Goal: Task Accomplishment & Management: Manage account settings

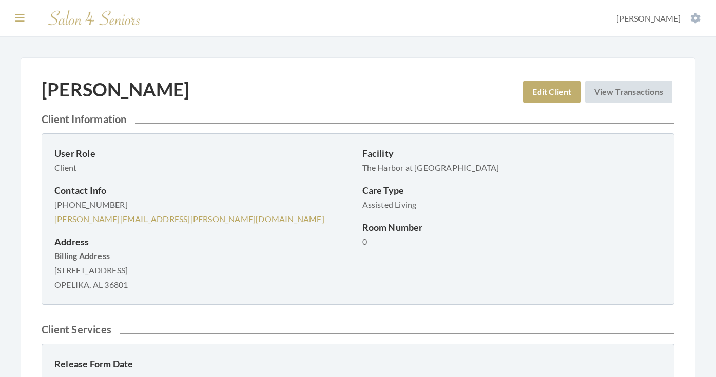
click at [24, 14] on icon at bounding box center [19, 18] width 9 height 10
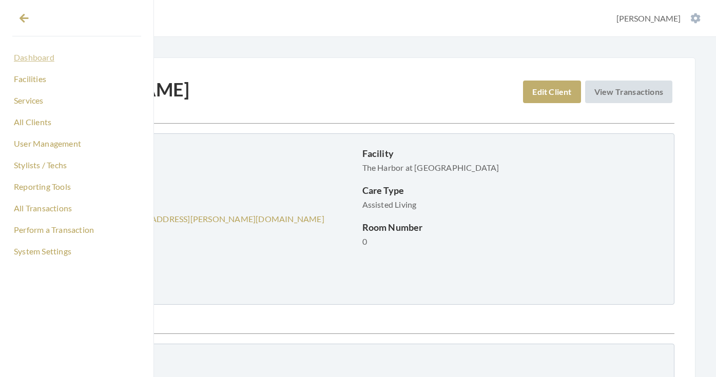
click at [29, 58] on link "Dashboard" at bounding box center [76, 57] width 129 height 17
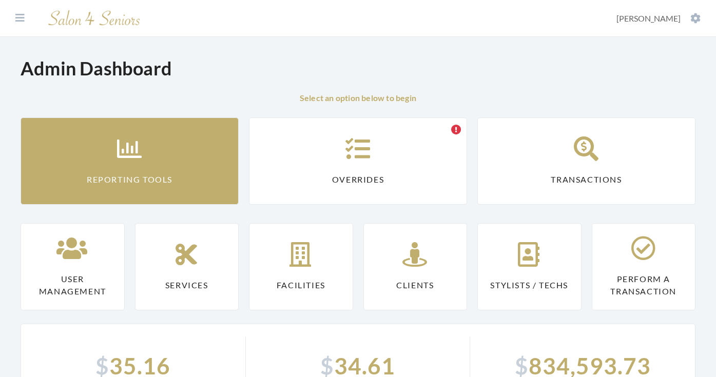
click at [112, 151] on link "Reporting Tools" at bounding box center [130, 161] width 218 height 87
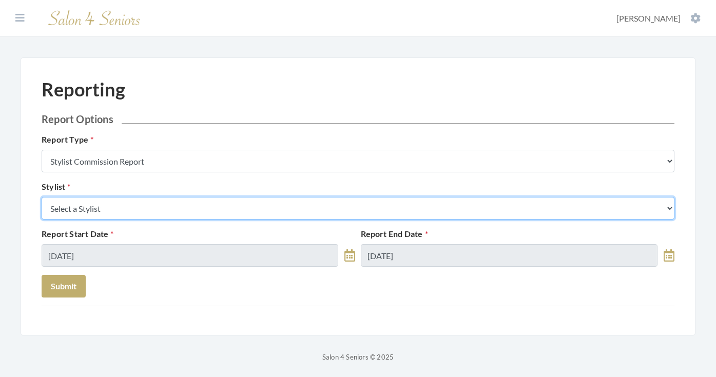
select select "147"
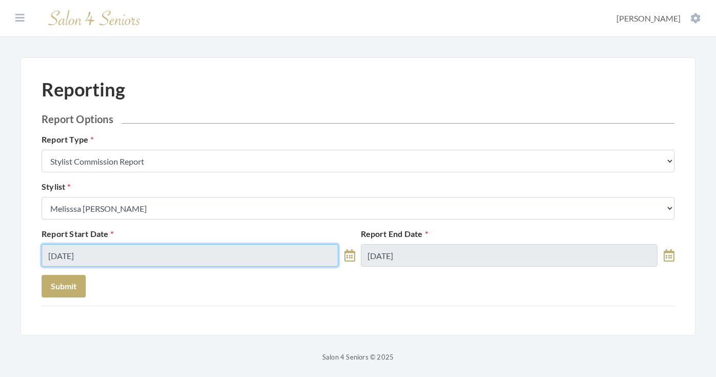
click at [153, 249] on input "10/01/2025" at bounding box center [190, 255] width 297 height 23
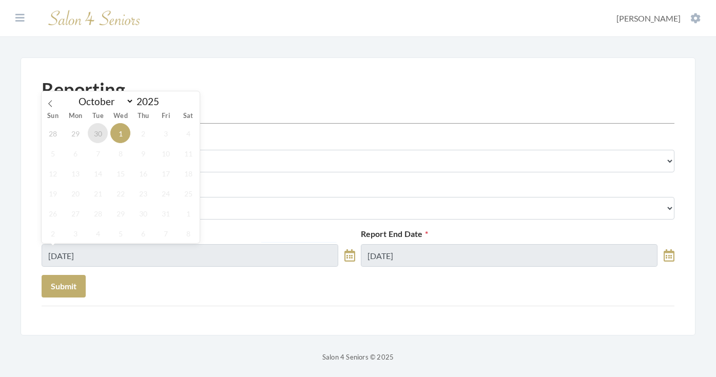
click at [96, 129] on span "30" at bounding box center [98, 133] width 20 height 20
type input "[DATE]"
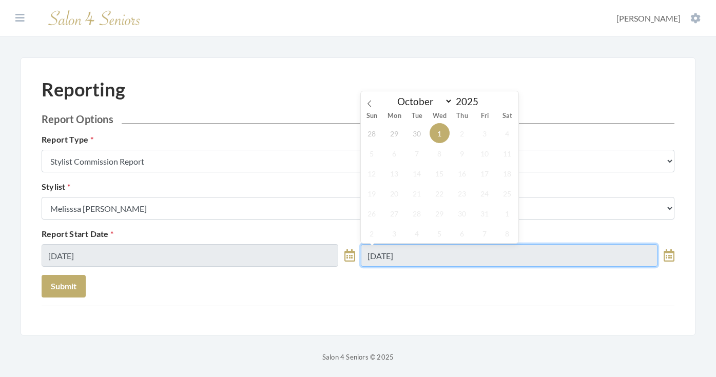
click at [448, 263] on input "10/01/2025" at bounding box center [509, 255] width 297 height 23
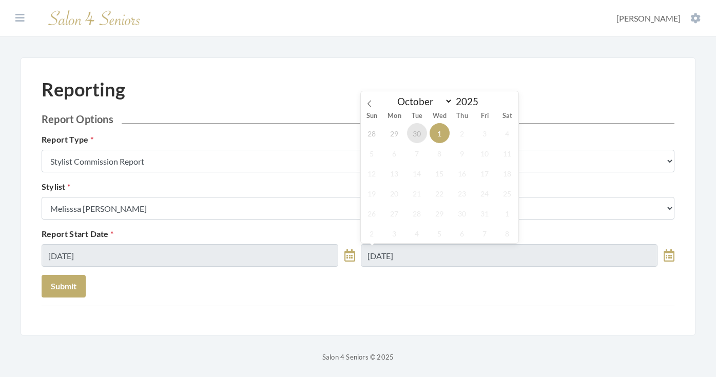
click at [413, 133] on span "30" at bounding box center [417, 133] width 20 height 20
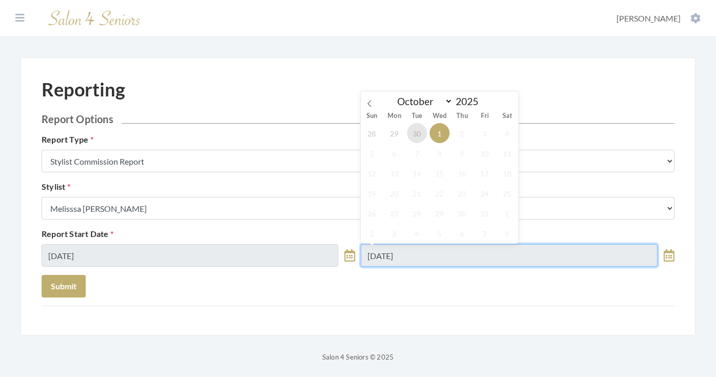
type input "[DATE]"
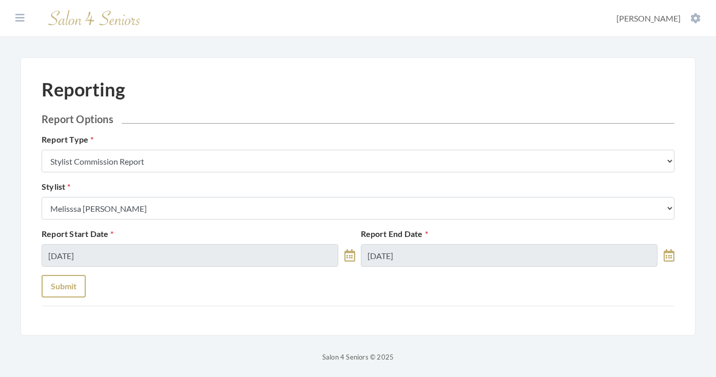
click at [85, 281] on button "Submit" at bounding box center [64, 286] width 44 height 23
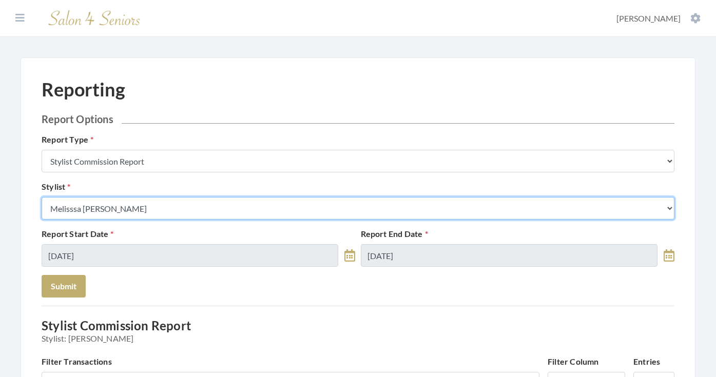
select select "165"
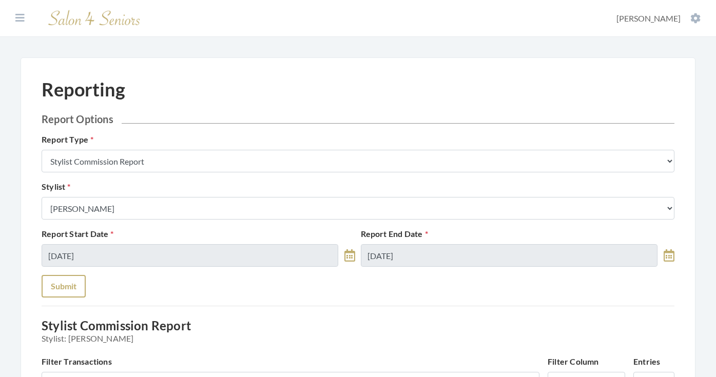
click at [71, 288] on button "Submit" at bounding box center [64, 286] width 44 height 23
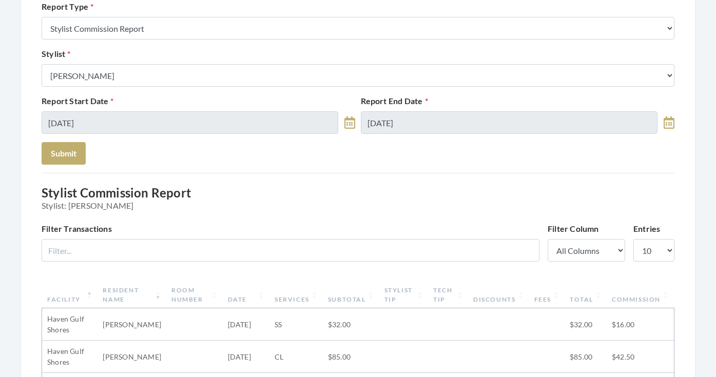
scroll to position [13, 0]
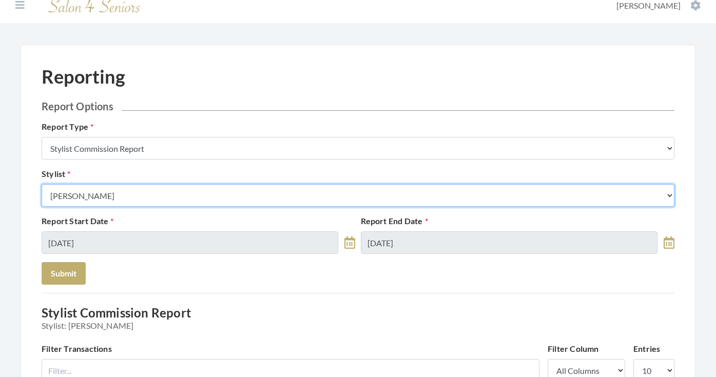
select select "49"
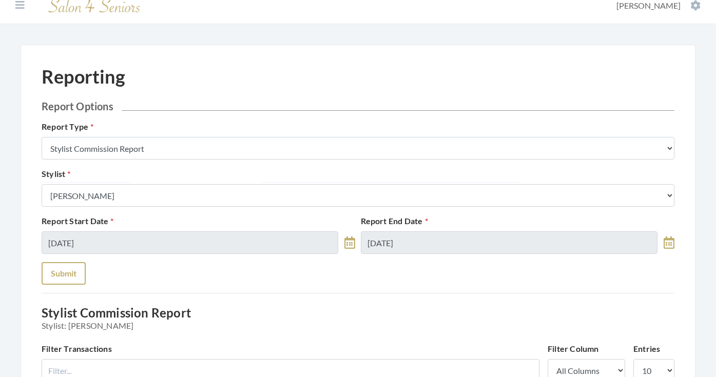
click at [70, 276] on button "Submit" at bounding box center [64, 273] width 44 height 23
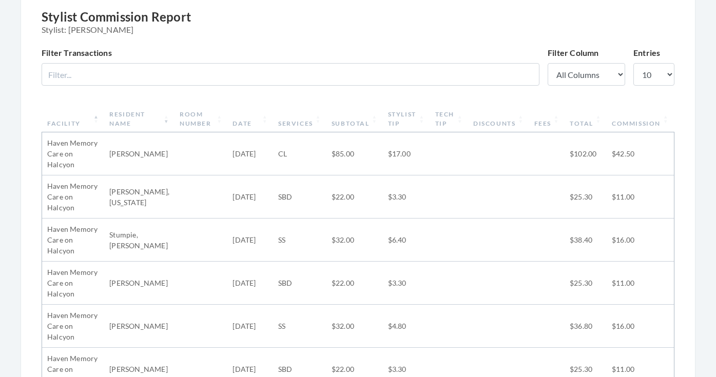
scroll to position [302, 0]
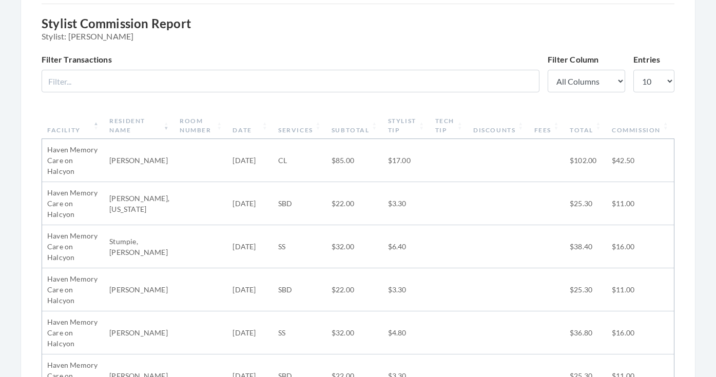
click at [413, 120] on th "Stylist Tip" at bounding box center [406, 125] width 47 height 27
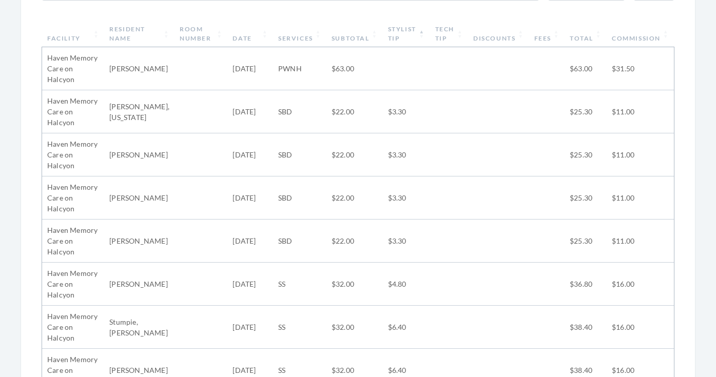
scroll to position [393, 0]
click at [421, 29] on th "Stylist Tip" at bounding box center [406, 35] width 47 height 27
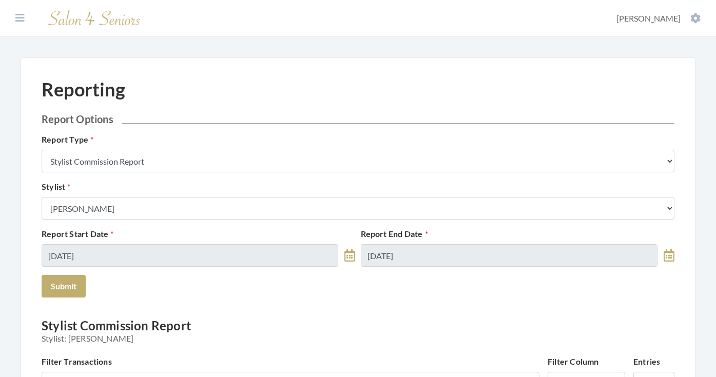
scroll to position [0, 0]
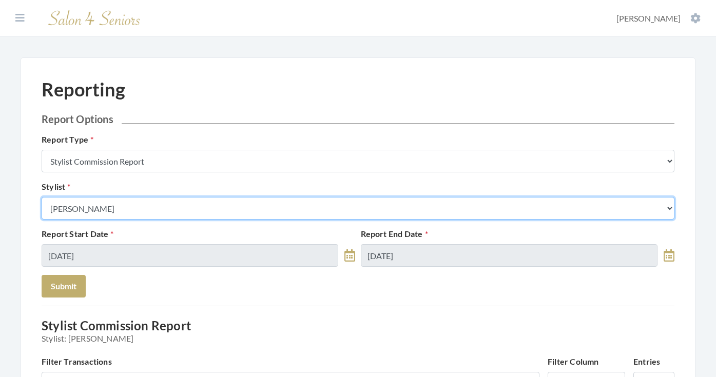
select select "43"
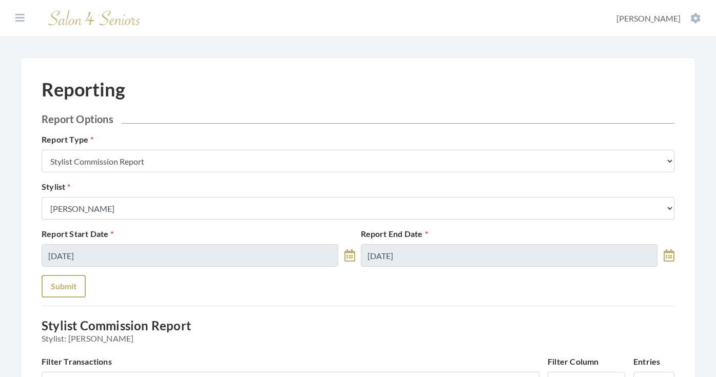
click at [59, 283] on button "Submit" at bounding box center [64, 286] width 44 height 23
click at [22, 21] on icon at bounding box center [19, 18] width 9 height 10
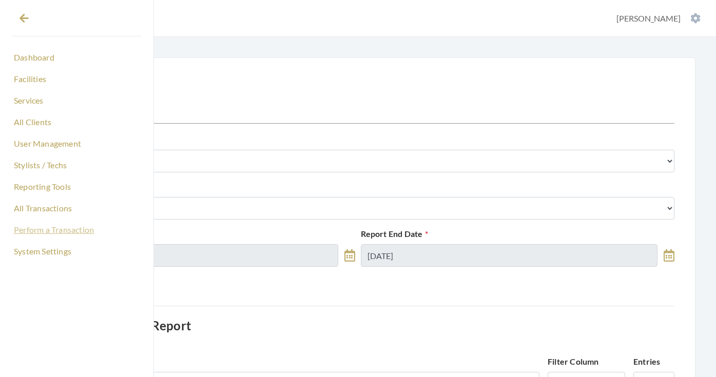
click at [34, 228] on link "Perform a Transaction" at bounding box center [76, 229] width 129 height 17
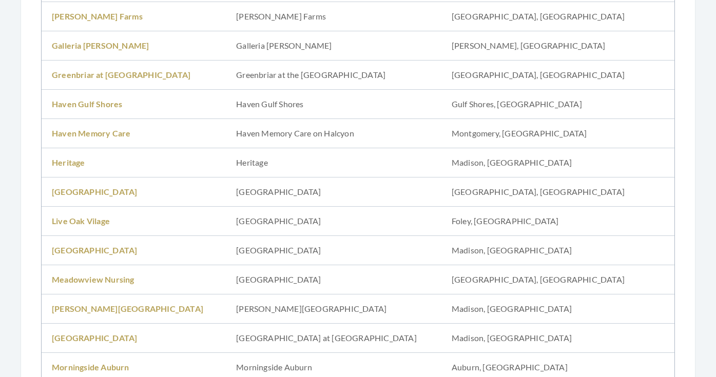
scroll to position [518, 0]
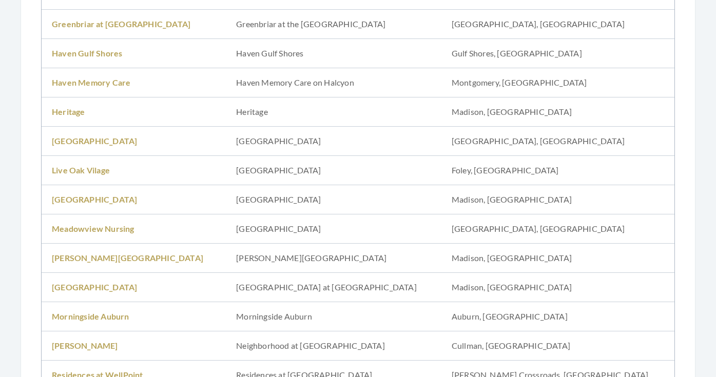
click at [103, 235] on td "Meadowview Nursing" at bounding box center [134, 229] width 184 height 29
click at [103, 230] on link "Meadowview Nursing" at bounding box center [93, 229] width 83 height 10
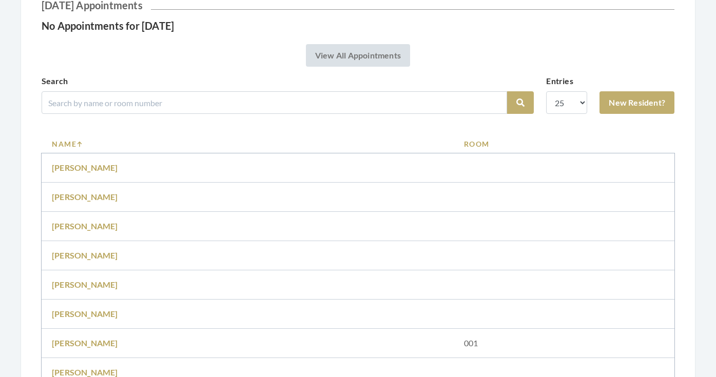
scroll to position [203, 0]
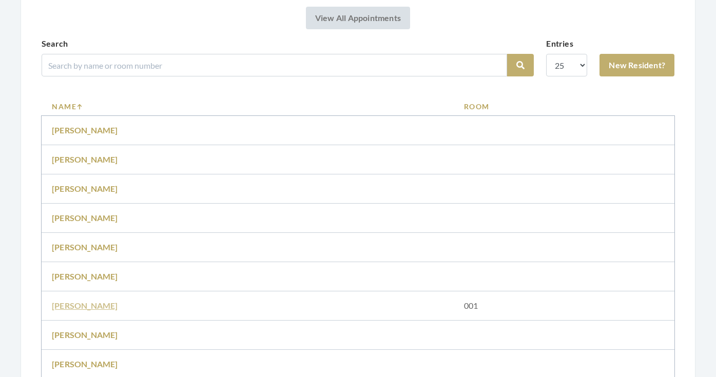
click at [93, 301] on link "[PERSON_NAME]" at bounding box center [85, 306] width 66 height 10
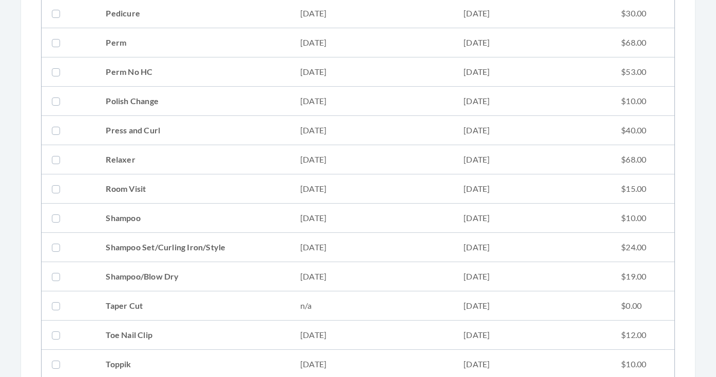
scroll to position [1045, 0]
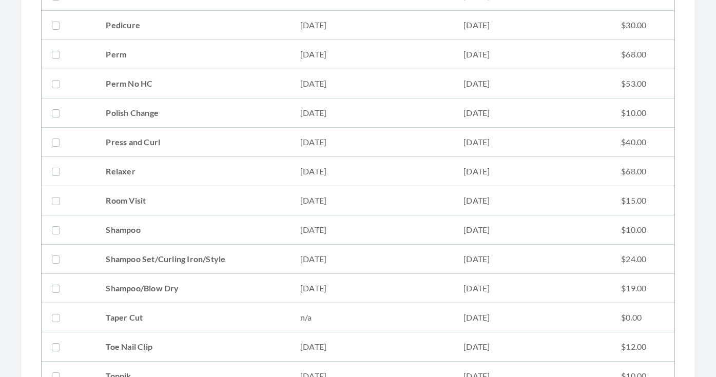
click at [137, 173] on td "Relaxer" at bounding box center [192, 171] width 195 height 29
checkbox input "true"
click at [137, 143] on td "Press and Curl" at bounding box center [192, 142] width 195 height 29
checkbox input "true"
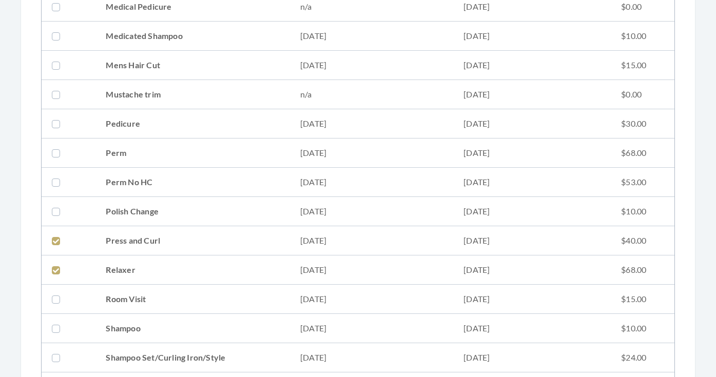
scroll to position [946, 0]
click at [142, 133] on td "Pedicure" at bounding box center [192, 124] width 195 height 29
checkbox input "true"
click at [141, 148] on td "Perm" at bounding box center [192, 153] width 195 height 29
checkbox input "true"
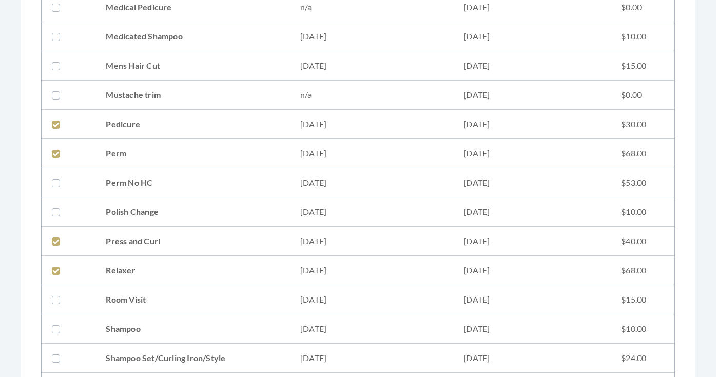
click at [139, 178] on td "Perm No HC" at bounding box center [192, 182] width 195 height 29
checkbox input "true"
click at [147, 129] on td "Pedicure" at bounding box center [192, 124] width 195 height 29
checkbox input "false"
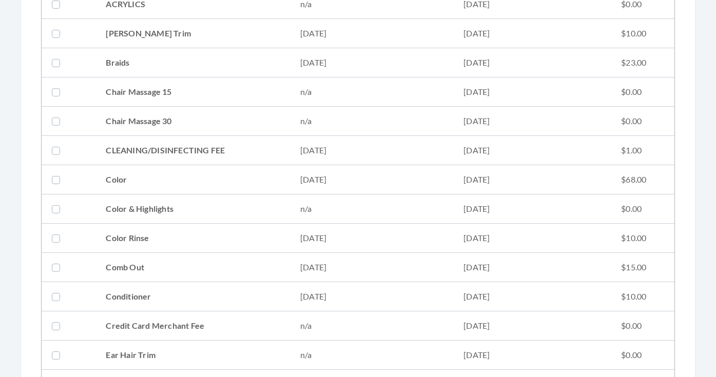
scroll to position [247, 0]
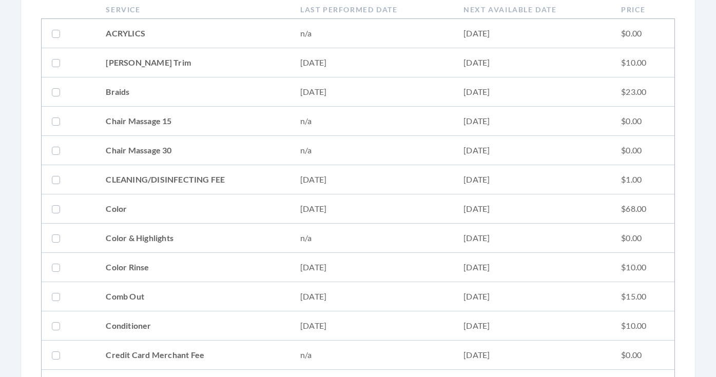
click at [152, 51] on td "[PERSON_NAME] Trim" at bounding box center [192, 62] width 195 height 29
checkbox input "true"
click at [149, 179] on td "CLEANING/DISINFECTING FEE" at bounding box center [192, 179] width 195 height 29
checkbox input "true"
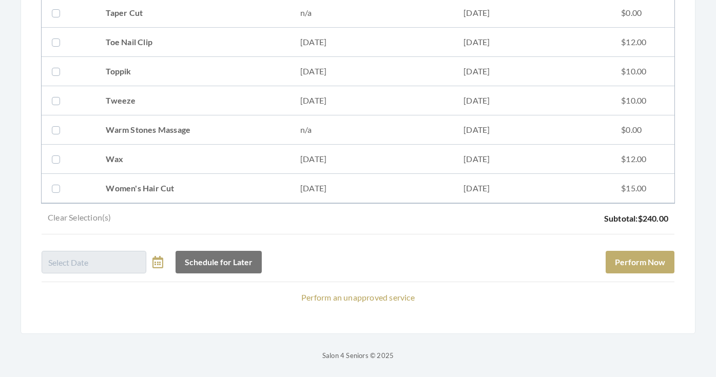
scroll to position [1350, 0]
click at [617, 261] on button "Perform Now" at bounding box center [640, 262] width 69 height 23
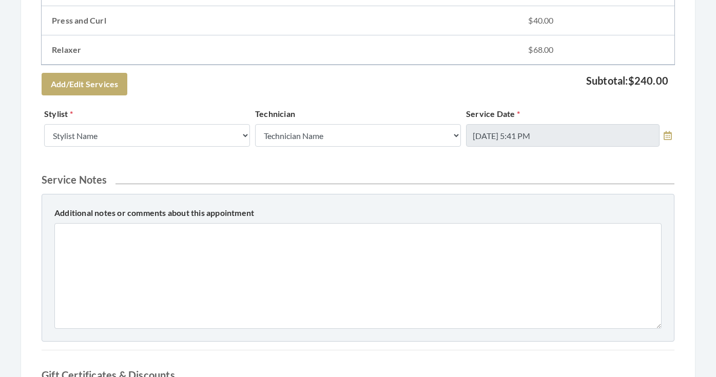
scroll to position [446, 0]
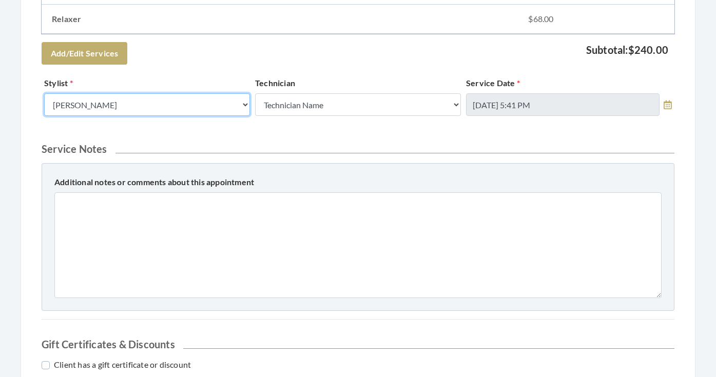
select select "19"
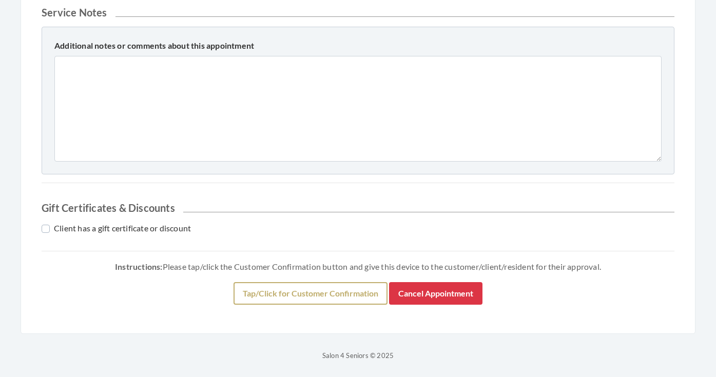
scroll to position [582, 0]
click at [255, 294] on button "Tap/Click for Customer Confirmation" at bounding box center [311, 293] width 154 height 23
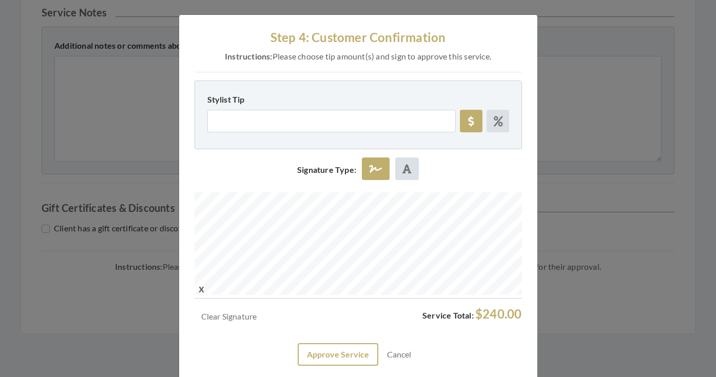
click at [334, 353] on button "Approve Service" at bounding box center [338, 354] width 81 height 23
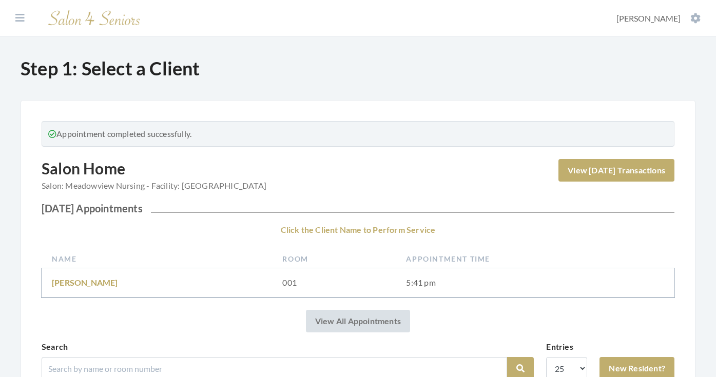
click at [20, 25] on section "Dashboard Facilities Services All Clients User Management Stylists / Techs Repo…" at bounding box center [358, 18] width 716 height 37
click at [19, 18] on icon at bounding box center [19, 18] width 9 height 10
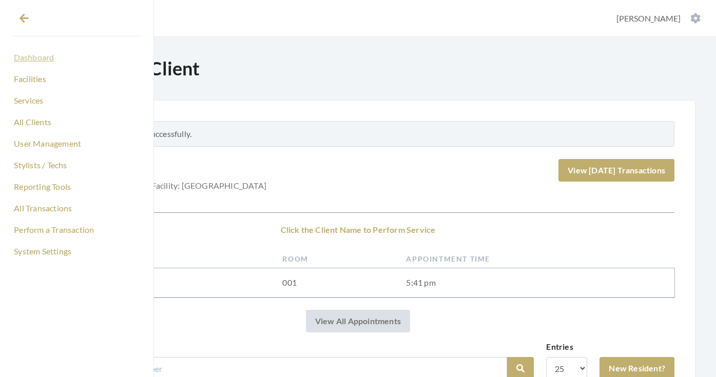
click at [40, 61] on link "Dashboard" at bounding box center [76, 57] width 129 height 17
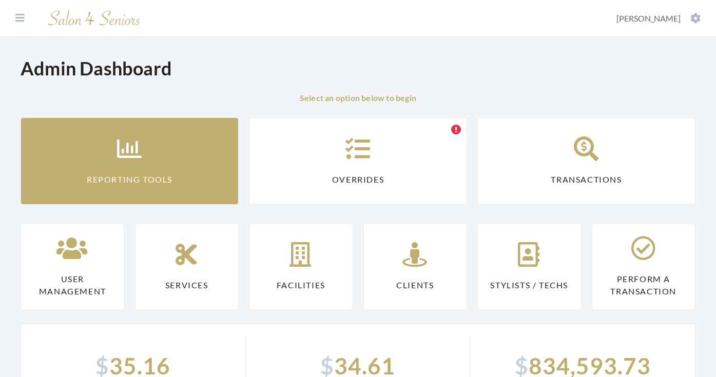
click at [75, 138] on link "Reporting Tools" at bounding box center [130, 161] width 218 height 87
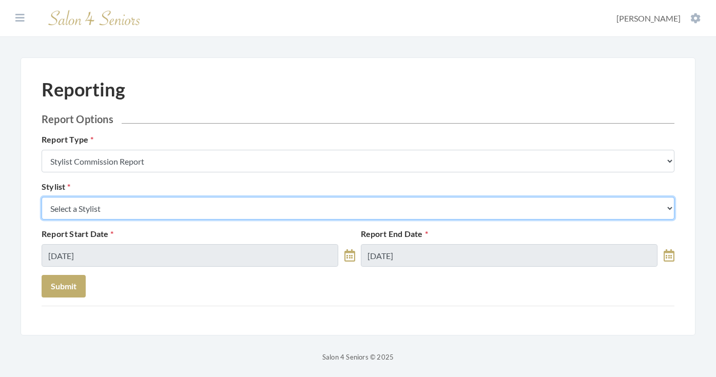
select select "19"
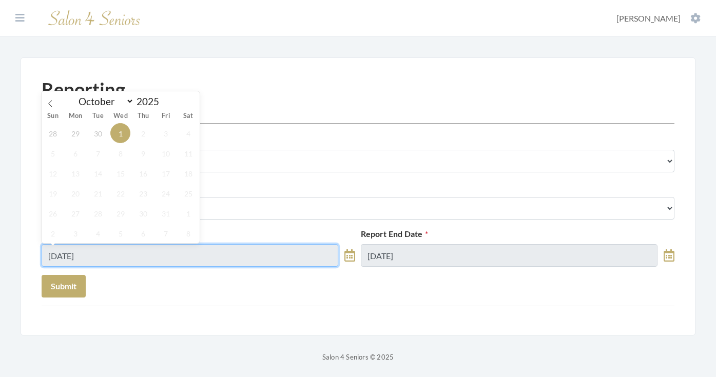
click at [129, 250] on input "[DATE]" at bounding box center [190, 255] width 297 height 23
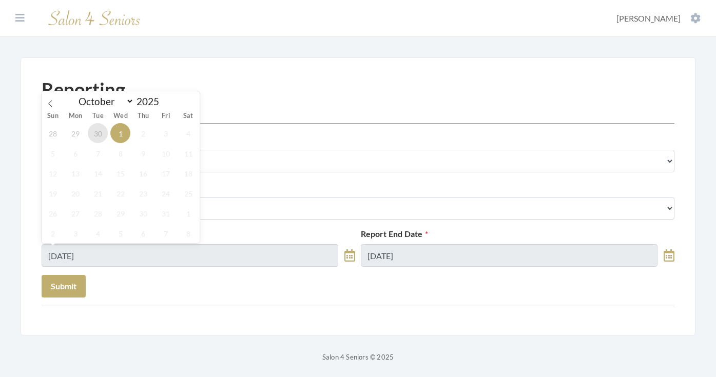
click at [101, 139] on span "30" at bounding box center [98, 133] width 20 height 20
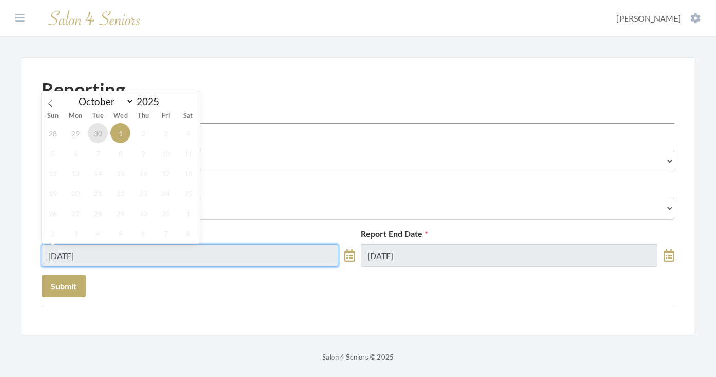
type input "[DATE]"
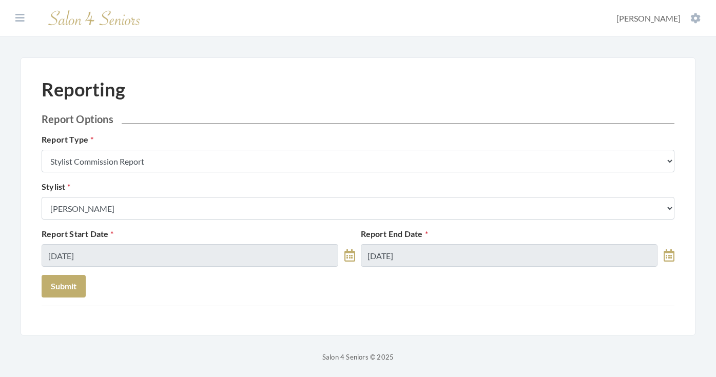
click at [398, 242] on div "Report End Date 10/01/2025" at bounding box center [517, 247] width 319 height 39
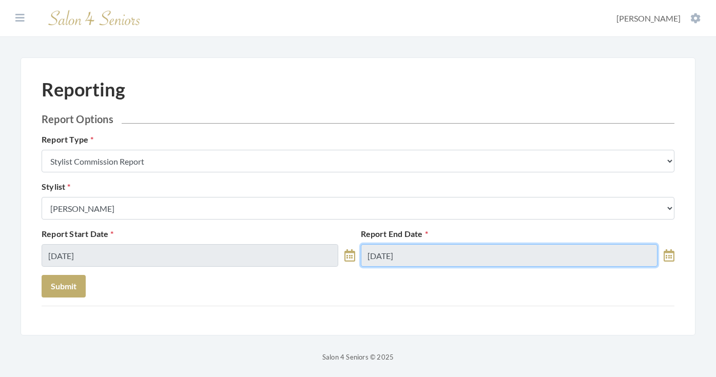
click at [400, 250] on input "[DATE]" at bounding box center [509, 255] width 297 height 23
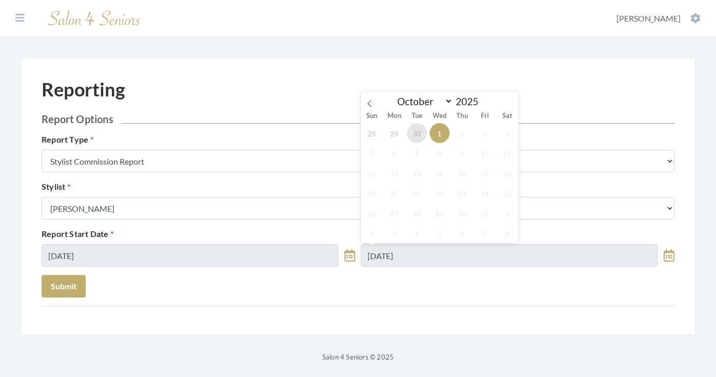
click at [424, 137] on span "30" at bounding box center [417, 133] width 20 height 20
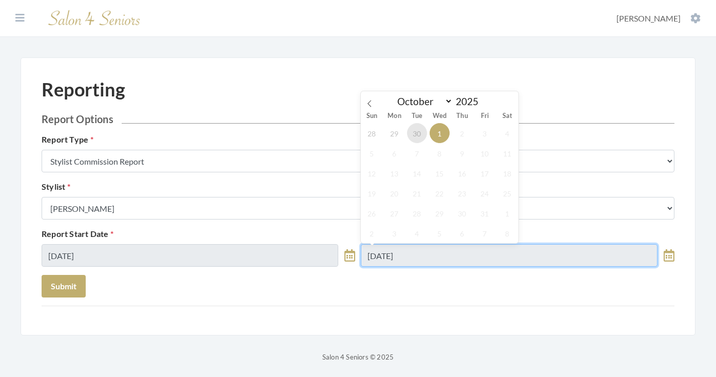
type input "[DATE]"
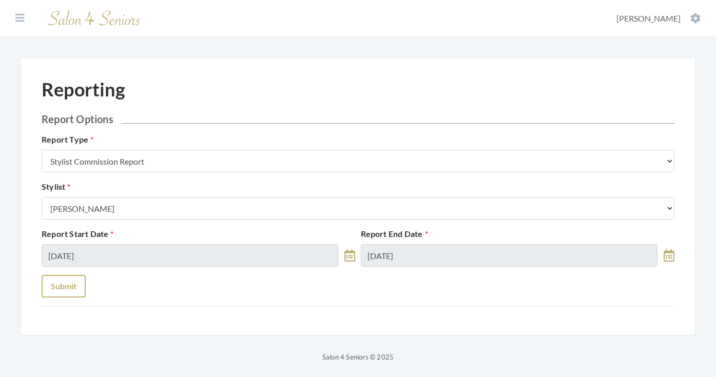
click at [72, 277] on button "Submit" at bounding box center [64, 286] width 44 height 23
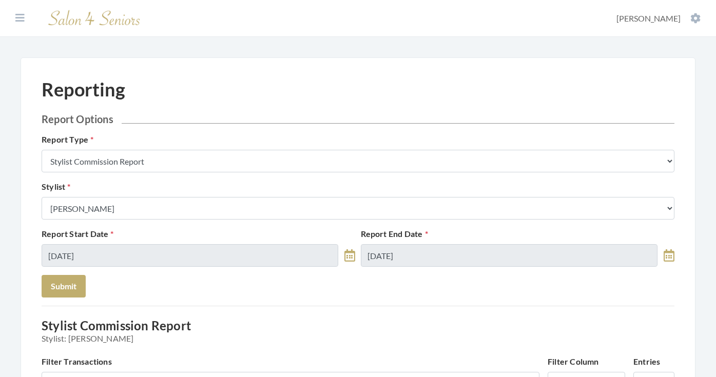
select select "8"
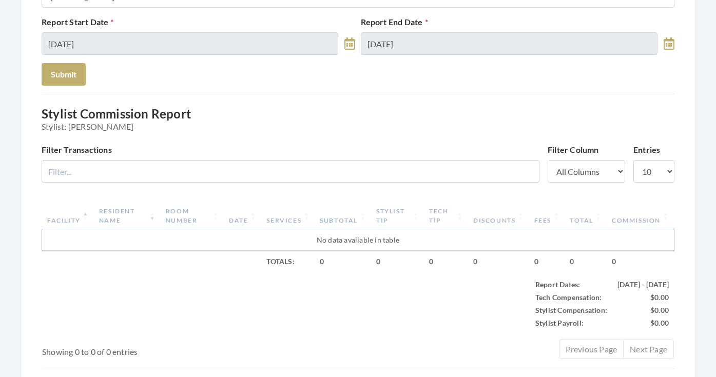
scroll to position [227, 0]
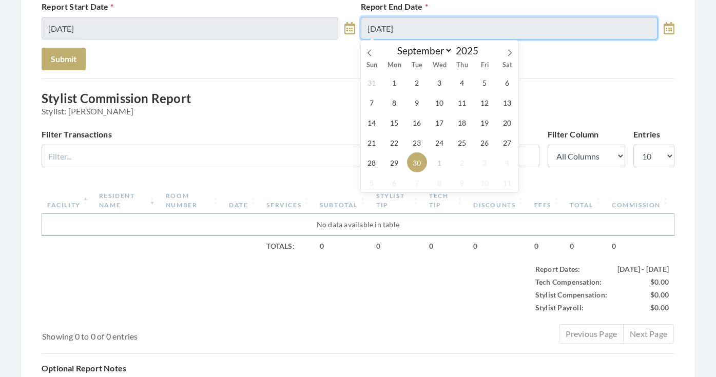
click at [405, 33] on input "[DATE]" at bounding box center [509, 28] width 297 height 23
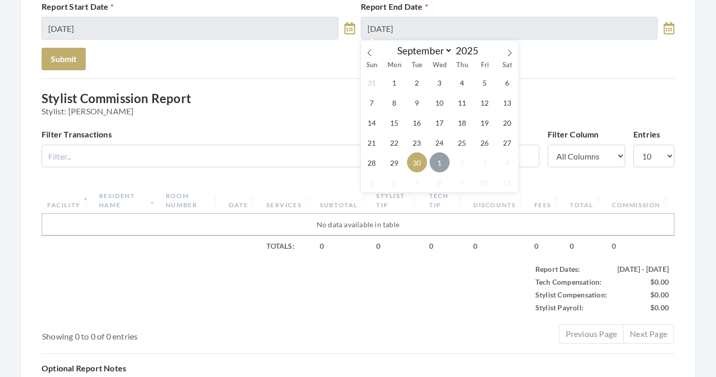
click at [433, 165] on span "1" at bounding box center [440, 162] width 20 height 20
type input "[DATE]"
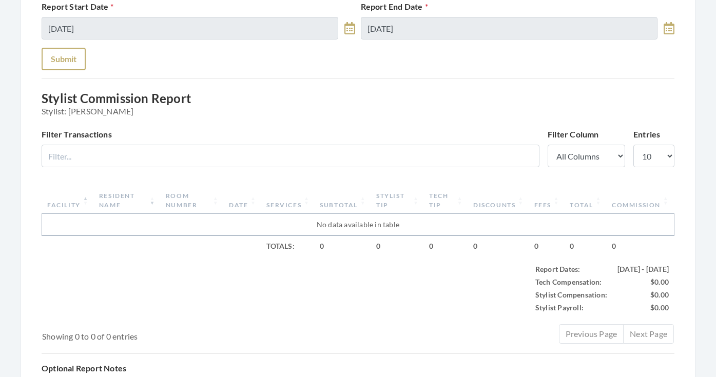
click at [75, 62] on button "Submit" at bounding box center [64, 59] width 44 height 23
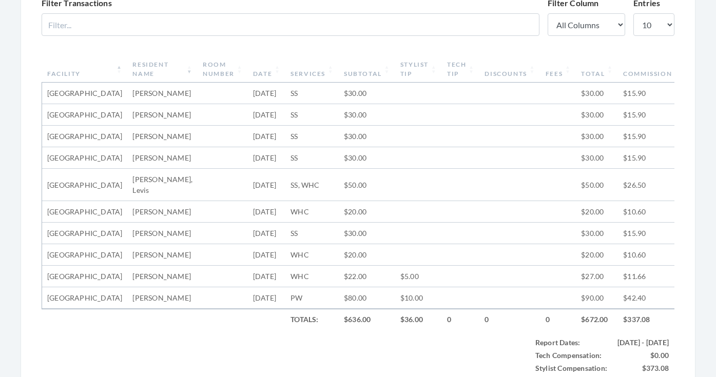
scroll to position [155, 0]
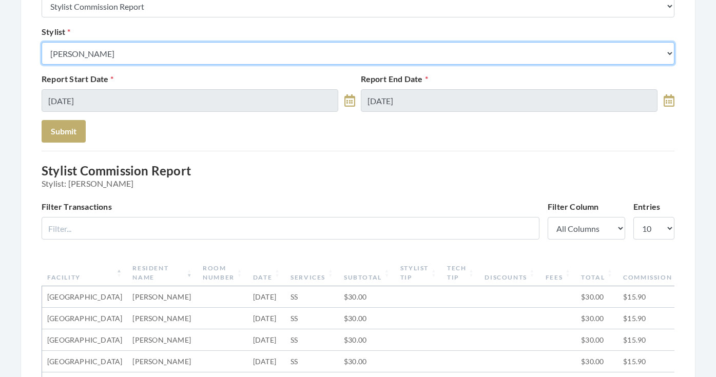
select select "13"
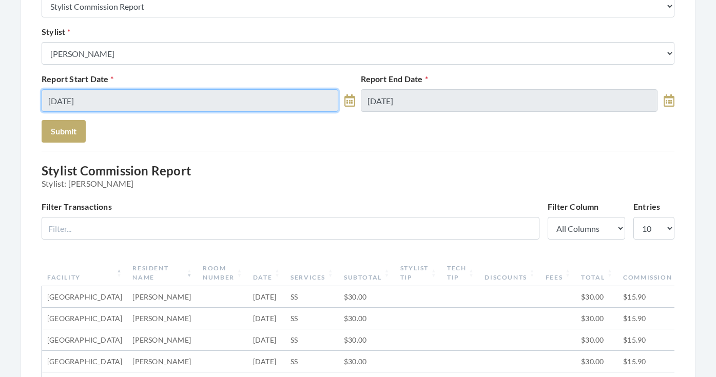
click at [114, 95] on input "[DATE]" at bounding box center [190, 100] width 297 height 23
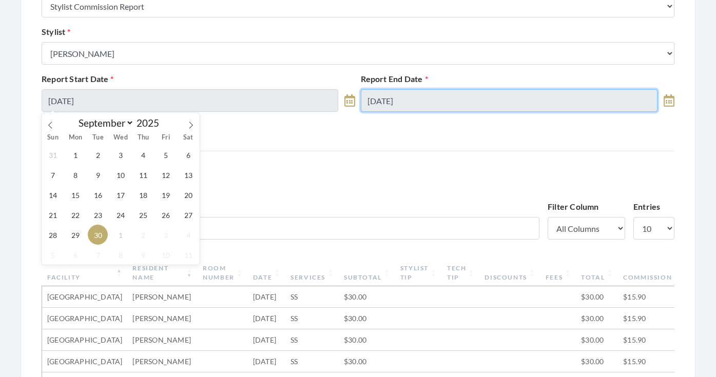
click at [416, 99] on input "10/01/2025" at bounding box center [509, 100] width 297 height 23
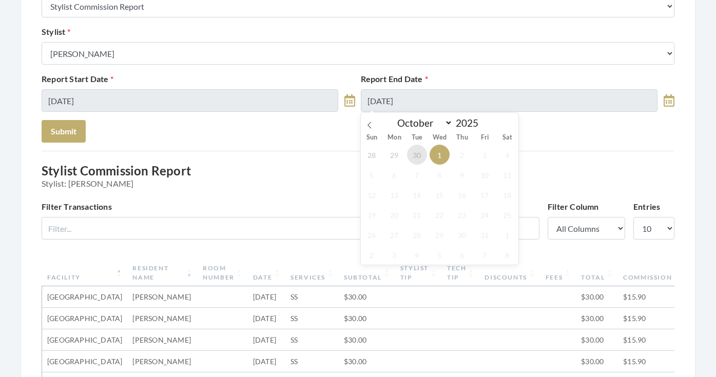
click at [415, 154] on span "30" at bounding box center [417, 155] width 20 height 20
type input "[DATE]"
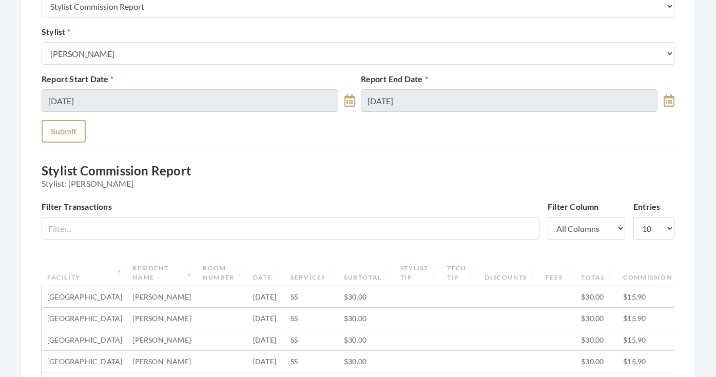
click at [62, 128] on button "Submit" at bounding box center [64, 131] width 44 height 23
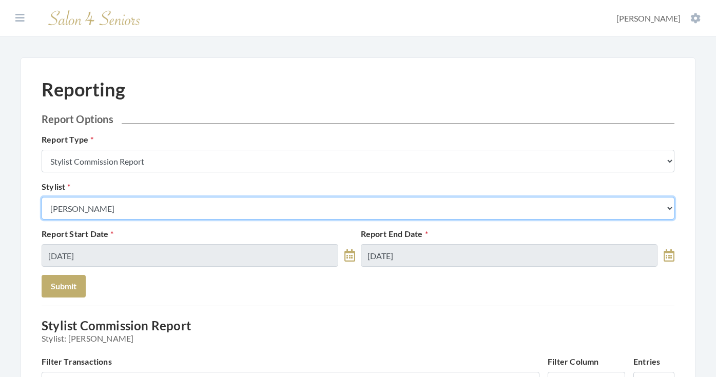
select select "180"
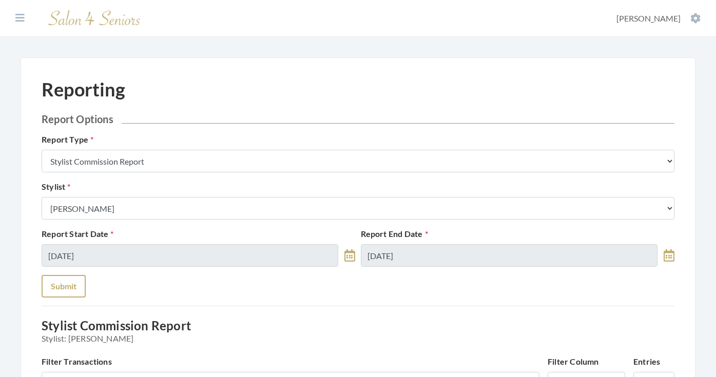
click at [69, 283] on button "Submit" at bounding box center [64, 286] width 44 height 23
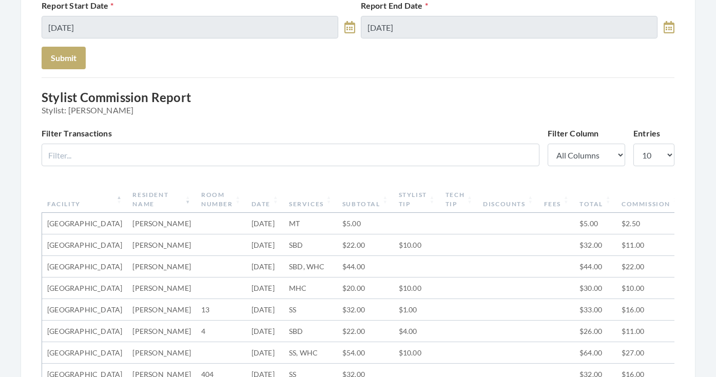
scroll to position [161, 0]
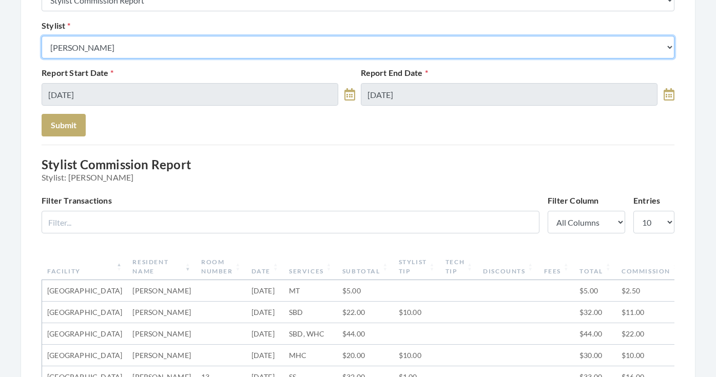
select select "115"
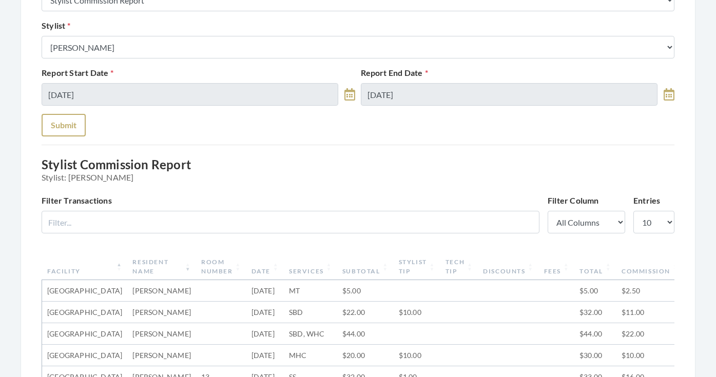
click at [65, 126] on button "Submit" at bounding box center [64, 125] width 44 height 23
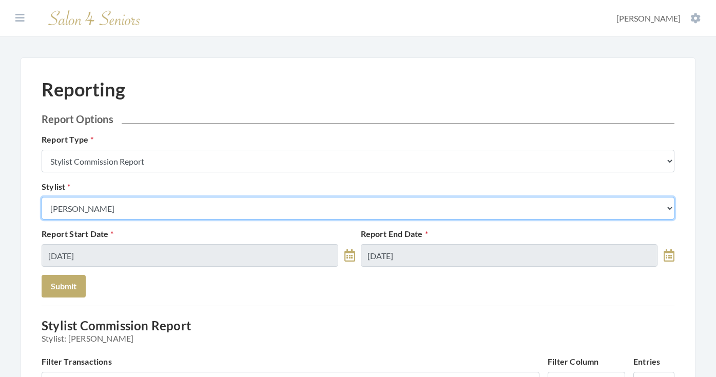
select select "32"
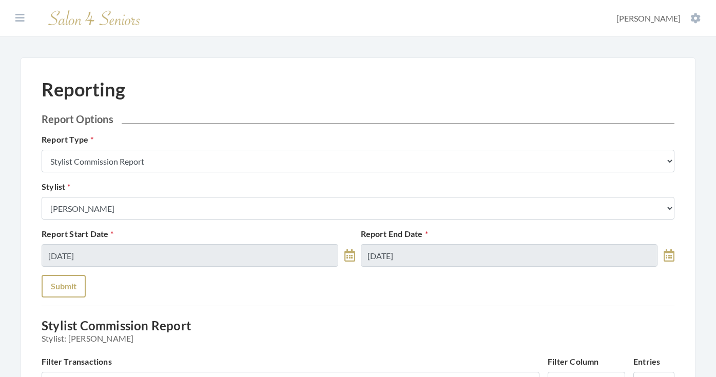
click at [68, 284] on button "Submit" at bounding box center [64, 286] width 44 height 23
click at [24, 18] on icon at bounding box center [19, 18] width 9 height 10
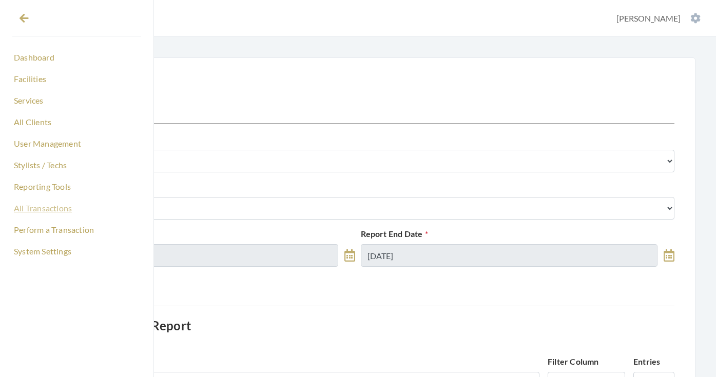
click at [40, 206] on link "All Transactions" at bounding box center [76, 208] width 129 height 17
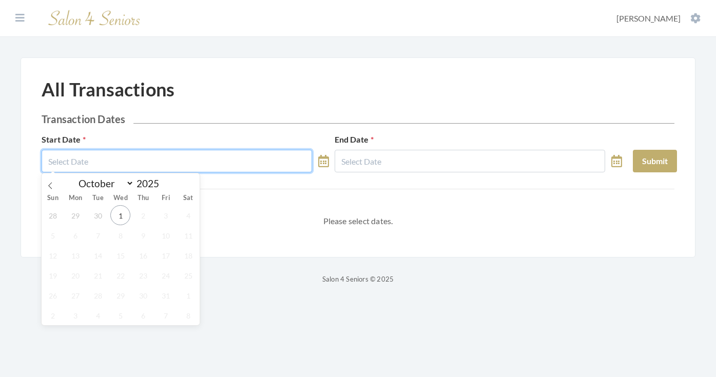
click at [158, 159] on input "text" at bounding box center [177, 161] width 270 height 23
click at [99, 218] on span "30" at bounding box center [98, 215] width 20 height 20
type input "09/30/2025"
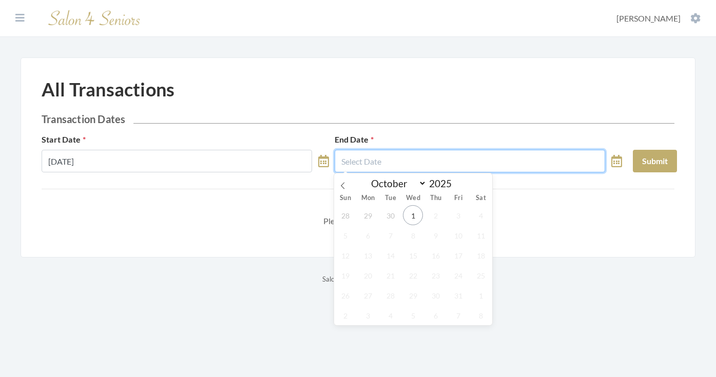
click at [365, 168] on input "text" at bounding box center [470, 161] width 270 height 23
click at [388, 209] on span "30" at bounding box center [391, 215] width 20 height 20
type input "[DATE]"
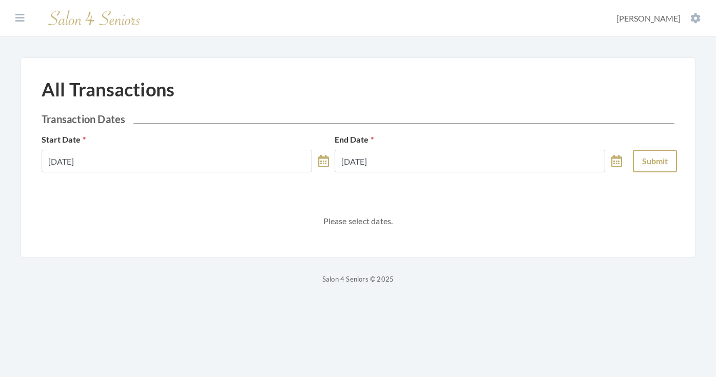
click at [641, 170] on button "Submit" at bounding box center [655, 161] width 44 height 23
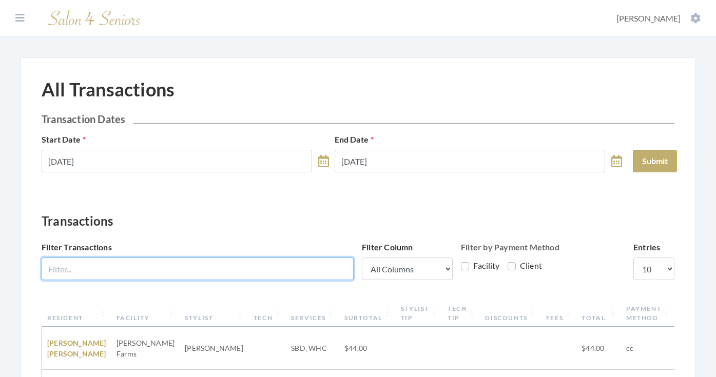
click at [234, 265] on input "Filter Transactions" at bounding box center [198, 269] width 312 height 23
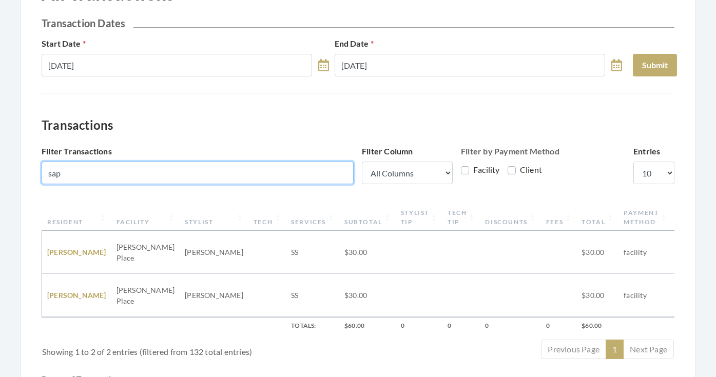
scroll to position [103, 0]
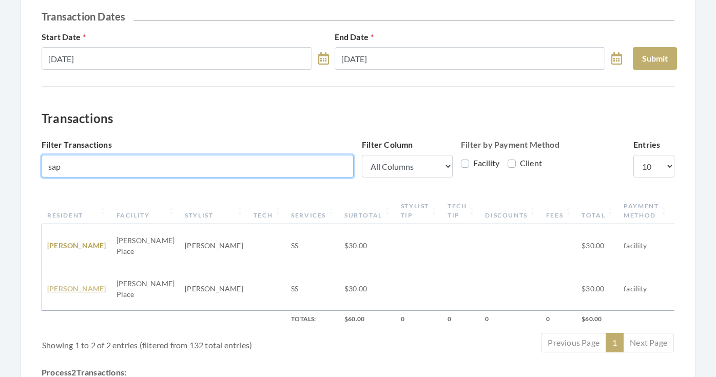
type input "sap"
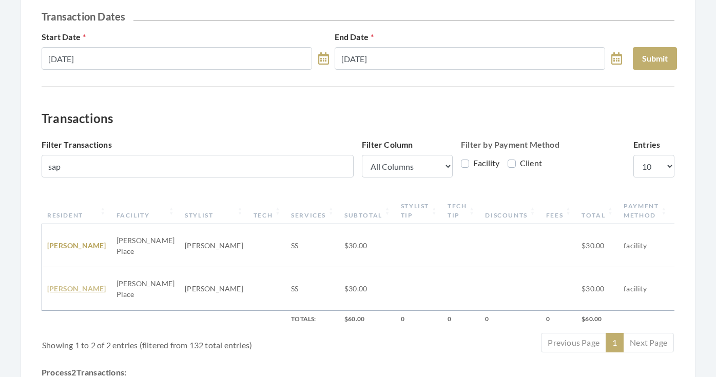
click at [81, 286] on link "Gloria Sapp" at bounding box center [76, 288] width 59 height 9
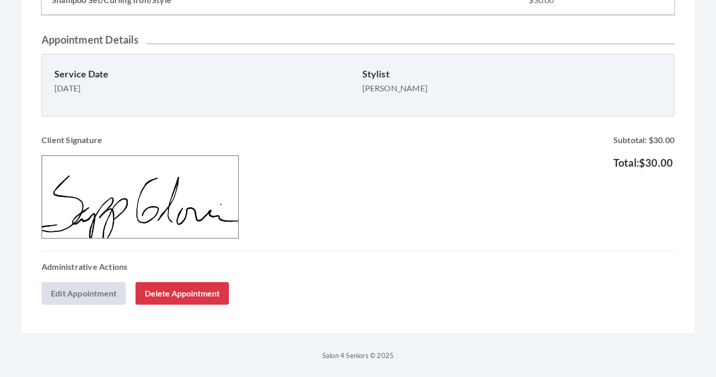
scroll to position [280, 0]
click at [217, 286] on button "Delete Appointment" at bounding box center [182, 293] width 93 height 23
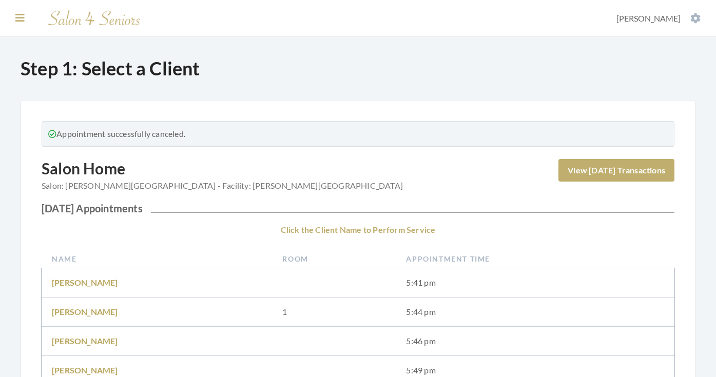
click at [17, 16] on icon at bounding box center [19, 18] width 9 height 10
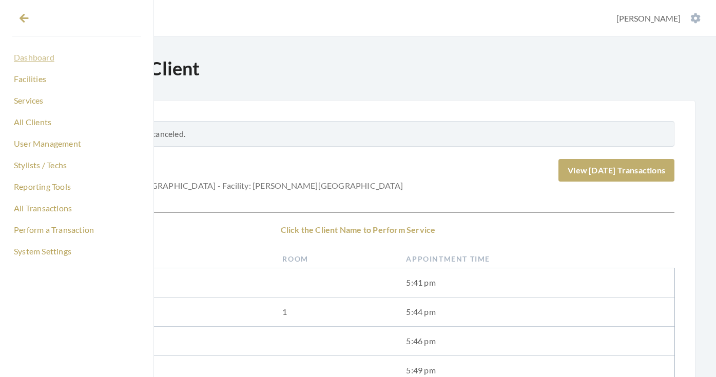
click at [31, 62] on link "Dashboard" at bounding box center [76, 57] width 129 height 17
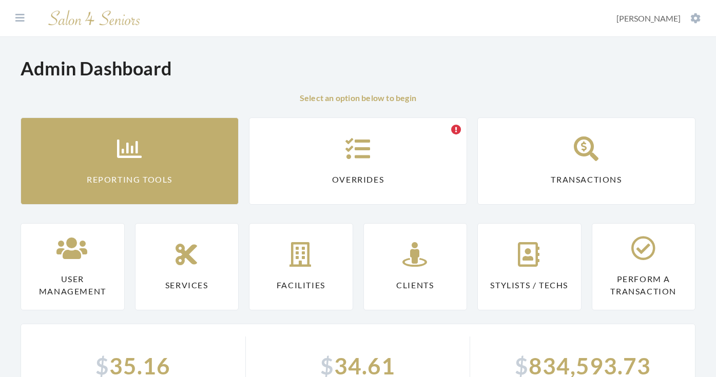
click at [132, 131] on link "Reporting Tools" at bounding box center [130, 161] width 218 height 87
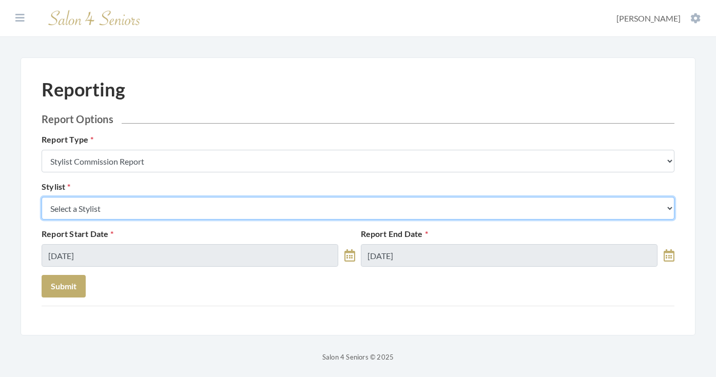
select select "32"
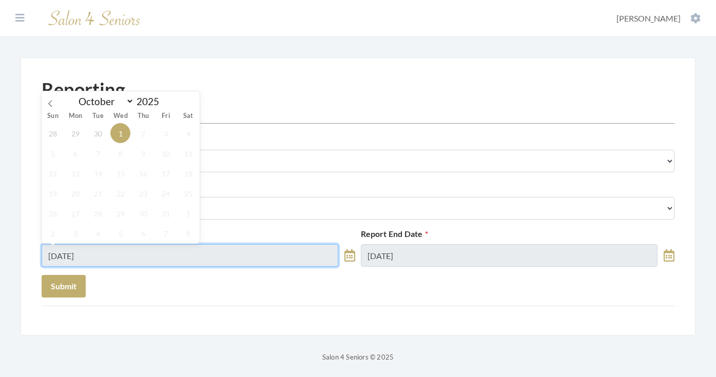
click at [100, 251] on input "10/01/2025" at bounding box center [190, 255] width 297 height 23
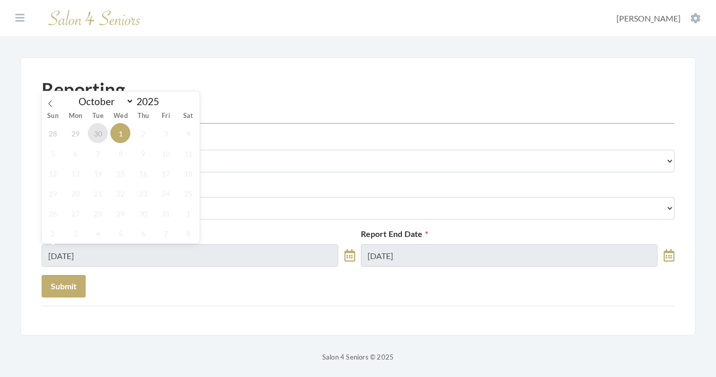
click at [103, 138] on span "30" at bounding box center [98, 133] width 20 height 20
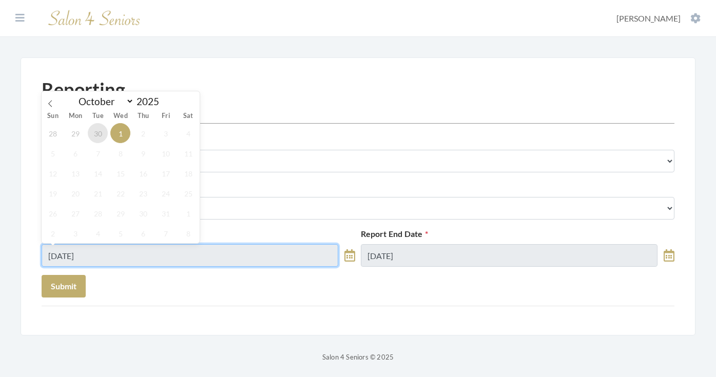
type input "[DATE]"
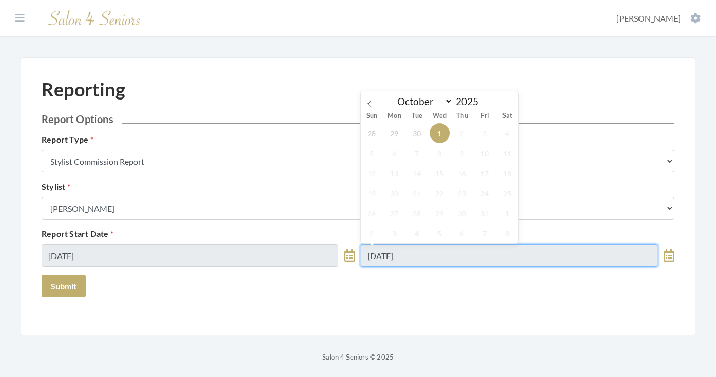
click at [380, 248] on input "10/01/2025" at bounding box center [509, 255] width 297 height 23
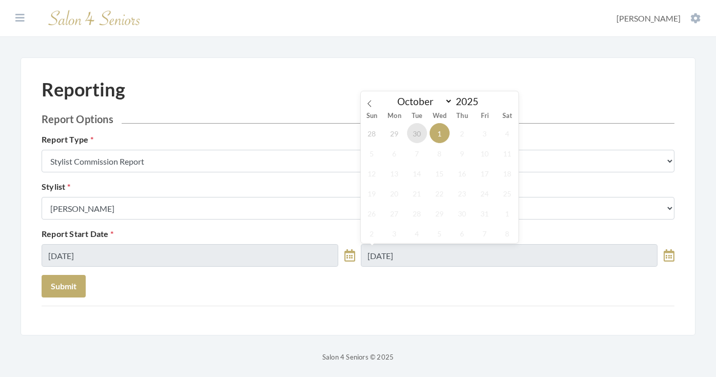
click at [416, 141] on span "30" at bounding box center [417, 133] width 20 height 20
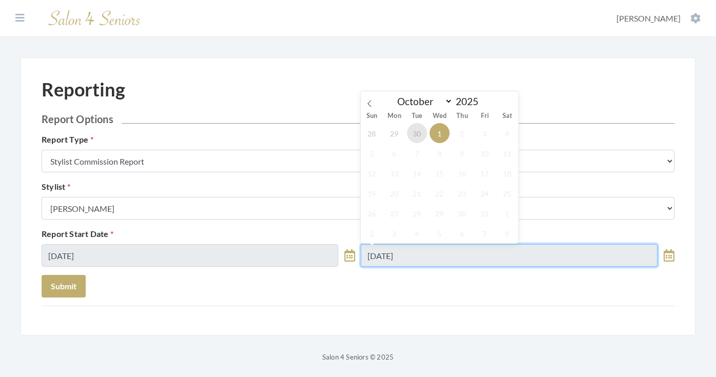
type input "[DATE]"
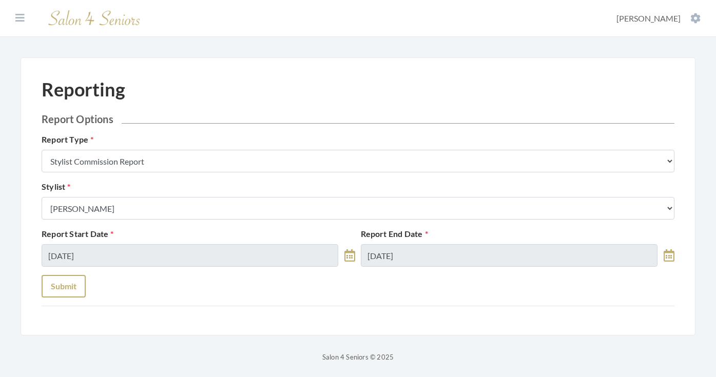
click at [75, 283] on button "Submit" at bounding box center [64, 286] width 44 height 23
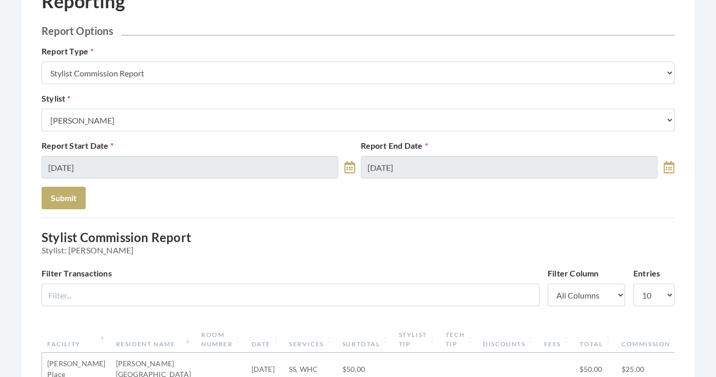
scroll to position [75, 0]
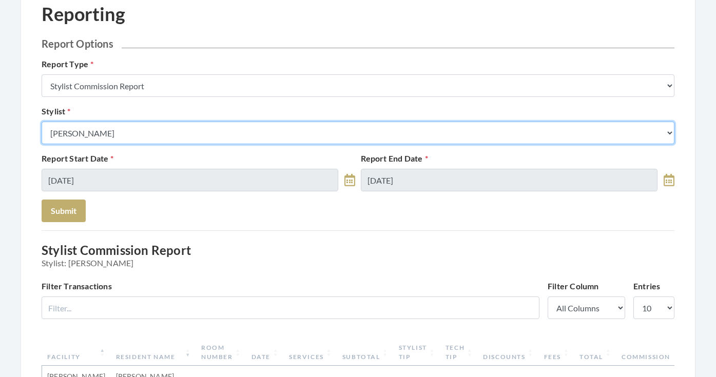
select select "28"
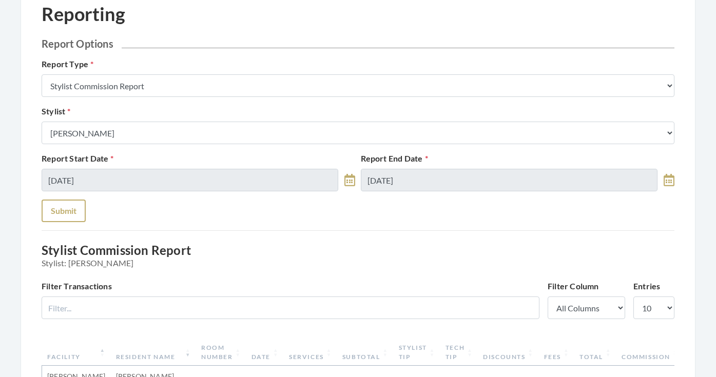
click at [66, 206] on button "Submit" at bounding box center [64, 211] width 44 height 23
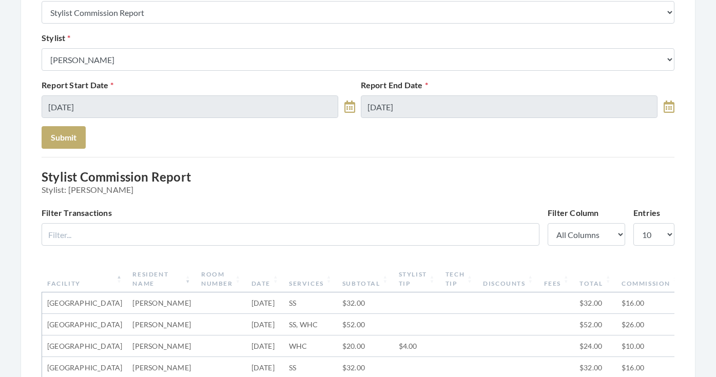
scroll to position [129, 0]
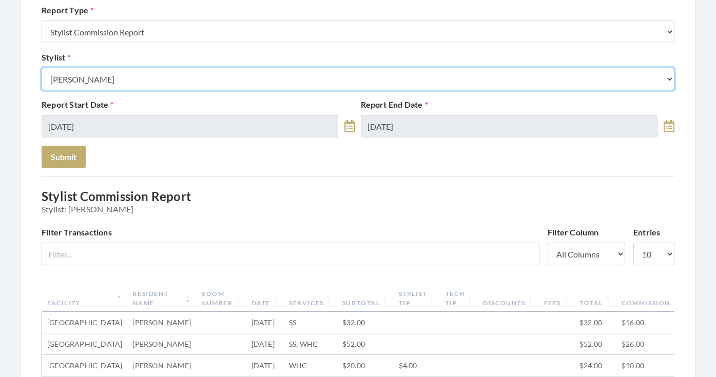
select select "127"
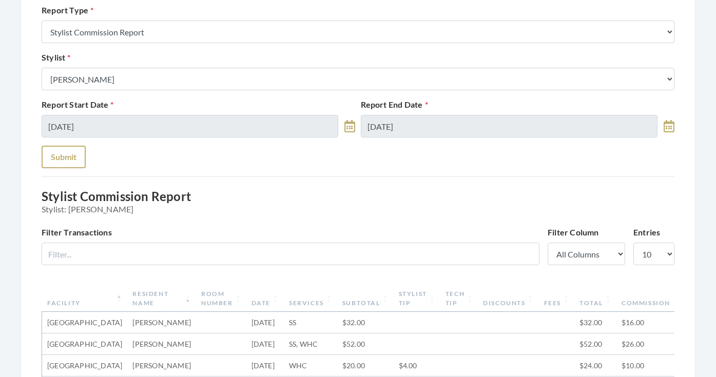
click at [73, 164] on button "Submit" at bounding box center [64, 157] width 44 height 23
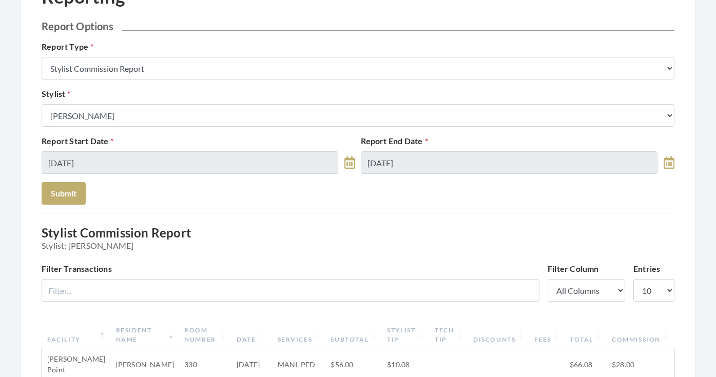
scroll to position [18, 0]
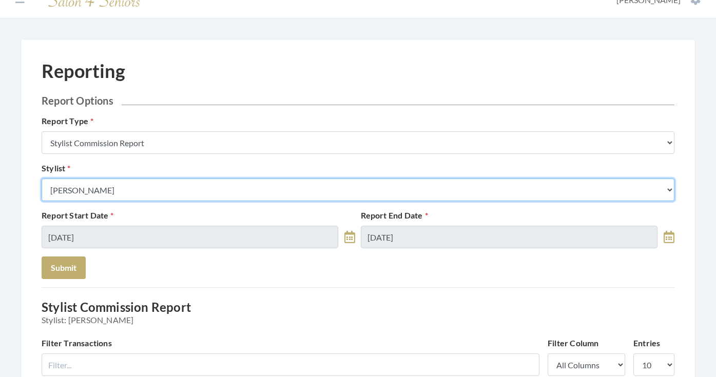
select select "23"
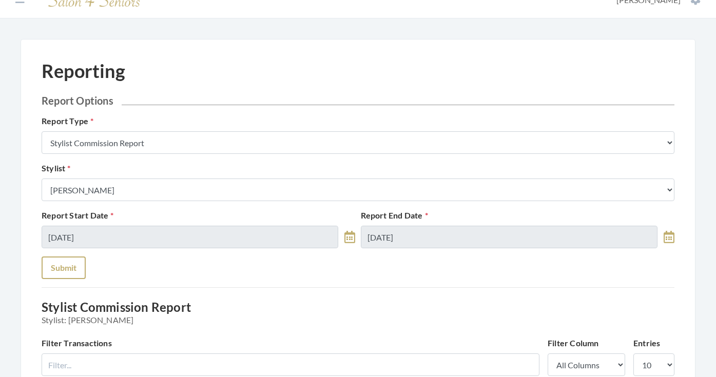
click at [67, 268] on button "Submit" at bounding box center [64, 268] width 44 height 23
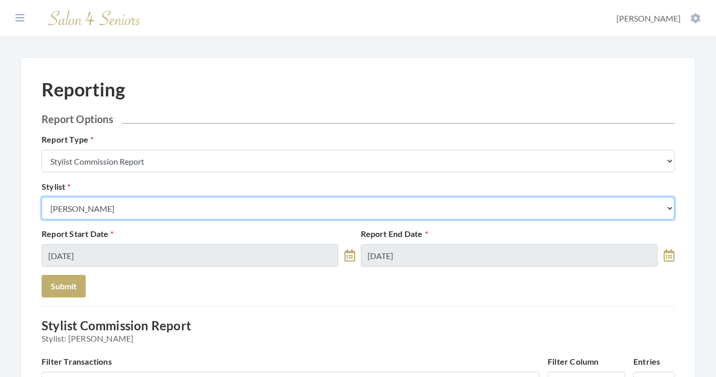
select select "182"
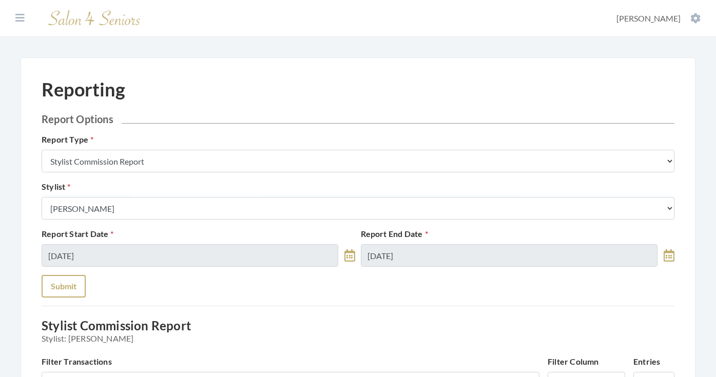
click at [81, 280] on button "Submit" at bounding box center [64, 286] width 44 height 23
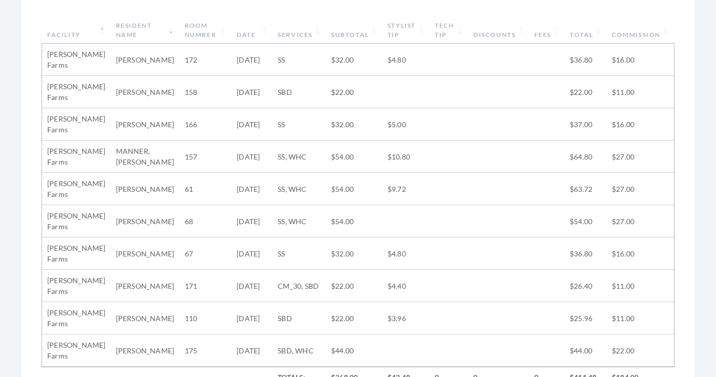
scroll to position [317, 0]
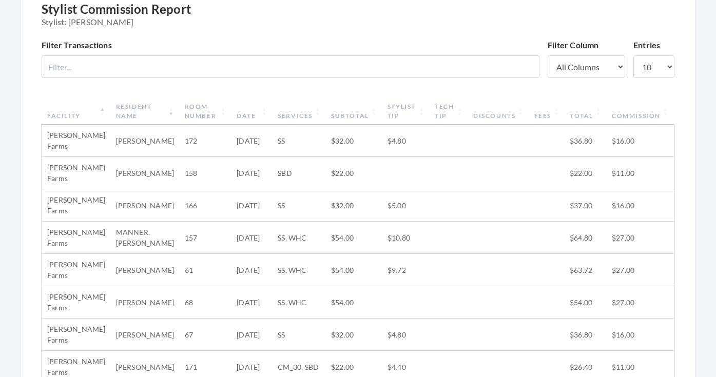
click at [347, 119] on th "Subtotal" at bounding box center [354, 111] width 56 height 27
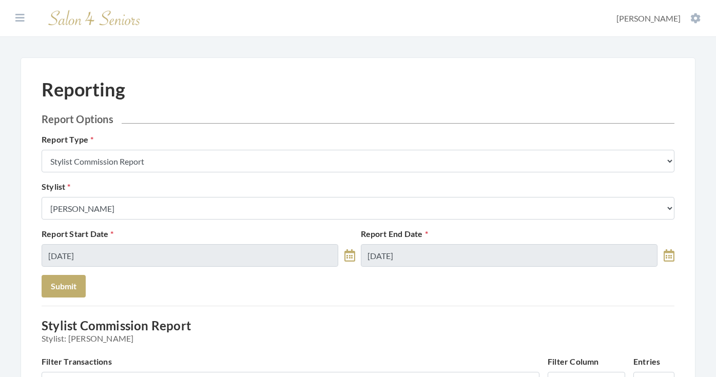
scroll to position [0, 0]
click at [20, 17] on icon at bounding box center [19, 18] width 9 height 10
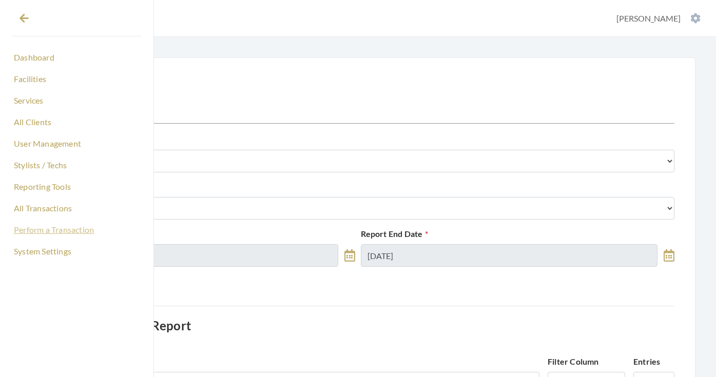
click at [57, 233] on link "Perform a Transaction" at bounding box center [76, 229] width 129 height 17
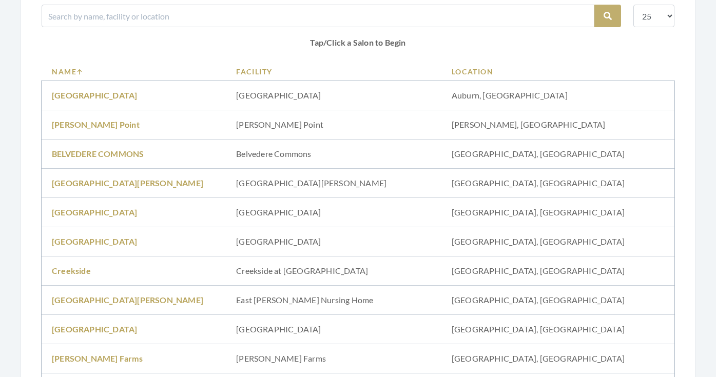
scroll to position [240, 0]
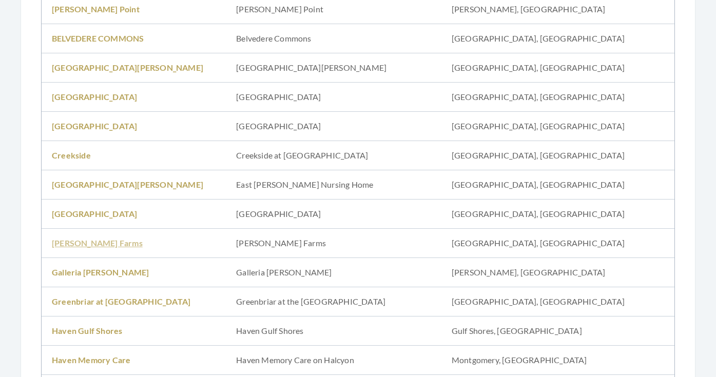
click at [89, 242] on link "Fleming Farms" at bounding box center [97, 243] width 91 height 10
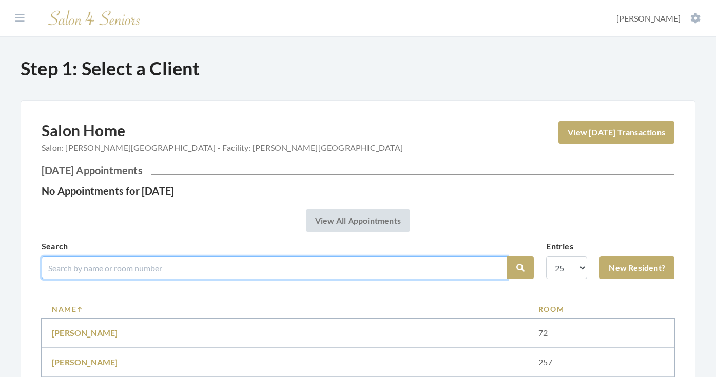
click at [121, 267] on input "search" at bounding box center [275, 268] width 466 height 23
type input "[PERSON_NAME]"
click at [520, 268] on button "Search" at bounding box center [520, 268] width 27 height 23
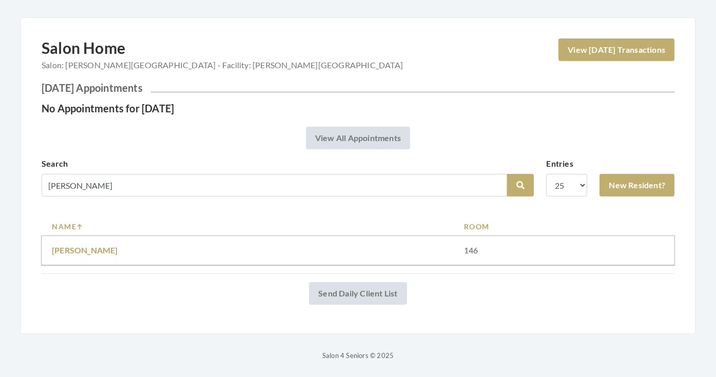
scroll to position [83, 0]
click at [100, 251] on link "[PERSON_NAME]" at bounding box center [85, 250] width 66 height 10
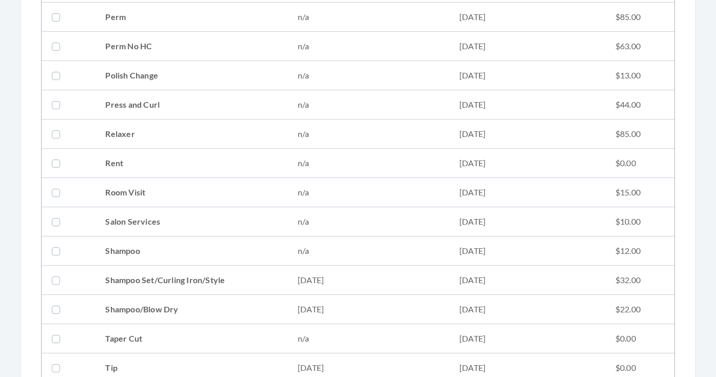
scroll to position [1148, 0]
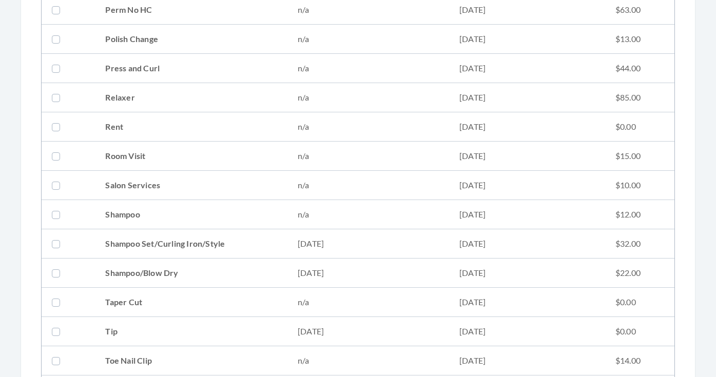
click at [233, 268] on td "Shampoo/Blow Dry" at bounding box center [191, 273] width 192 height 29
checkbox input "true"
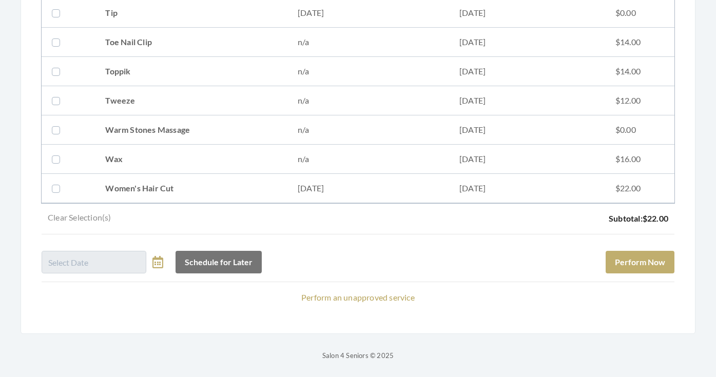
scroll to position [1467, 0]
click at [648, 269] on button "Perform Now" at bounding box center [640, 262] width 69 height 23
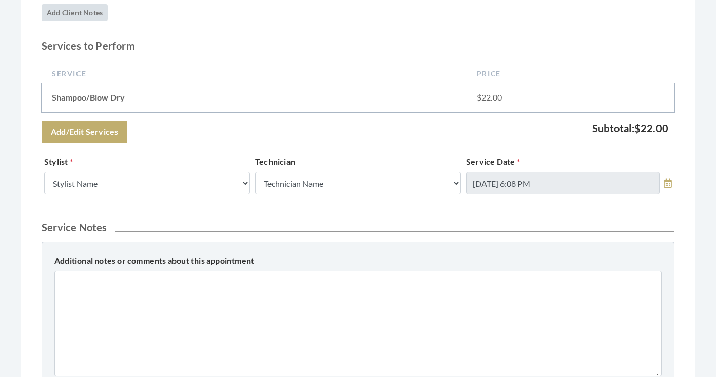
scroll to position [249, 0]
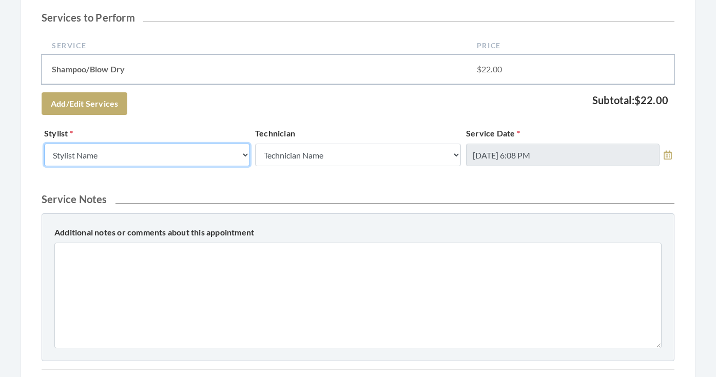
select select "182"
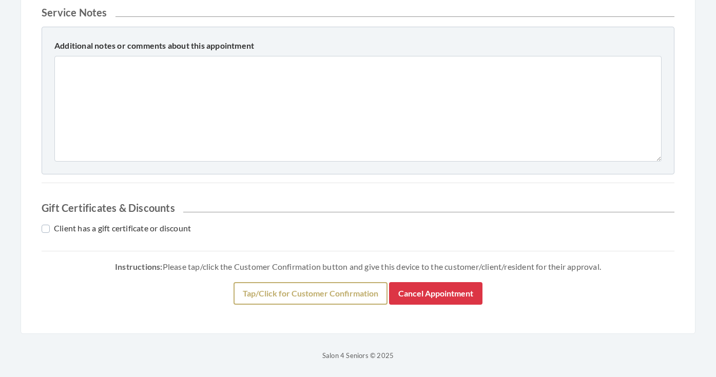
scroll to position [436, 0]
click at [273, 295] on button "Tap/Click for Customer Confirmation" at bounding box center [311, 293] width 154 height 23
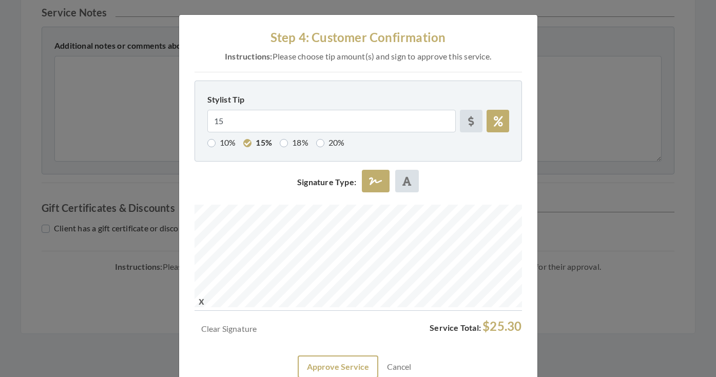
click at [323, 363] on button "Approve Service" at bounding box center [338, 367] width 81 height 23
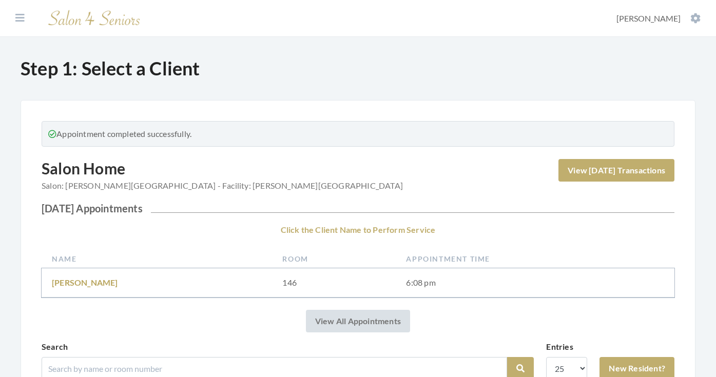
click at [29, 14] on section "Dashboard Facilities Services All Clients User Management Stylists / Techs Repo…" at bounding box center [358, 18] width 716 height 37
click at [23, 15] on icon at bounding box center [19, 18] width 9 height 10
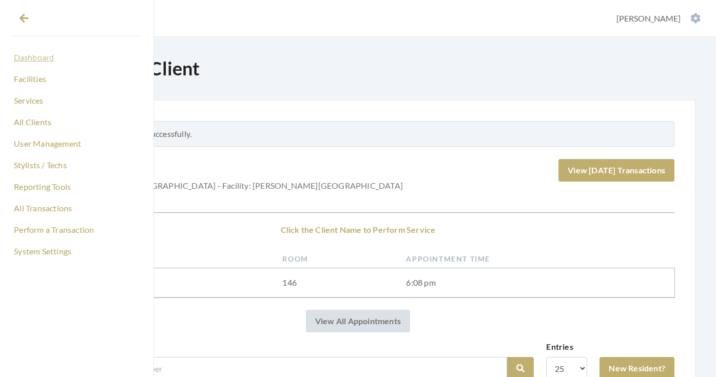
click at [43, 56] on link "Dashboard" at bounding box center [76, 57] width 129 height 17
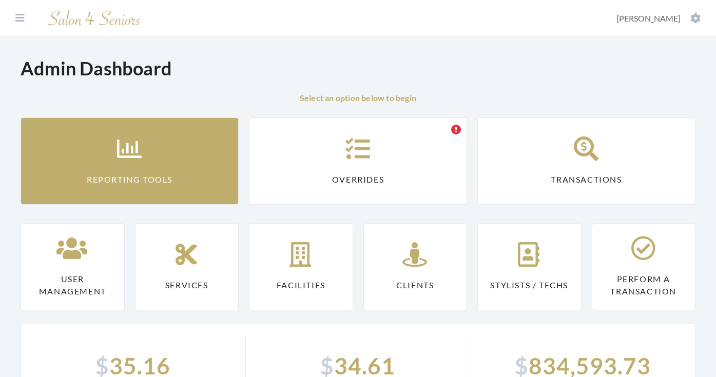
click at [142, 142] on icon at bounding box center [130, 149] width 26 height 25
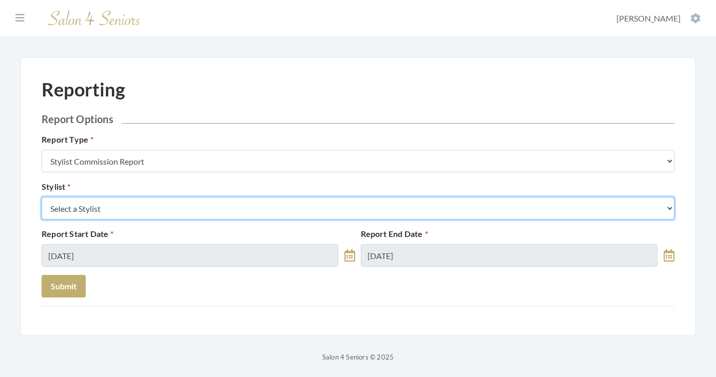
select select "182"
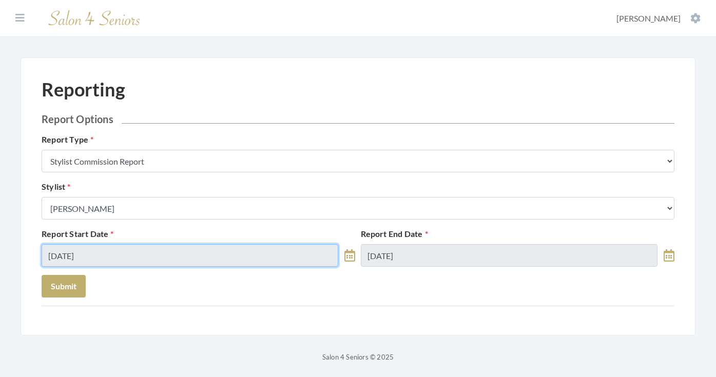
click at [165, 264] on input "[DATE]" at bounding box center [190, 255] width 297 height 23
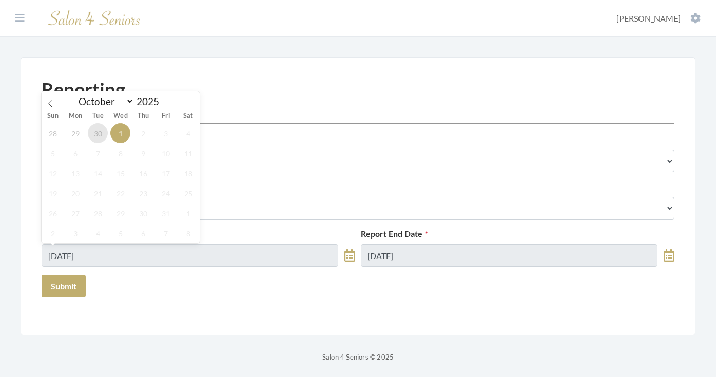
click at [102, 131] on span "30" at bounding box center [98, 133] width 20 height 20
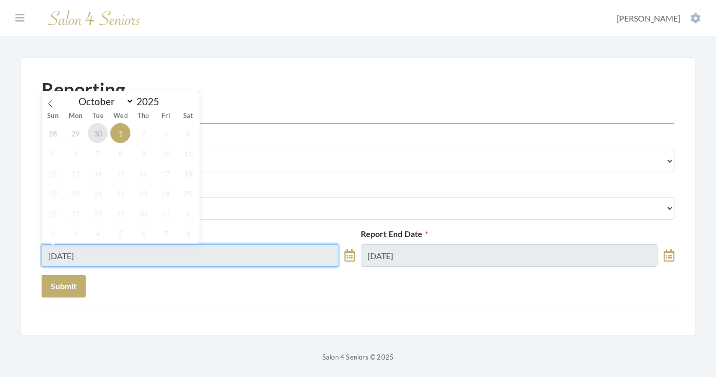
type input "[DATE]"
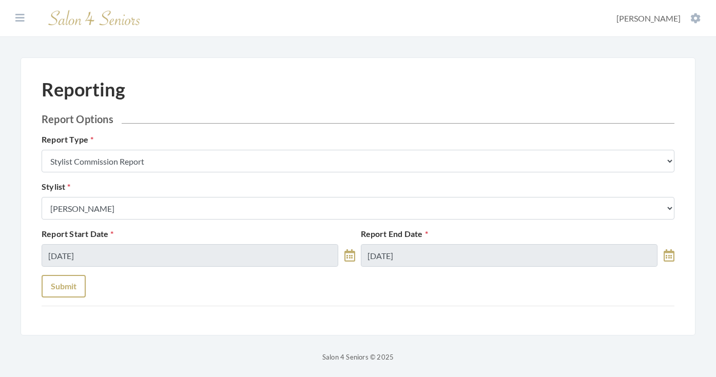
click at [75, 280] on button "Submit" at bounding box center [64, 286] width 44 height 23
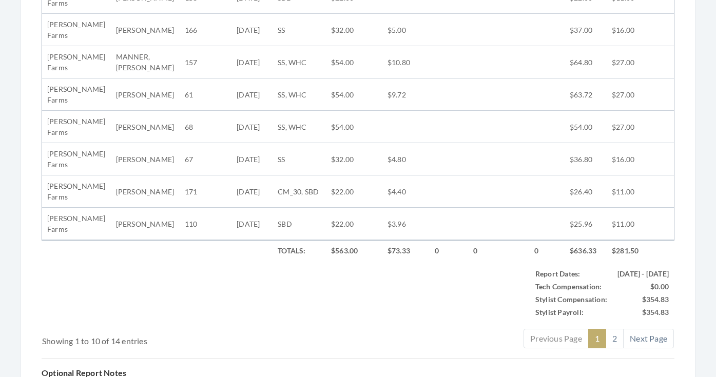
scroll to position [529, 0]
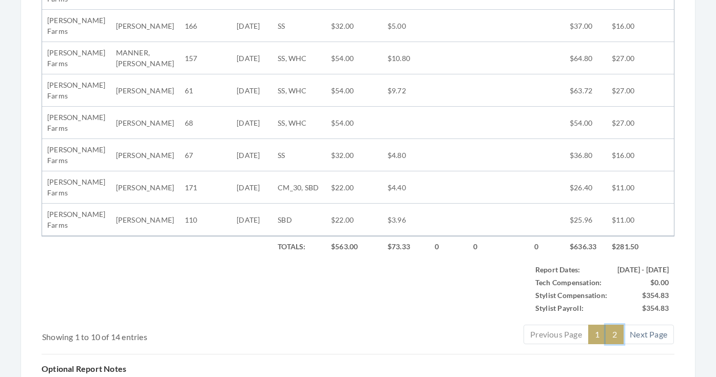
click at [614, 339] on link "2" at bounding box center [615, 335] width 18 height 20
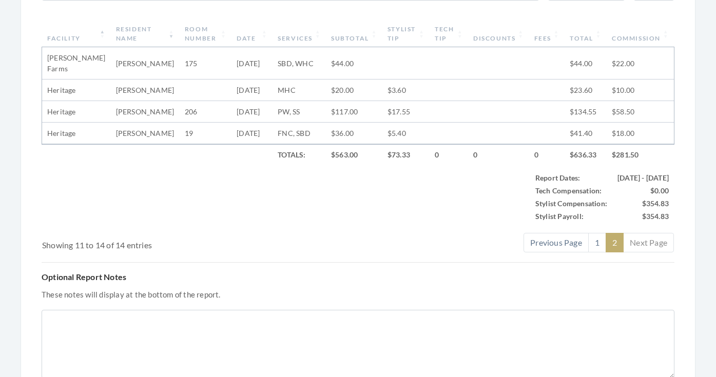
scroll to position [368, 0]
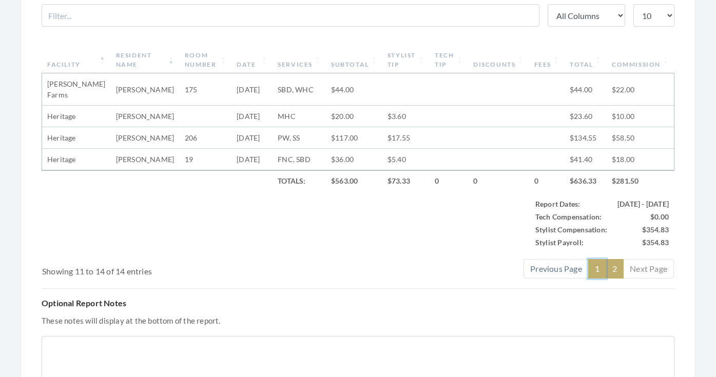
click at [595, 279] on link "1" at bounding box center [597, 269] width 18 height 20
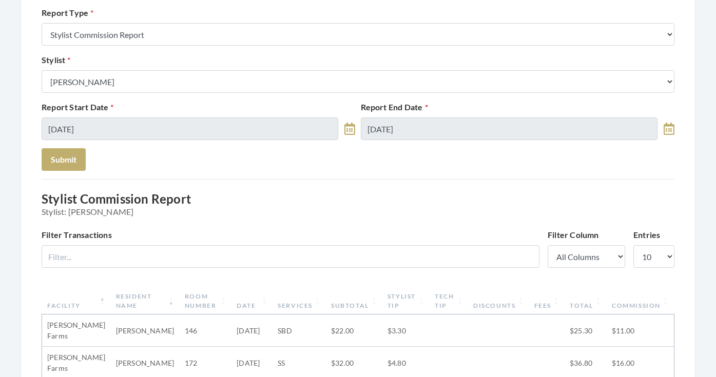
scroll to position [86, 0]
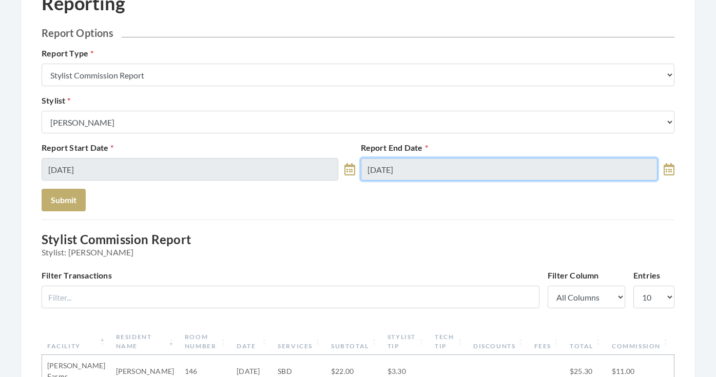
click at [396, 173] on input "[DATE]" at bounding box center [509, 169] width 297 height 23
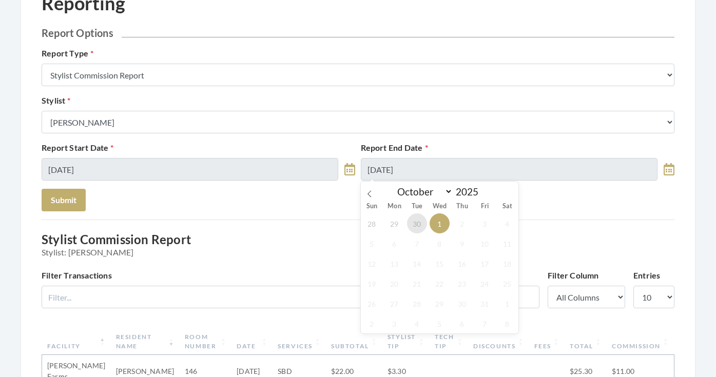
click at [412, 231] on span "30" at bounding box center [417, 224] width 20 height 20
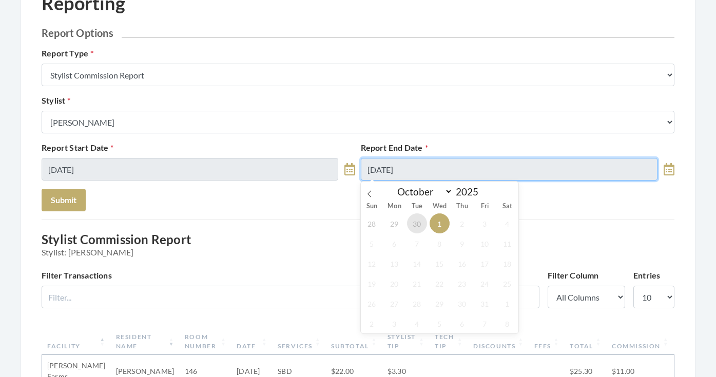
type input "[DATE]"
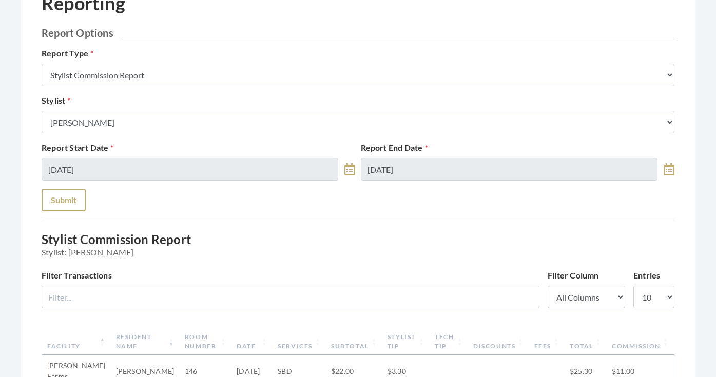
click at [74, 205] on button "Submit" at bounding box center [64, 200] width 44 height 23
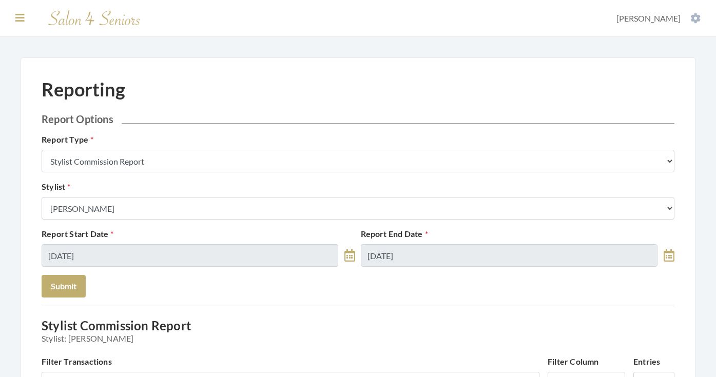
click at [20, 18] on icon at bounding box center [19, 18] width 9 height 10
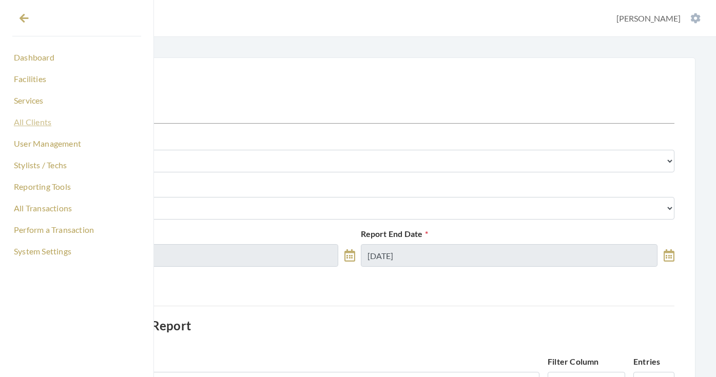
click at [29, 126] on link "All Clients" at bounding box center [76, 121] width 129 height 17
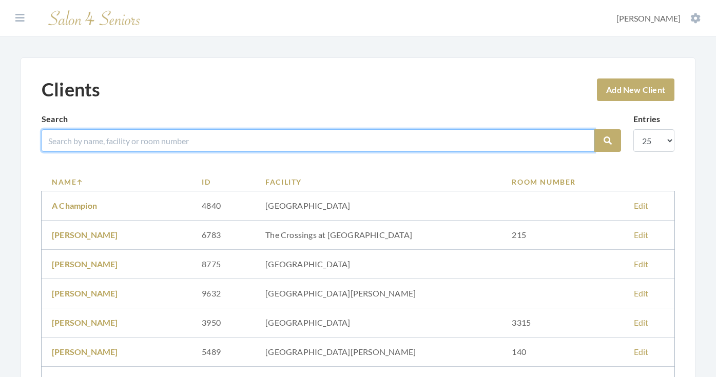
drag, startPoint x: 0, startPoint y: 0, endPoint x: 90, endPoint y: 139, distance: 165.6
click at [90, 139] on input "search" at bounding box center [318, 140] width 553 height 23
type input "[PERSON_NAME]"
click at [608, 141] on button "Search" at bounding box center [607, 140] width 27 height 23
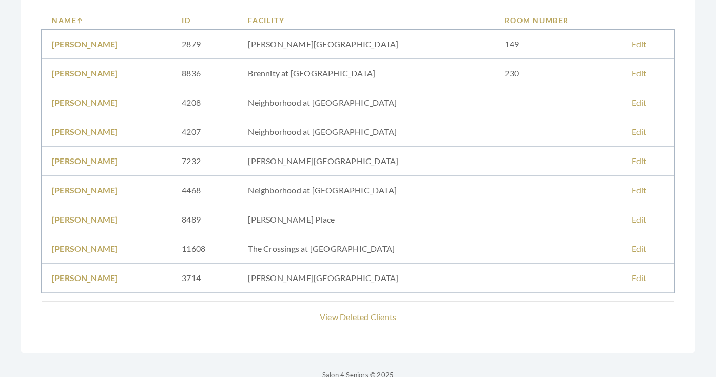
scroll to position [163, 0]
click at [96, 247] on link "Roger Massey" at bounding box center [85, 248] width 66 height 10
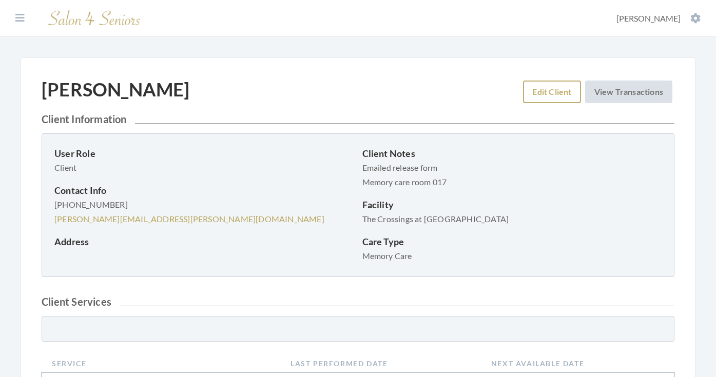
click at [531, 95] on link "Edit Client" at bounding box center [551, 92] width 57 height 23
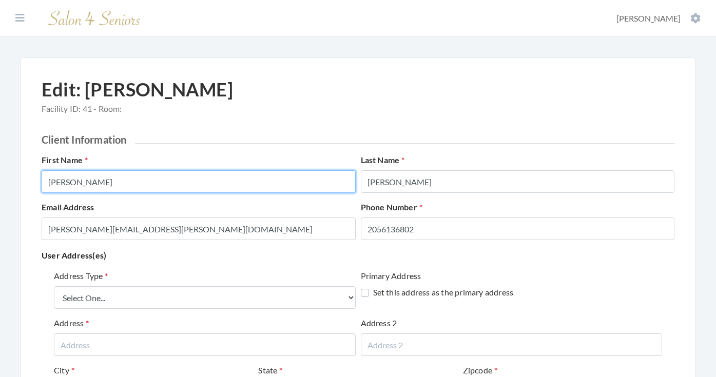
click at [219, 182] on input "Roger" at bounding box center [199, 181] width 314 height 23
type input "ROGER"
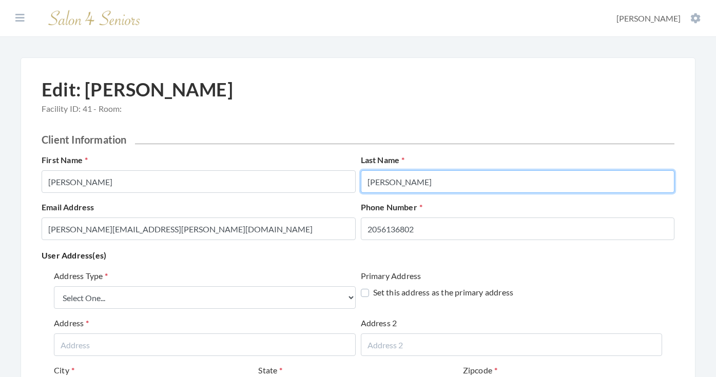
type input "MASSEY"
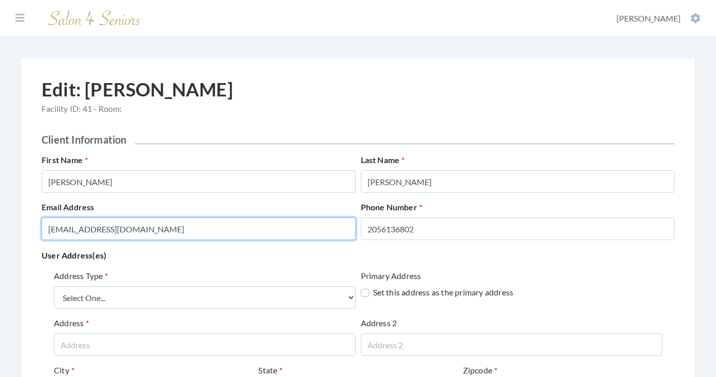
type input "MASSEYPRM@AOL.COM"
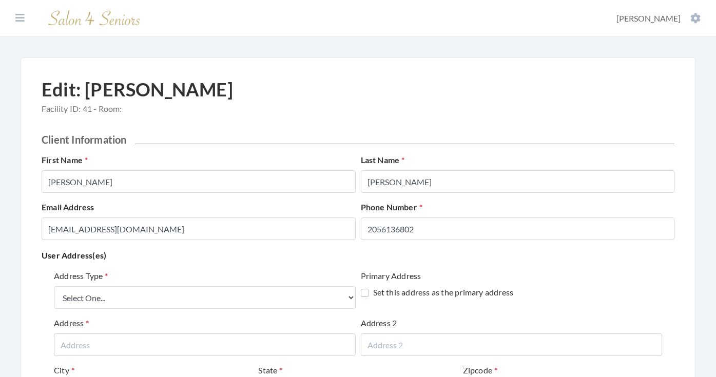
click at [234, 262] on p "User Address(es)" at bounding box center [358, 255] width 633 height 14
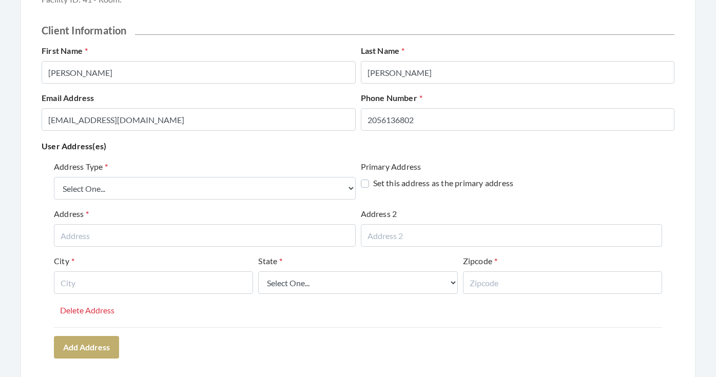
scroll to position [124, 0]
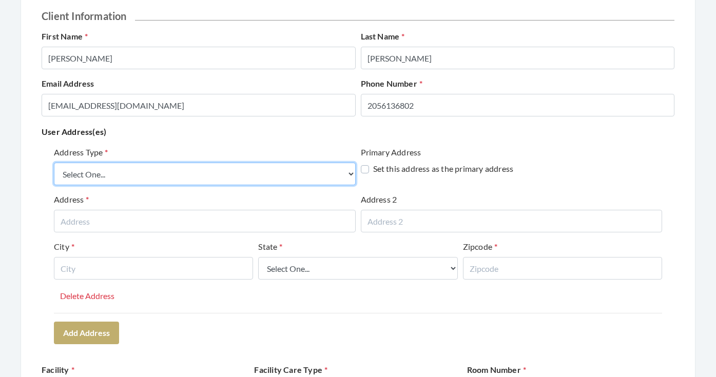
select select "billing"
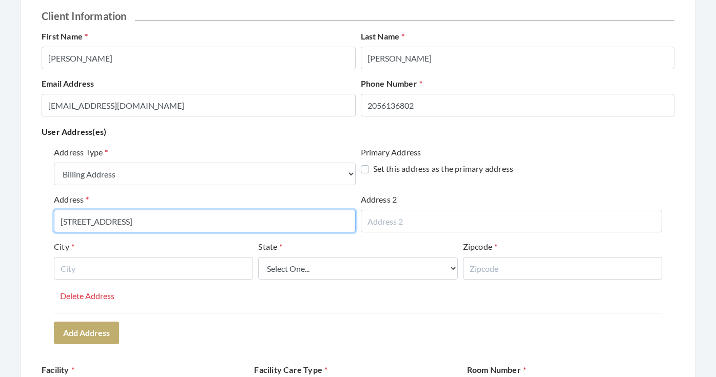
type input "730 ROSEBURY ROAD"
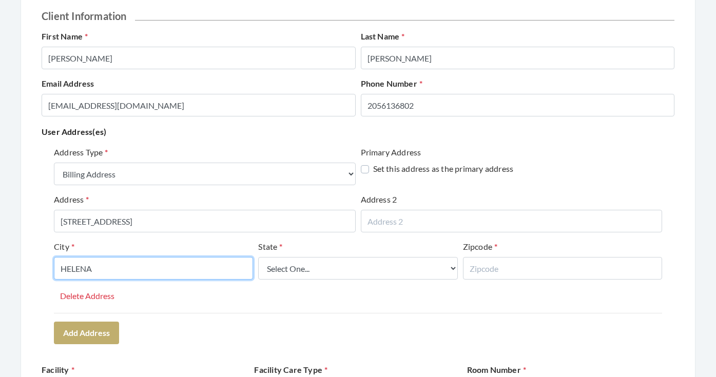
type input "HELENA"
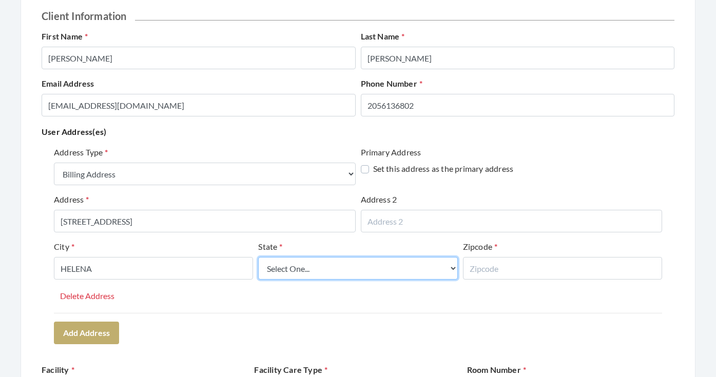
select select "al"
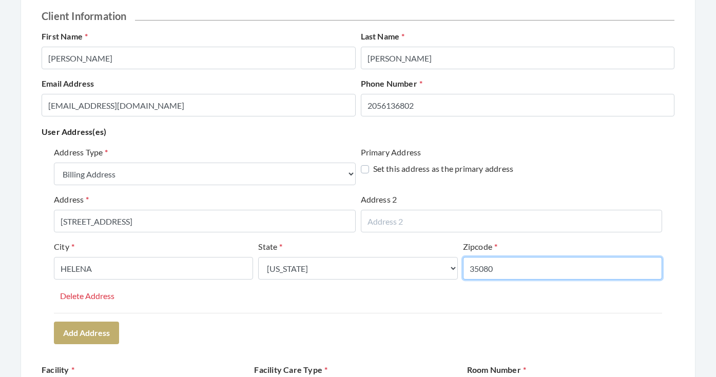
type input "35080"
click at [248, 303] on div "Address Type Select One... Office Address Home Address Billing Address Primary …" at bounding box center [358, 229] width 608 height 167
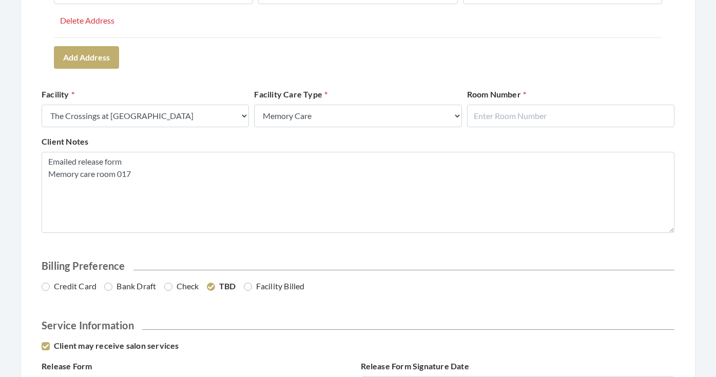
scroll to position [410, 0]
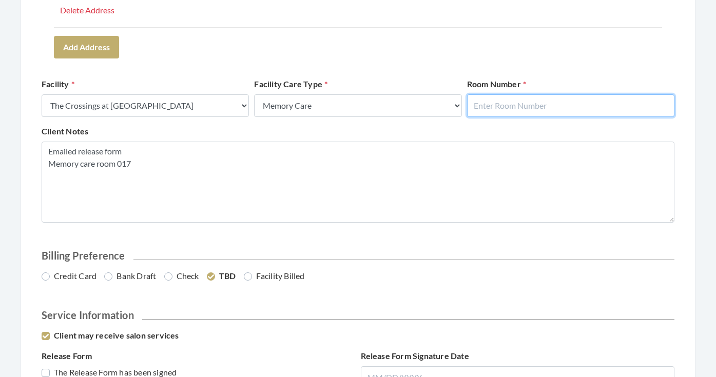
click at [529, 109] on input "text" at bounding box center [570, 105] width 207 height 23
type input "17"
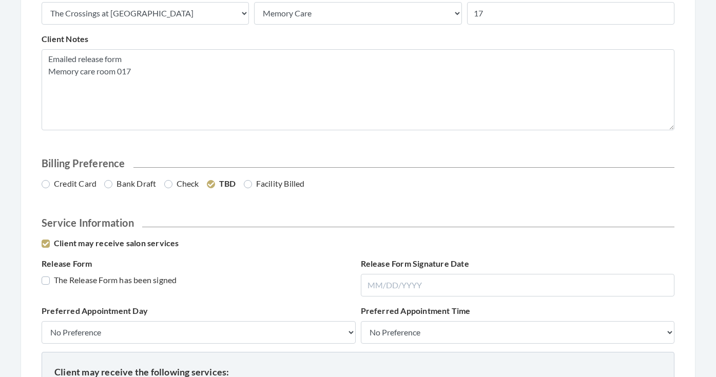
scroll to position [504, 0]
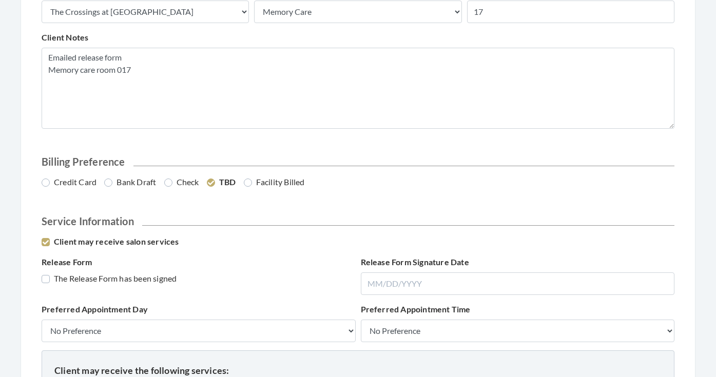
click at [92, 184] on label "Credit Card" at bounding box center [69, 182] width 55 height 12
radio input "true"
click at [99, 279] on label "The Release Form has been signed" at bounding box center [109, 279] width 135 height 12
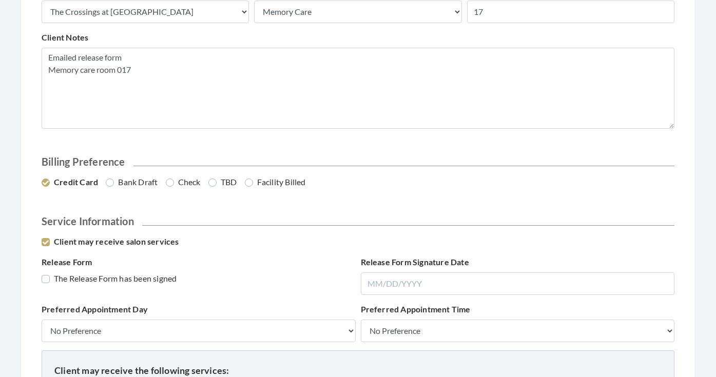
checkbox input "true"
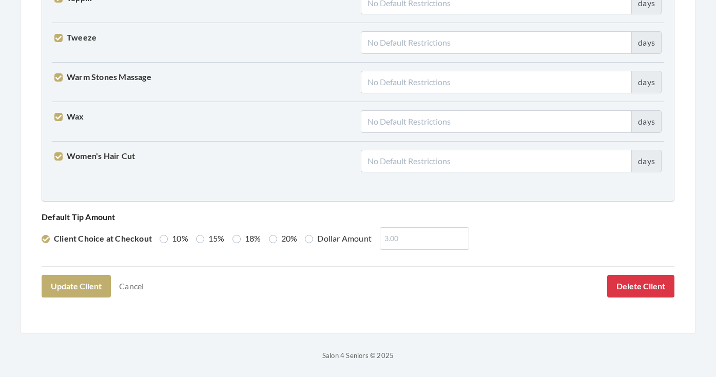
scroll to position [2636, 0]
click at [203, 238] on label "15%" at bounding box center [210, 239] width 29 height 12
radio input "true"
click at [86, 280] on button "Update Client" at bounding box center [76, 287] width 69 height 23
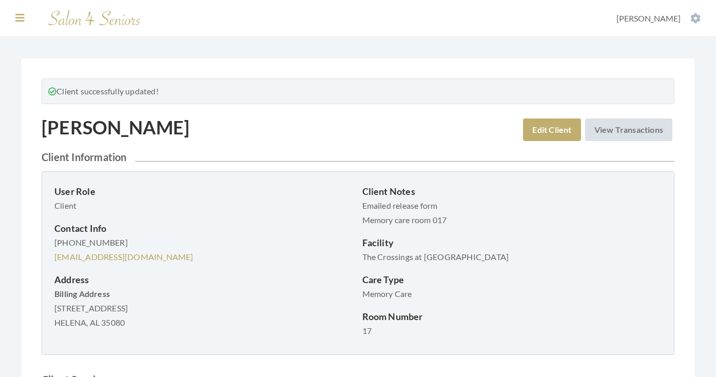
click at [21, 23] on button at bounding box center [19, 17] width 15 height 11
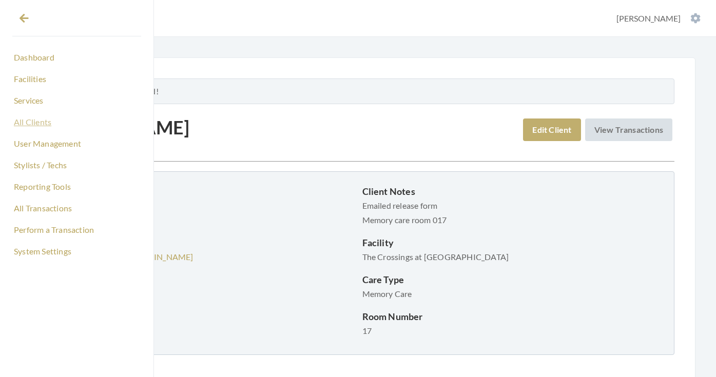
click at [38, 125] on link "All Clients" at bounding box center [76, 121] width 129 height 17
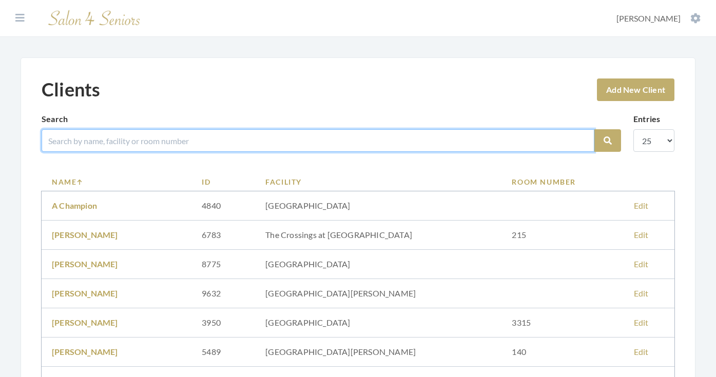
click at [176, 137] on input "search" at bounding box center [318, 140] width 553 height 23
type input "[PERSON_NAME]"
click at [608, 141] on button "Search" at bounding box center [607, 140] width 27 height 23
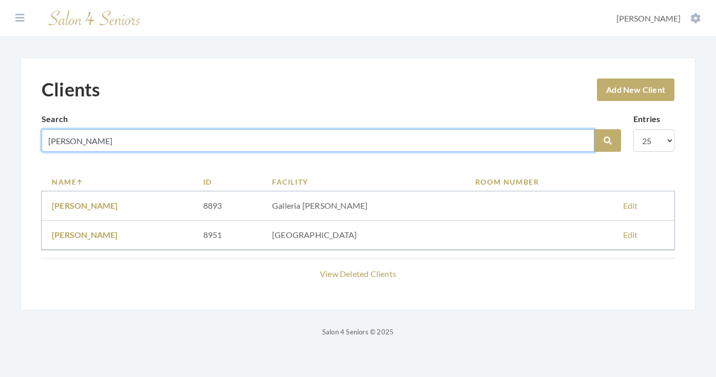
drag, startPoint x: 93, startPoint y: 138, endPoint x: 32, endPoint y: 134, distance: 61.2
click at [32, 134] on div "Clients Add New Client Search [PERSON_NAME] Search Entries 10 25 50 100 Name ID…" at bounding box center [358, 183] width 675 height 253
type input "[US_STATE]"
click at [608, 141] on button "Search" at bounding box center [607, 140] width 27 height 23
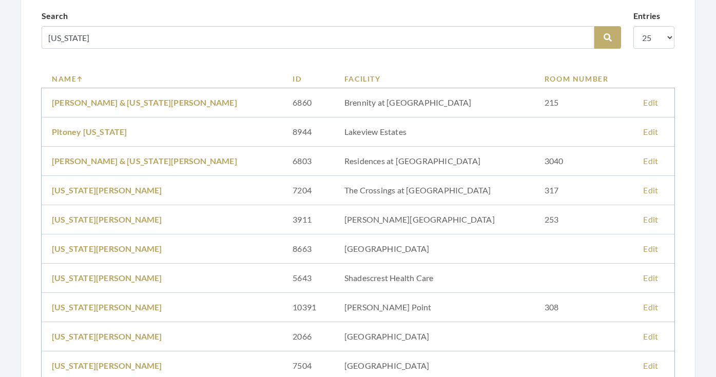
scroll to position [101, 0]
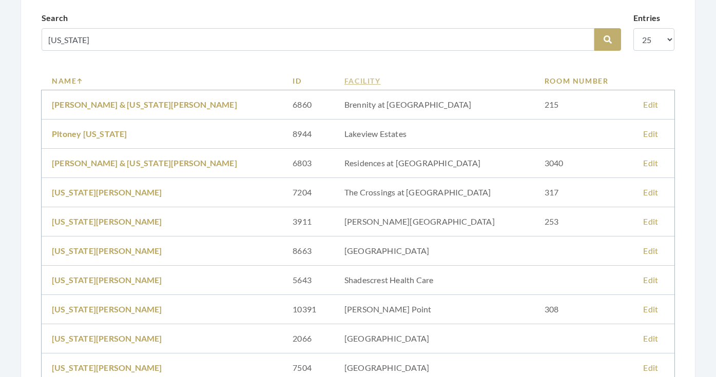
click at [344, 80] on link "Facility" at bounding box center [434, 80] width 180 height 11
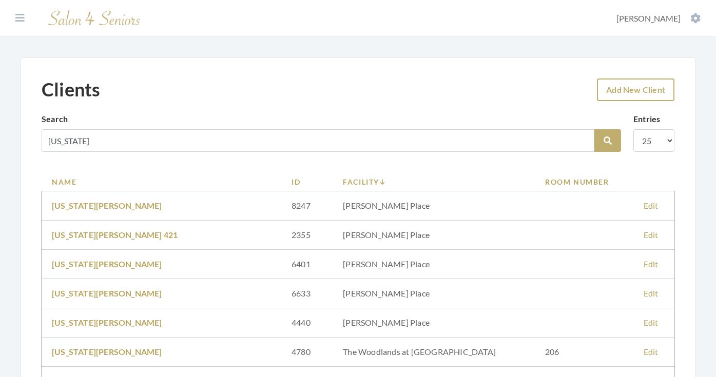
click at [625, 84] on link "Add New Client" at bounding box center [636, 90] width 78 height 23
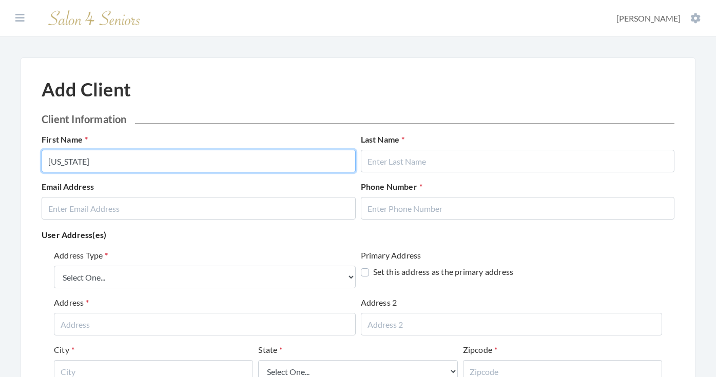
type input "[US_STATE]"
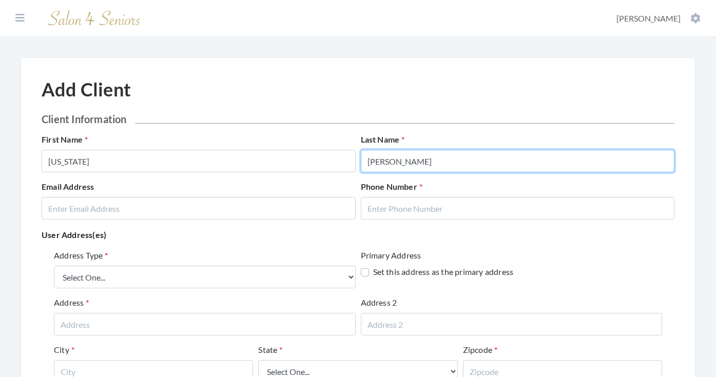
type input "TRUETT"
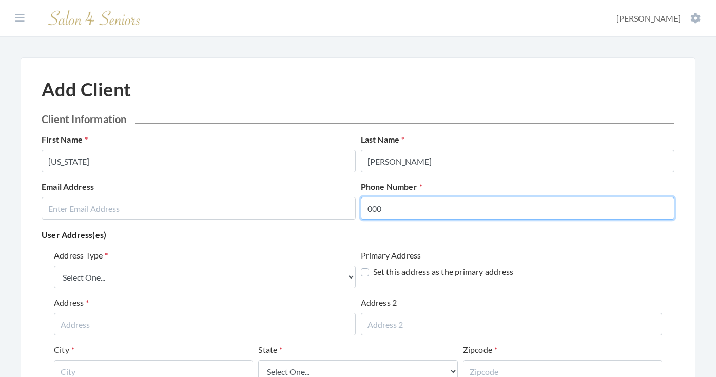
type input "000"
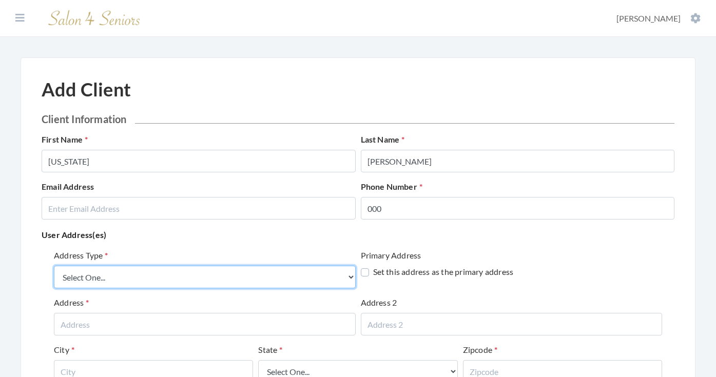
select select "billing"
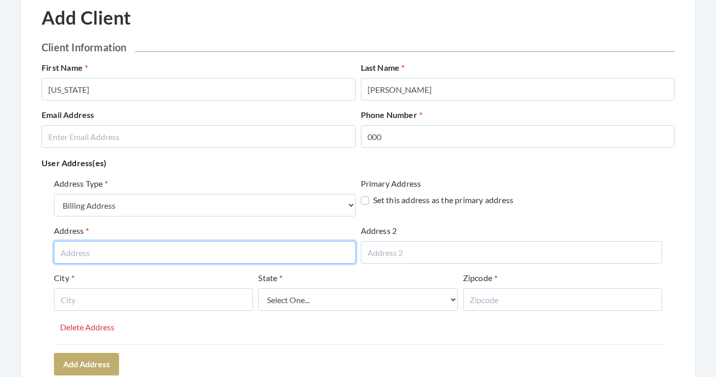
scroll to position [112, 0]
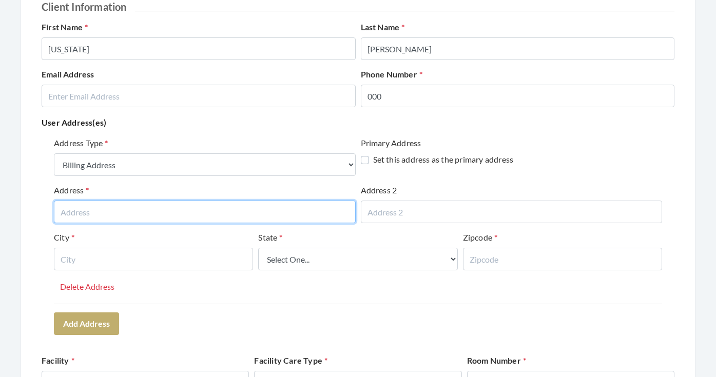
paste input "2171 Parkway Lake Dr."
type input "2171 Parkway Lake Dr."
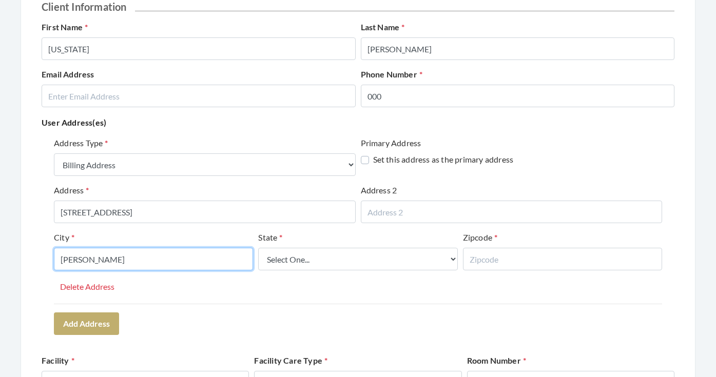
type input "HOOVER"
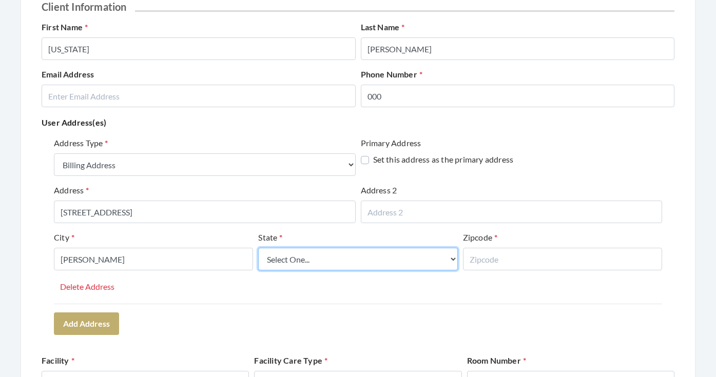
select select "al"
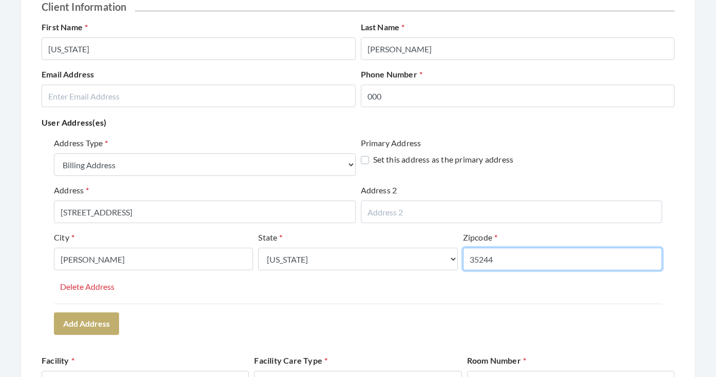
type input "35244"
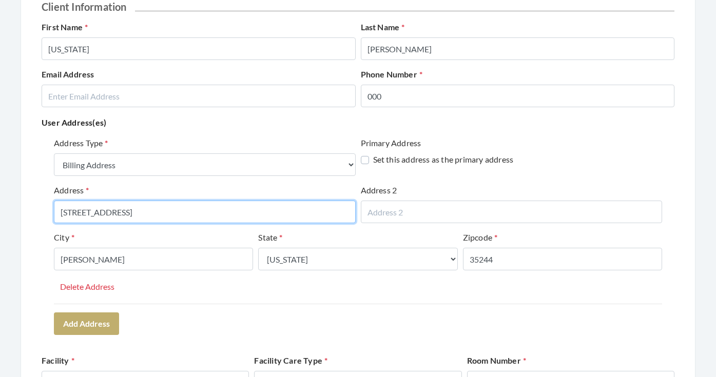
drag, startPoint x: 150, startPoint y: 217, endPoint x: 82, endPoint y: 213, distance: 68.4
click at [82, 213] on input "2171 Parkway Lake Dr." at bounding box center [205, 212] width 302 height 23
type input "2171 PARKWAY LAKE DRIVE"
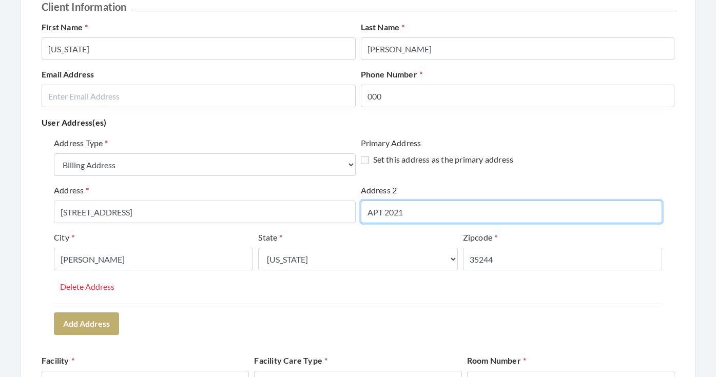
type input "APT 2021"
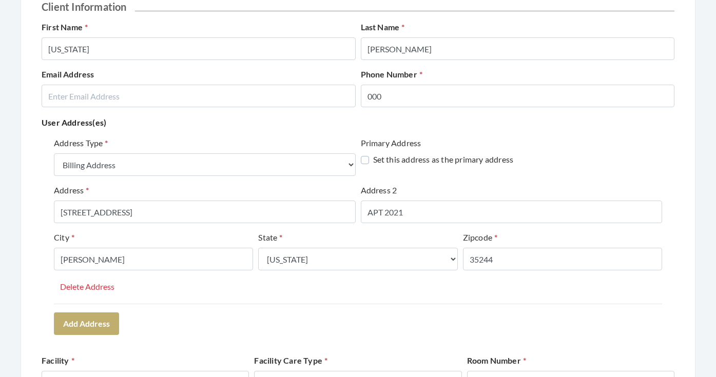
click at [235, 302] on div "Address Type Select One... Office Address Home Address Billing Address Primary …" at bounding box center [358, 220] width 608 height 167
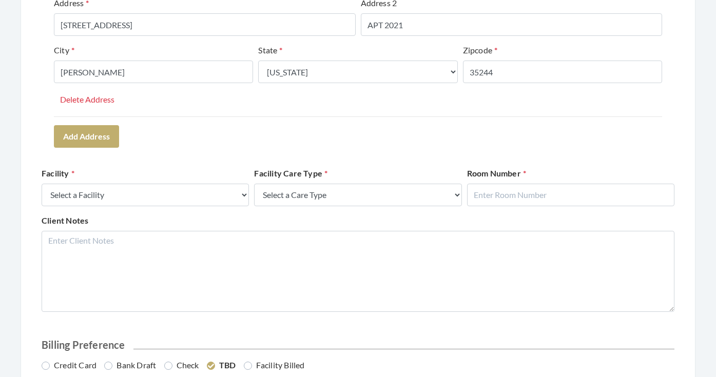
scroll to position [321, 0]
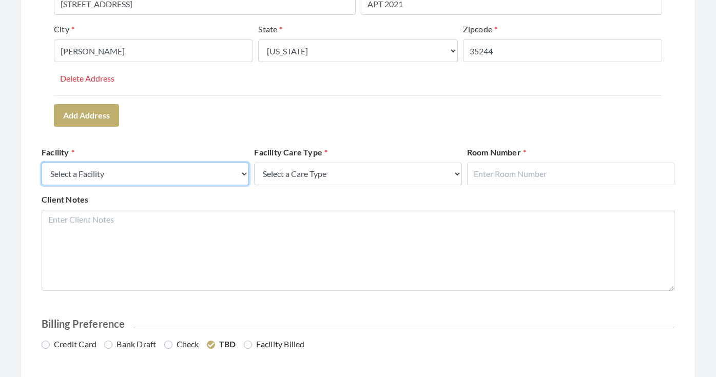
select select "41"
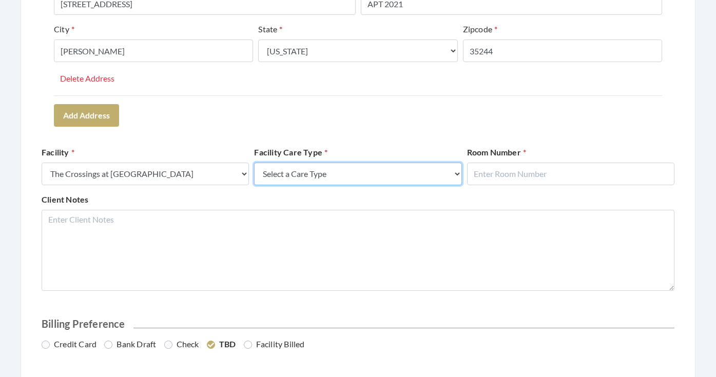
select select "4"
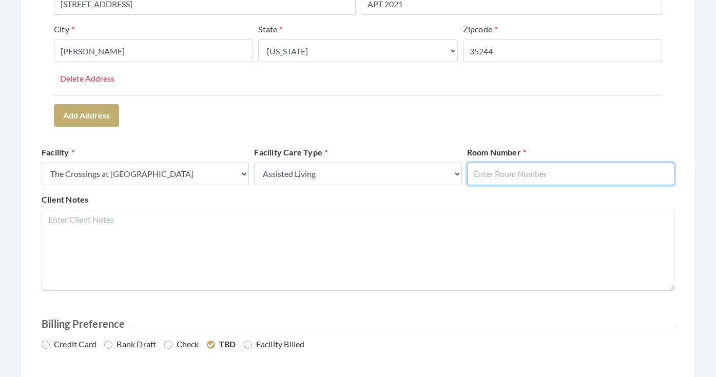
click at [487, 181] on input "text" at bounding box center [570, 174] width 207 height 23
type input "2021"
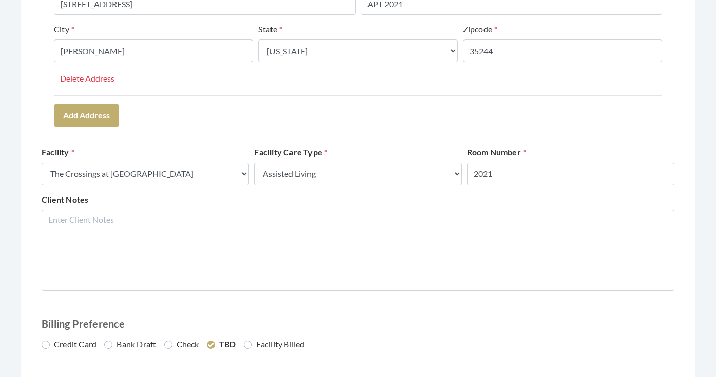
click at [417, 145] on form "Client Information First Name VIRGINIA Last Name TRUETT Email Address Phone Num…" at bounding box center [358, 124] width 633 height 665
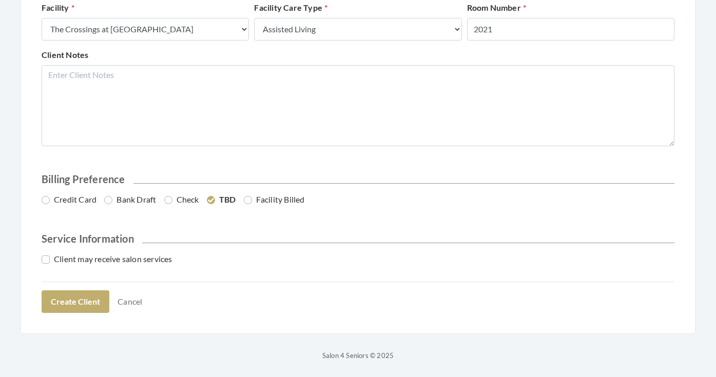
scroll to position [465, 0]
click at [90, 201] on label "Credit Card" at bounding box center [69, 200] width 55 height 12
radio input "true"
click at [93, 266] on div "Client may receive salon services" at bounding box center [358, 264] width 638 height 21
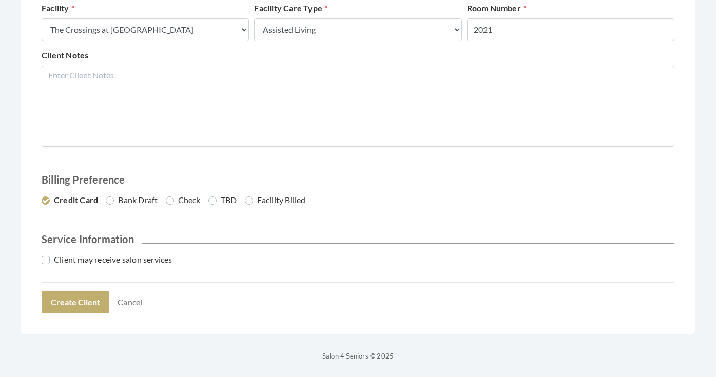
click at [92, 255] on label "Client may receive salon services" at bounding box center [107, 260] width 131 height 12
checkbox input "true"
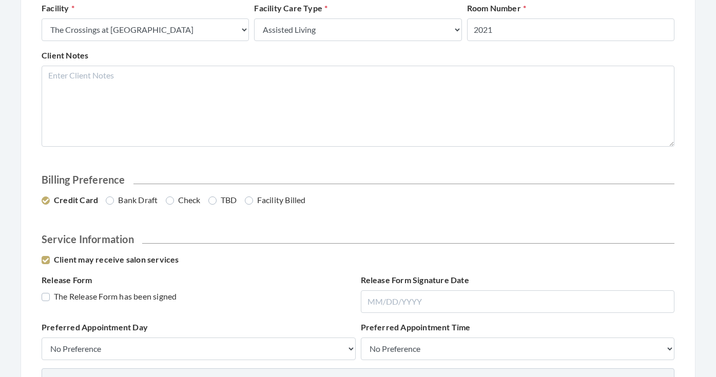
click at [92, 296] on label "The Release Form has been signed" at bounding box center [109, 297] width 135 height 12
checkbox input "true"
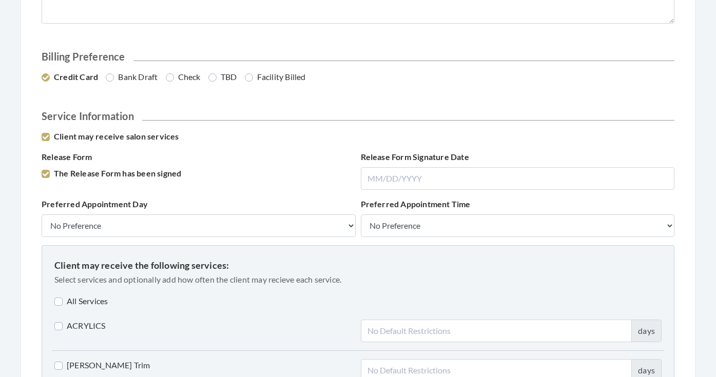
scroll to position [599, 0]
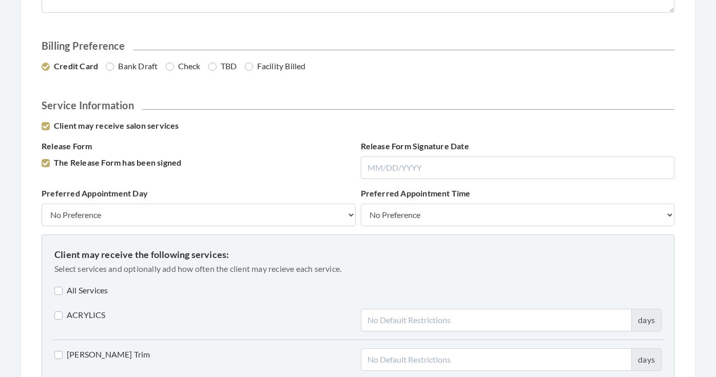
click at [84, 288] on label "All Services" at bounding box center [80, 290] width 53 height 12
checkbox input "true"
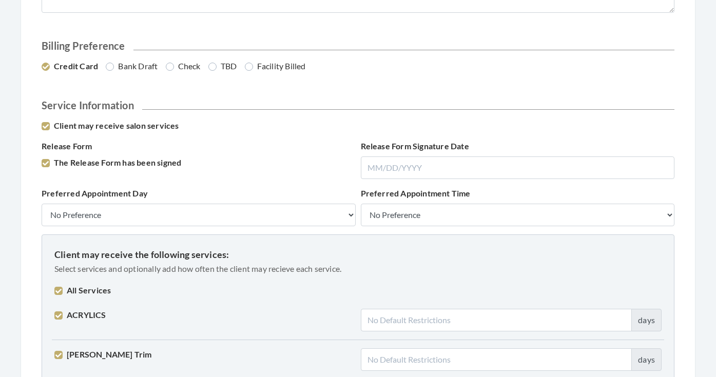
checkbox input "true"
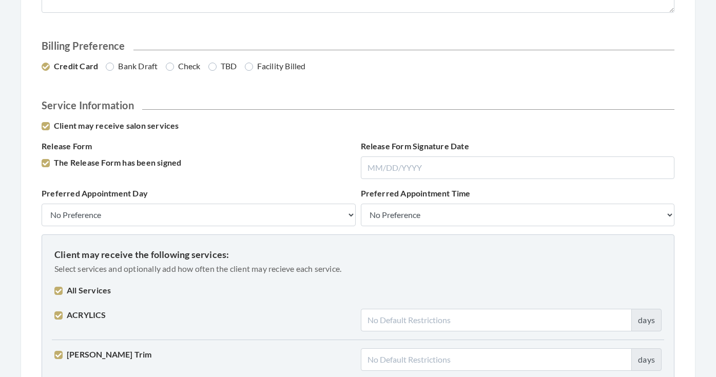
checkbox input "true"
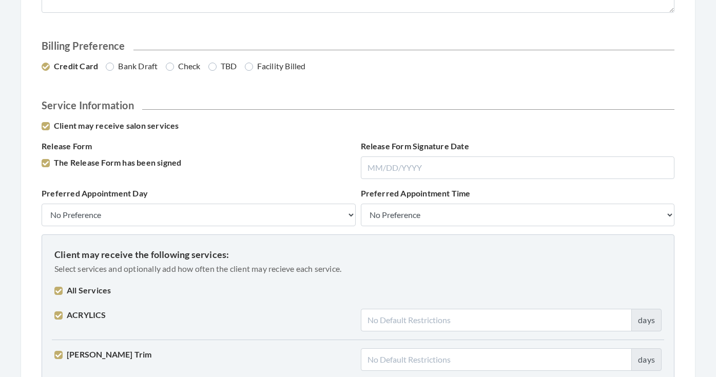
checkbox input "true"
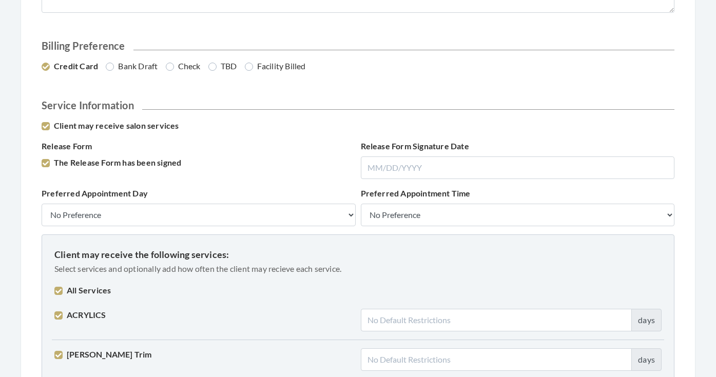
checkbox input "true"
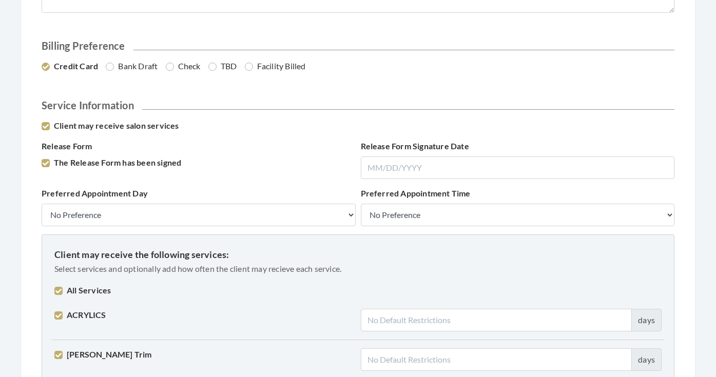
checkbox input "true"
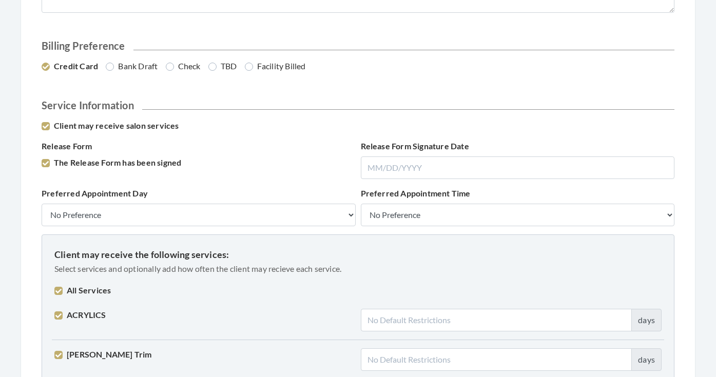
checkbox input "true"
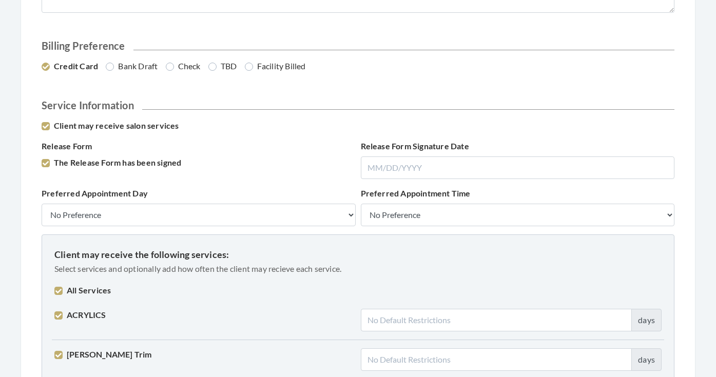
checkbox input "true"
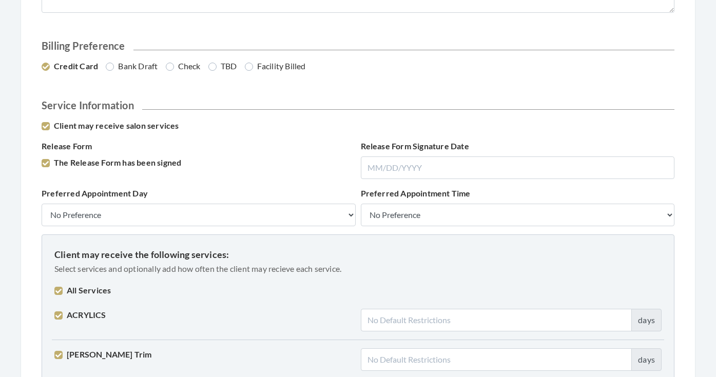
checkbox input "true"
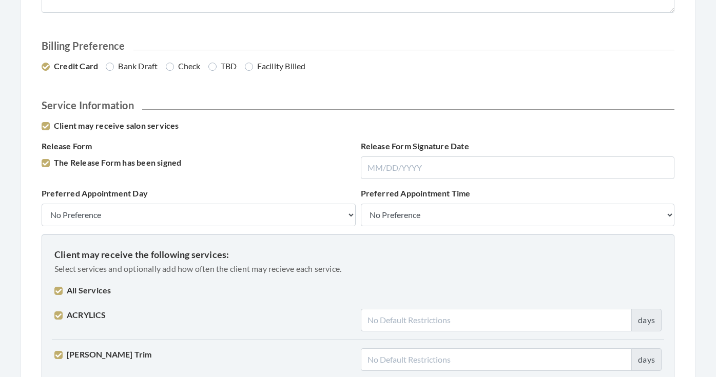
checkbox input "true"
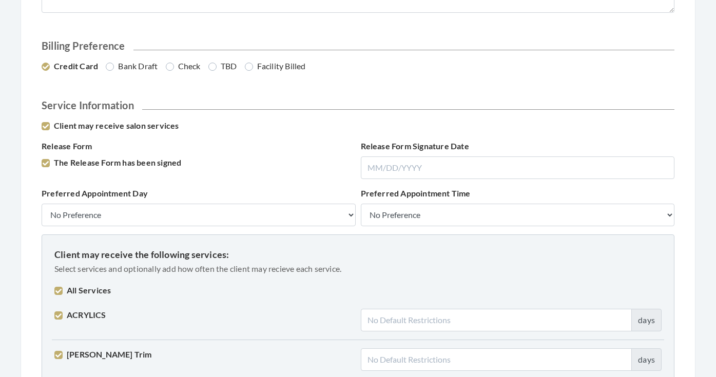
checkbox input "true"
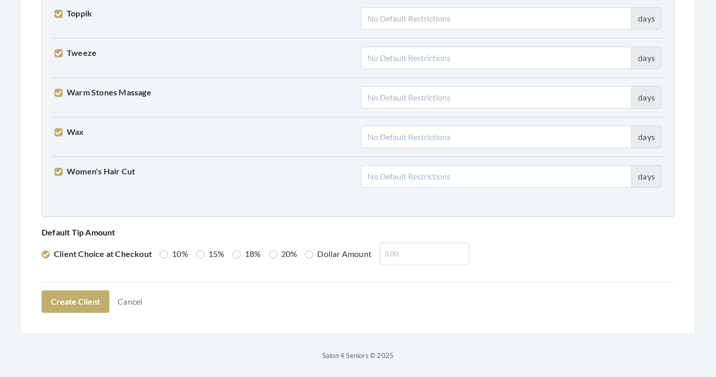
scroll to position [2600, 0]
click at [86, 301] on button "Create Client" at bounding box center [76, 302] width 68 height 23
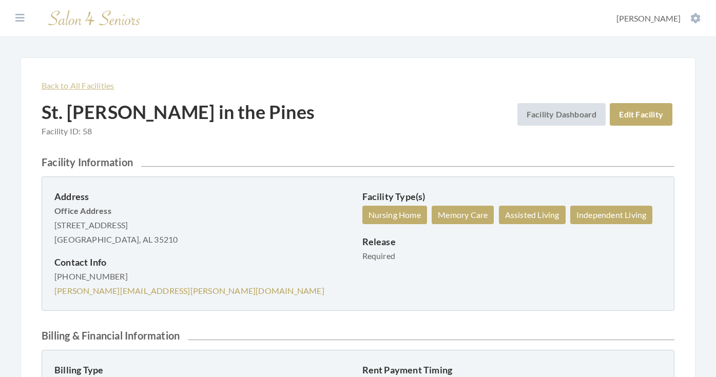
click at [75, 86] on link "Back to All Facilities" at bounding box center [78, 86] width 72 height 10
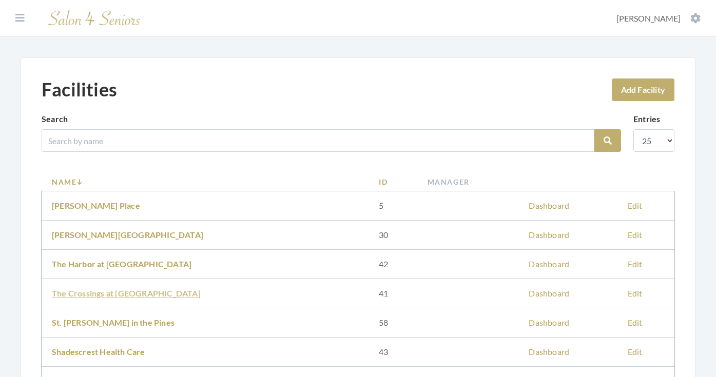
scroll to position [42, 0]
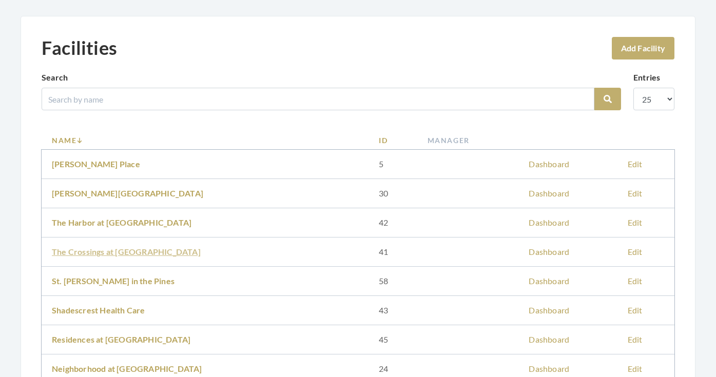
click at [137, 253] on link "The Crossings at [GEOGRAPHIC_DATA]" at bounding box center [126, 252] width 149 height 10
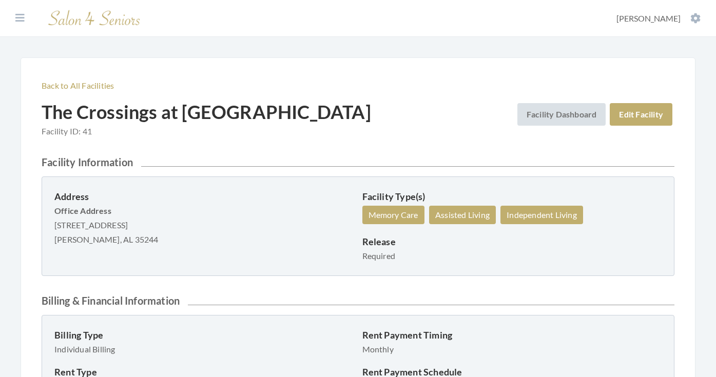
drag, startPoint x: 55, startPoint y: 224, endPoint x: 144, endPoint y: 226, distance: 89.3
click at [144, 226] on p "Office Address [STREET_ADDRESS] Hoover, AL 35244" at bounding box center [204, 225] width 300 height 43
copy p "[STREET_ADDRESS]"
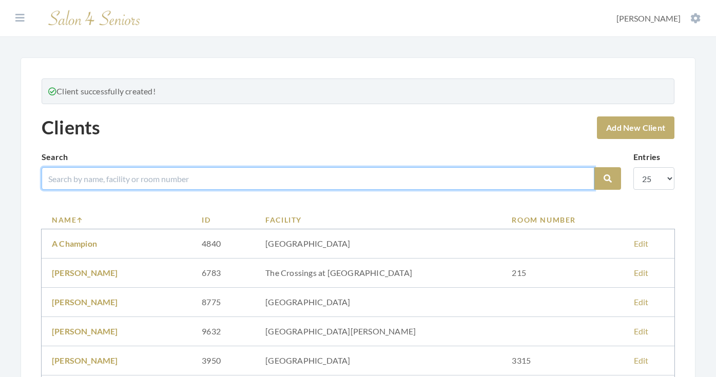
click at [211, 176] on input "search" at bounding box center [318, 178] width 553 height 23
type input "TRUETT"
click at [608, 179] on button "Search" at bounding box center [607, 178] width 27 height 23
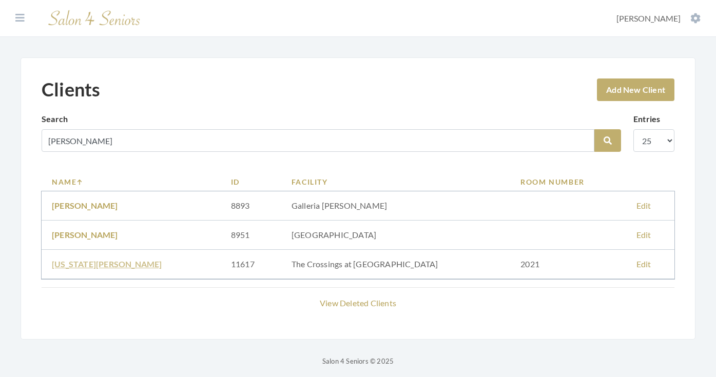
click at [107, 263] on link "[US_STATE][PERSON_NAME]" at bounding box center [107, 264] width 110 height 10
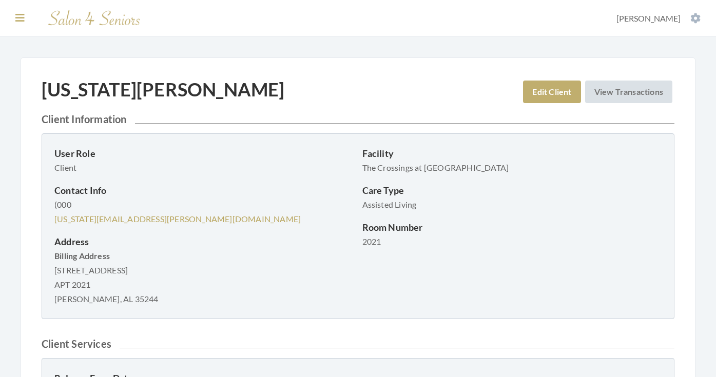
click at [22, 20] on icon at bounding box center [19, 18] width 9 height 10
click at [22, 20] on section "Dashboard Facilities Services All Clients User Management Stylists / Techs Repo…" at bounding box center [358, 18] width 716 height 37
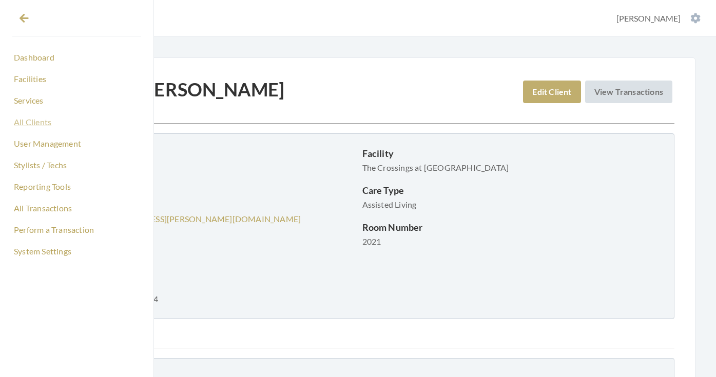
click at [38, 121] on link "All Clients" at bounding box center [76, 121] width 129 height 17
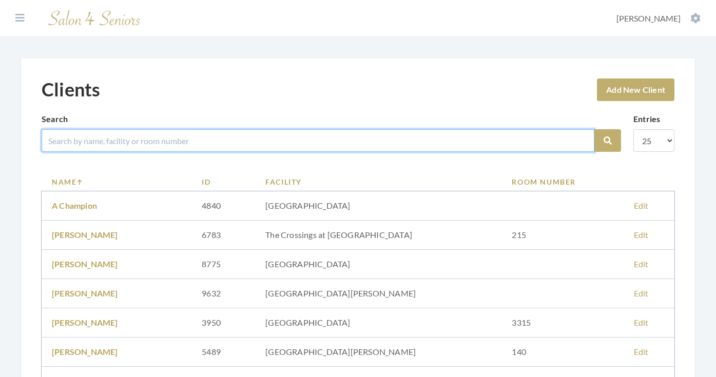
click at [176, 131] on input "search" at bounding box center [318, 140] width 553 height 23
click at [170, 145] on input "search" at bounding box center [318, 140] width 553 height 23
type input "HOLLYFIEL"
click at [608, 141] on button "Search" at bounding box center [607, 140] width 27 height 23
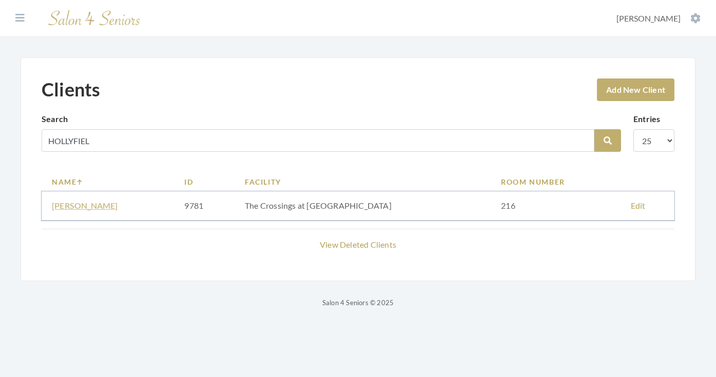
click at [114, 203] on link "[PERSON_NAME]" at bounding box center [85, 206] width 66 height 10
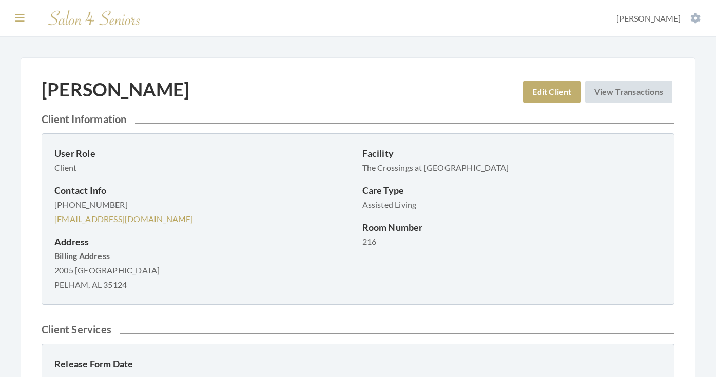
click at [21, 24] on button at bounding box center [19, 17] width 15 height 11
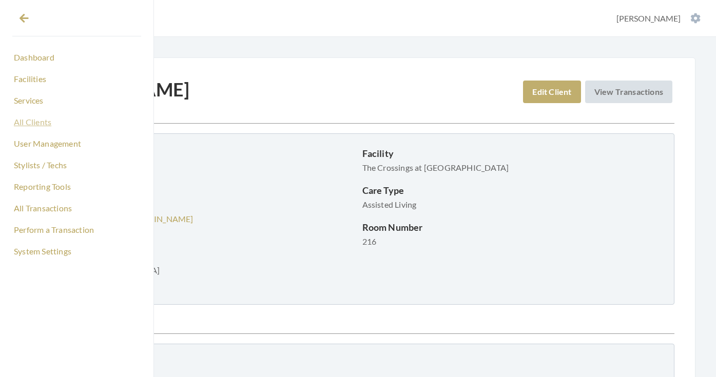
click at [45, 124] on link "All Clients" at bounding box center [76, 121] width 129 height 17
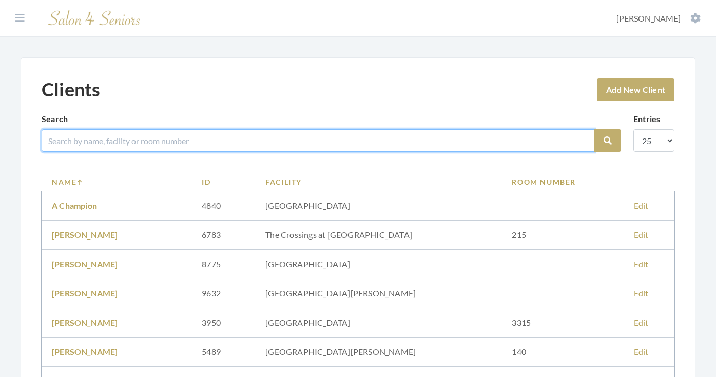
click at [144, 141] on input "search" at bounding box center [318, 140] width 553 height 23
type input "JONES"
click at [608, 141] on button "Search" at bounding box center [607, 140] width 27 height 23
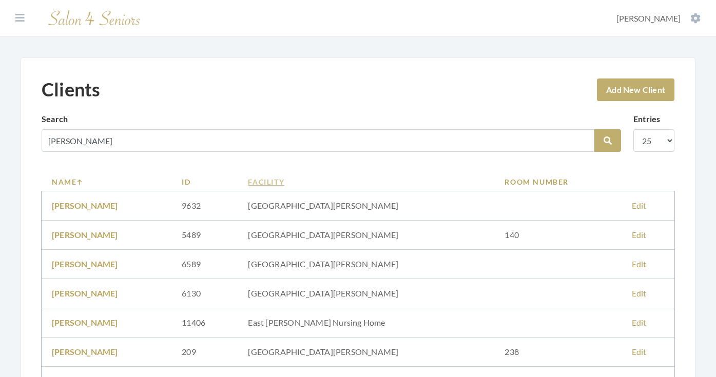
click at [292, 183] on link "Facility" at bounding box center [366, 182] width 236 height 11
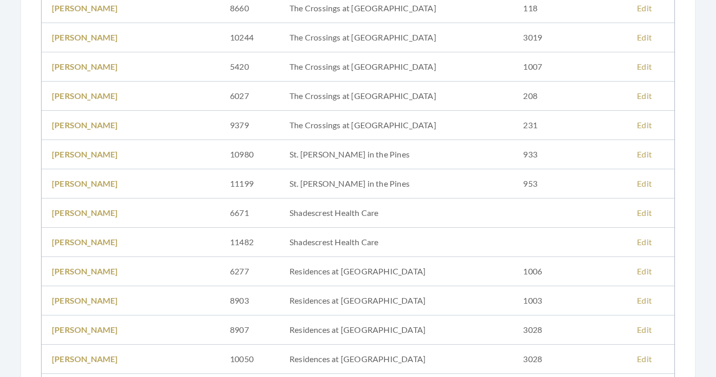
scroll to position [462, 0]
click at [85, 154] on link "[PERSON_NAME]" at bounding box center [85, 153] width 66 height 10
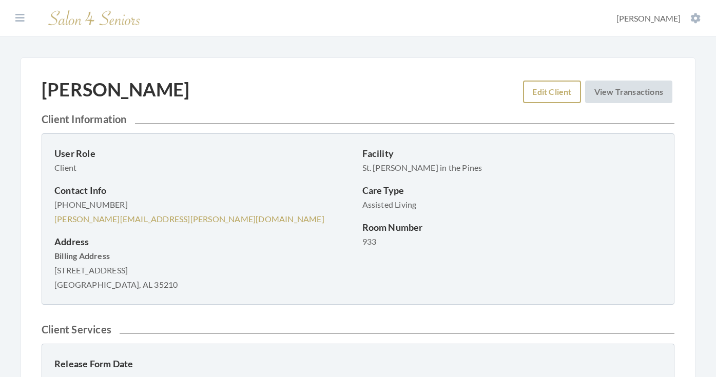
click at [528, 95] on link "Edit Client" at bounding box center [551, 92] width 57 height 23
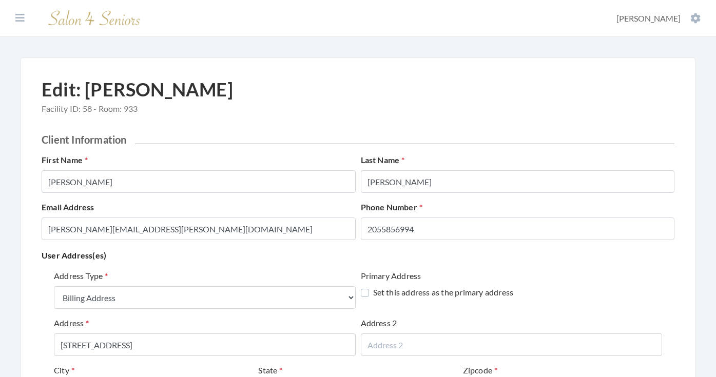
select select "billing"
select select "al"
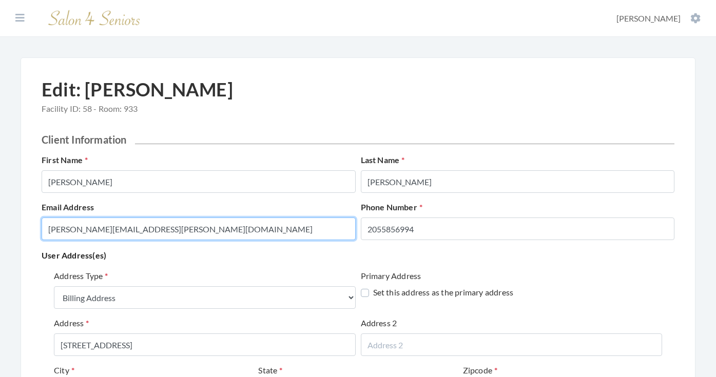
drag, startPoint x: 170, startPoint y: 240, endPoint x: 38, endPoint y: 223, distance: 133.1
type input "[EMAIL_ADDRESS][DOMAIN_NAME]"
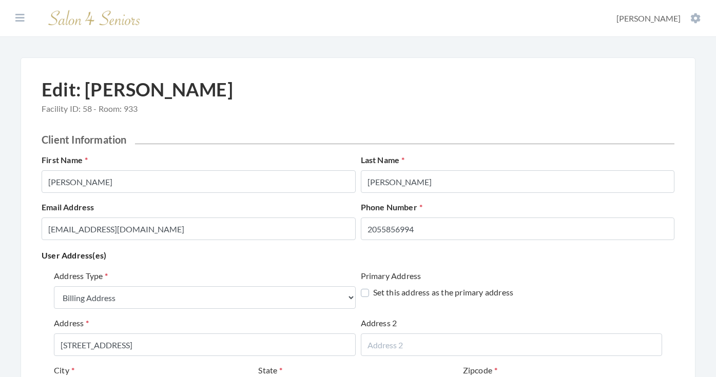
click at [126, 269] on div "Address Type Select One... Office Address Home Address Billing Address Primary …" at bounding box center [358, 369] width 633 height 206
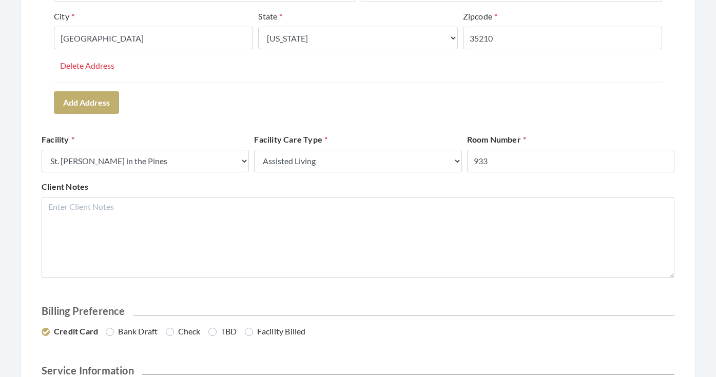
scroll to position [355, 0]
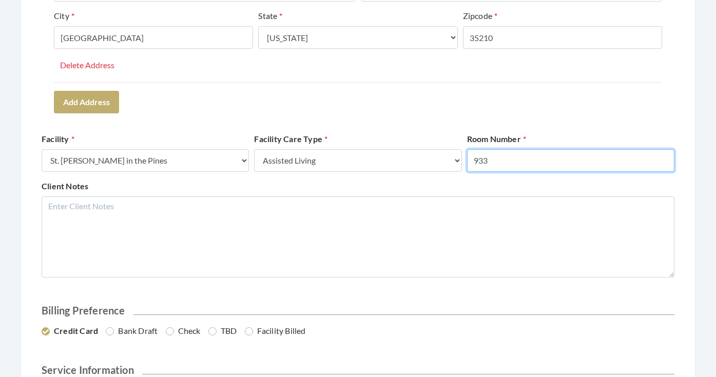
drag, startPoint x: 502, startPoint y: 163, endPoint x: 454, endPoint y: 163, distance: 48.2
click at [454, 163] on div "Facility Select a Facility Creekside at Three Rivers Brookdale Jones Farm Merri…" at bounding box center [358, 156] width 638 height 47
type input "105"
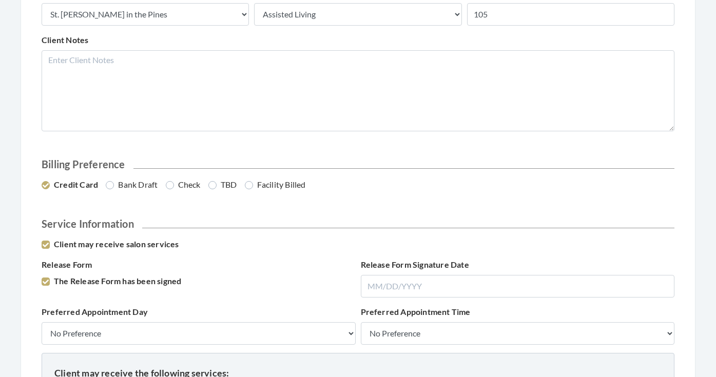
scroll to position [508, 0]
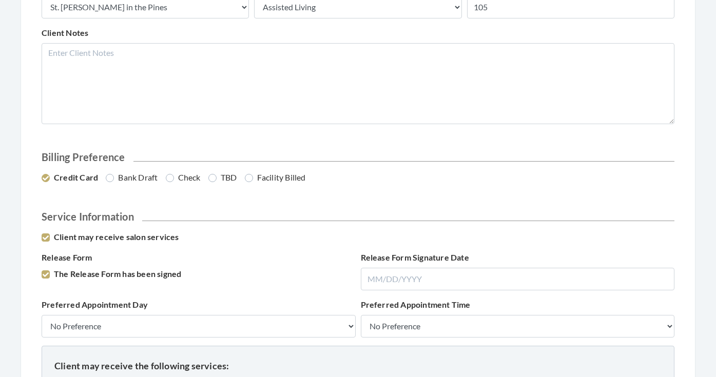
click at [139, 175] on label "Bank Draft" at bounding box center [132, 177] width 52 height 12
radio input "true"
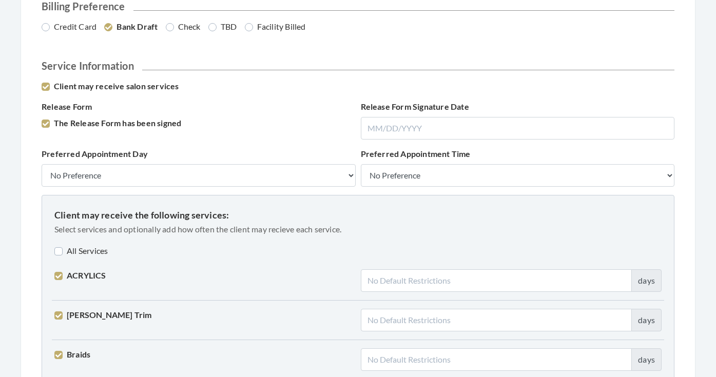
scroll to position [660, 0]
click at [95, 250] on label "All Services" at bounding box center [80, 250] width 53 height 12
click at [95, 250] on label "All Services" at bounding box center [82, 250] width 56 height 12
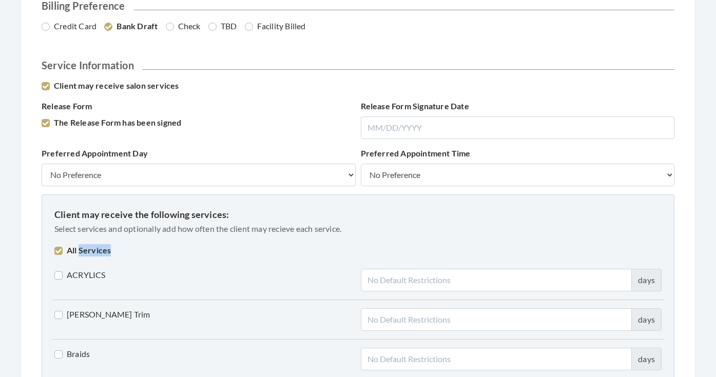
checkbox input "false"
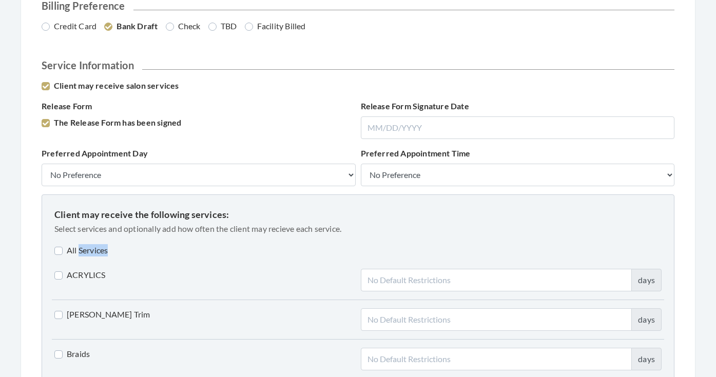
checkbox input "false"
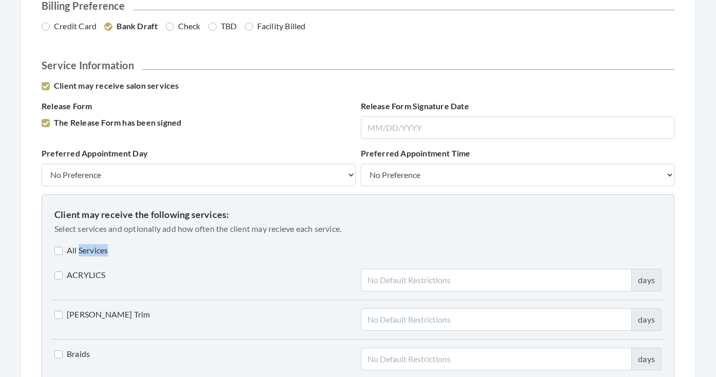
checkbox input "false"
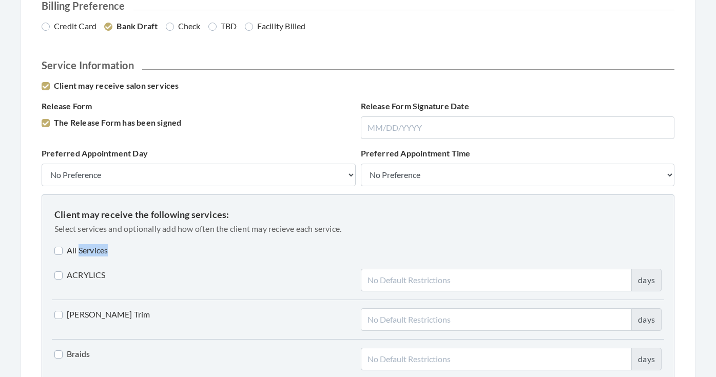
checkbox input "false"
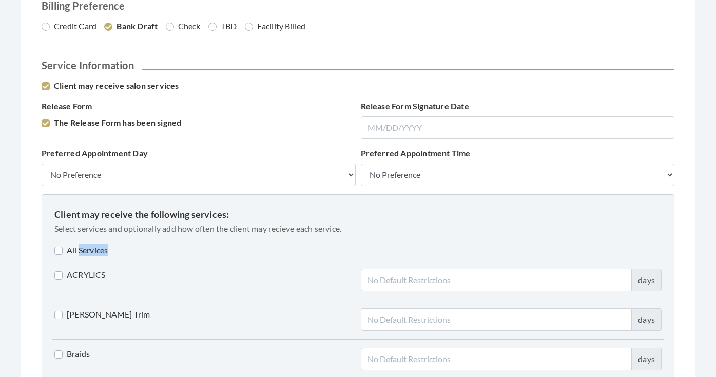
checkbox input "false"
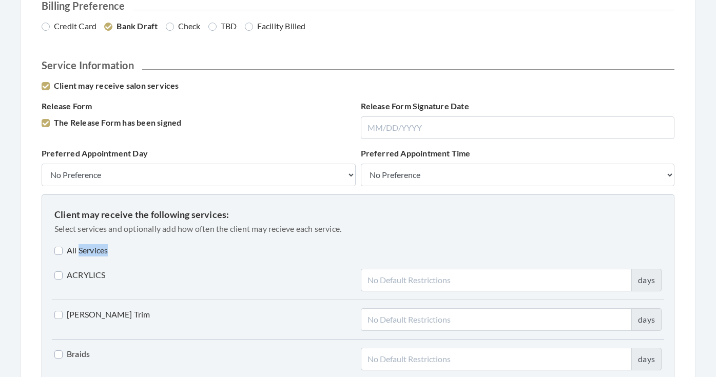
checkbox input "false"
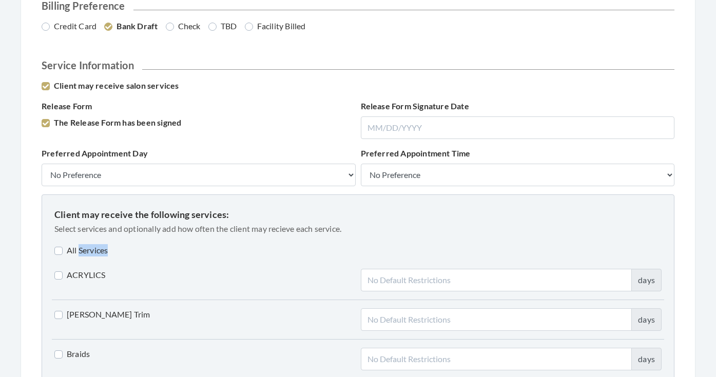
checkbox input "false"
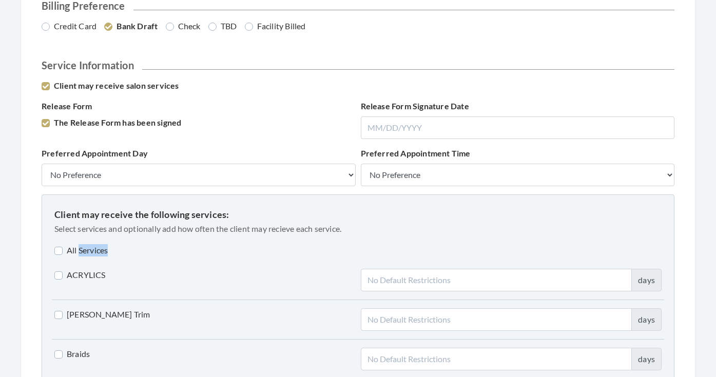
checkbox input "false"
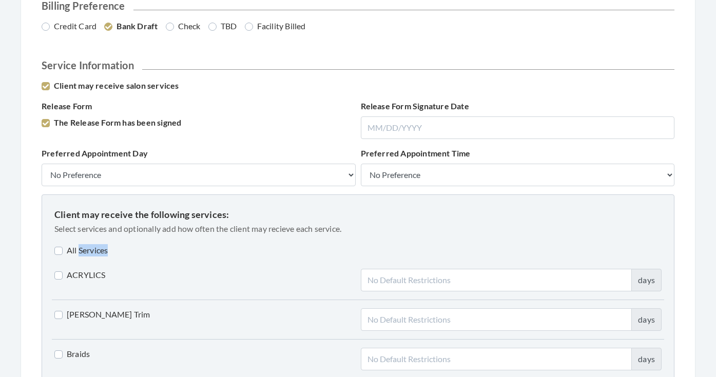
checkbox input "false"
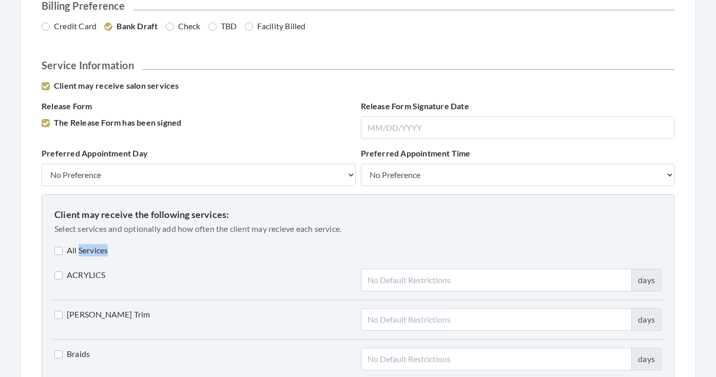
checkbox input "false"
click at [139, 246] on div "All Services" at bounding box center [358, 250] width 612 height 12
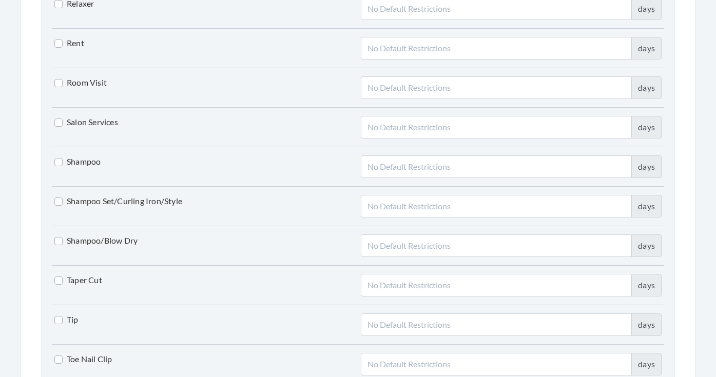
scroll to position [2209, 0]
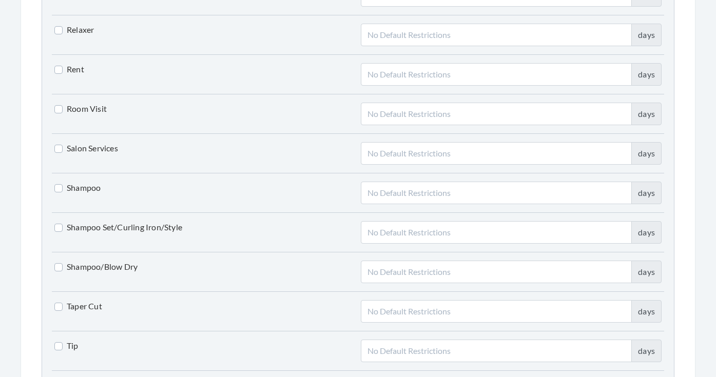
click at [141, 221] on label "Shampoo Set/Curling Iron/Style" at bounding box center [118, 227] width 128 height 12
checkbox input "true"
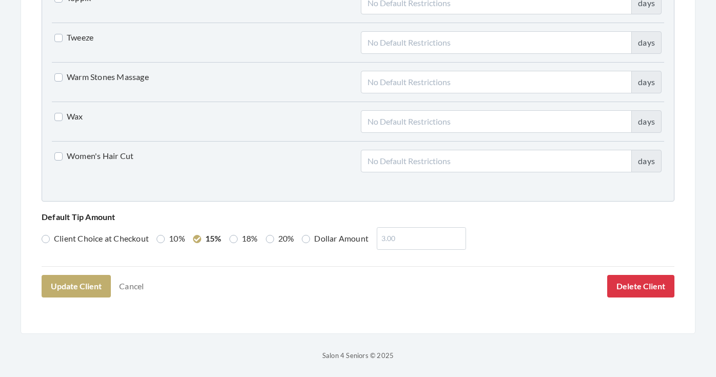
scroll to position [2636, 0]
click at [121, 151] on label "Women's Hair Cut" at bounding box center [93, 156] width 79 height 12
checkbox input "true"
click at [314, 238] on label "Dollar Amount" at bounding box center [335, 239] width 67 height 12
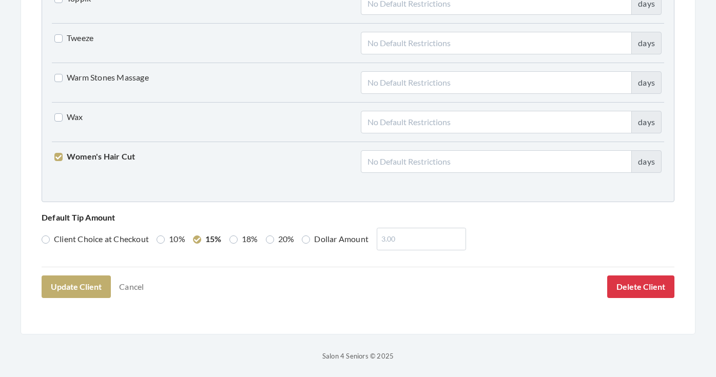
radio input "true"
click at [398, 235] on input "number" at bounding box center [421, 239] width 89 height 23
type input "0.00"
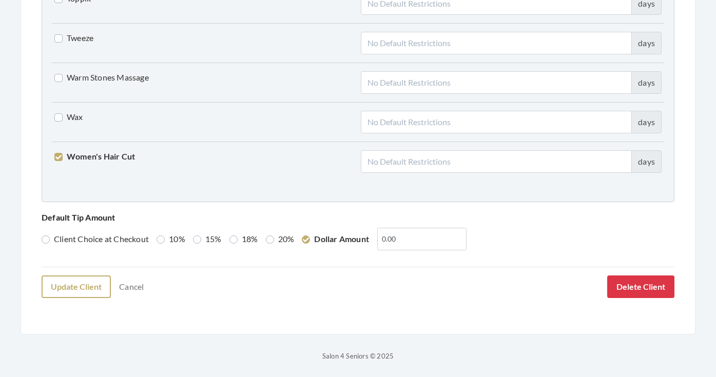
click at [90, 284] on button "Update Client" at bounding box center [76, 287] width 69 height 23
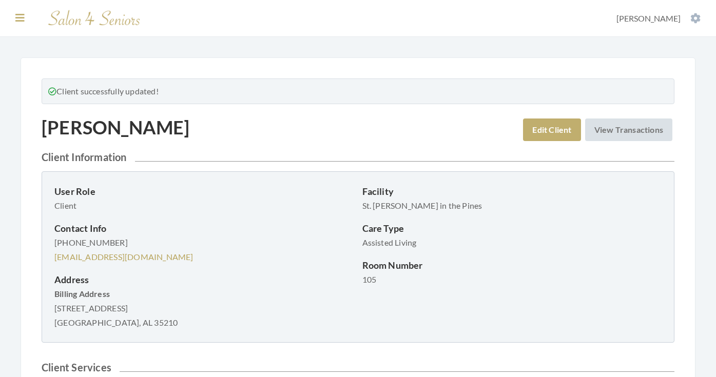
click at [25, 22] on button at bounding box center [19, 17] width 15 height 11
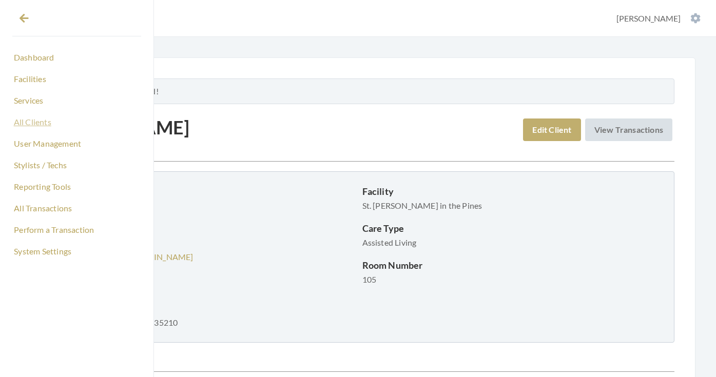
click at [37, 120] on link "All Clients" at bounding box center [76, 121] width 129 height 17
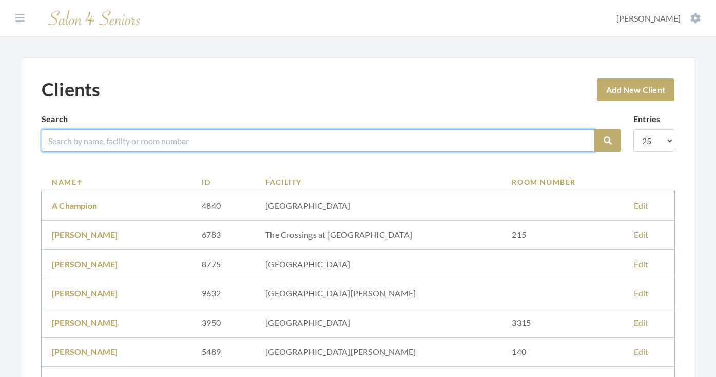
click at [172, 146] on input "search" at bounding box center [318, 140] width 553 height 23
type input "[PERSON_NAME]"
click at [608, 141] on button "Search" at bounding box center [607, 140] width 27 height 23
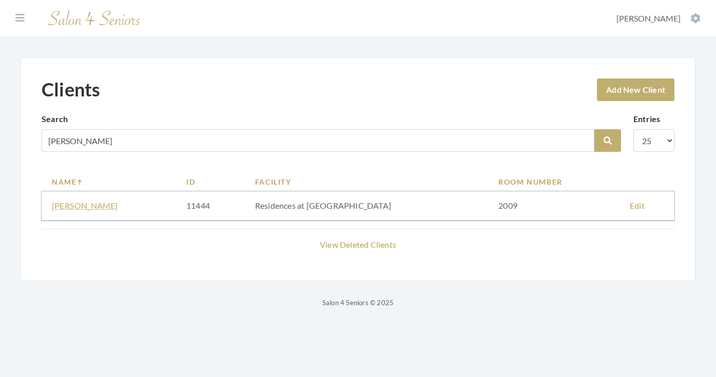
click at [104, 205] on link "[PERSON_NAME]" at bounding box center [85, 206] width 66 height 10
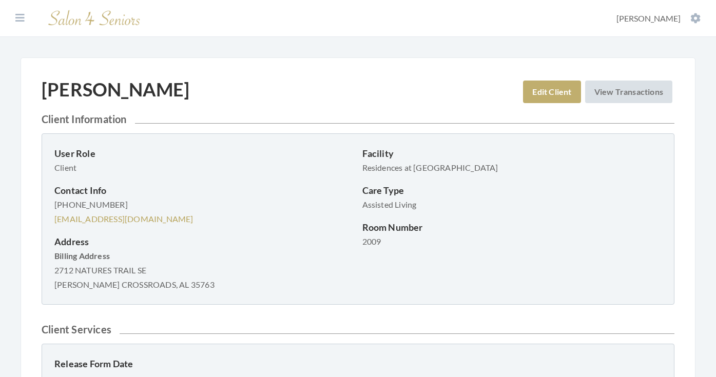
click at [548, 89] on link "Edit Client" at bounding box center [551, 92] width 57 height 23
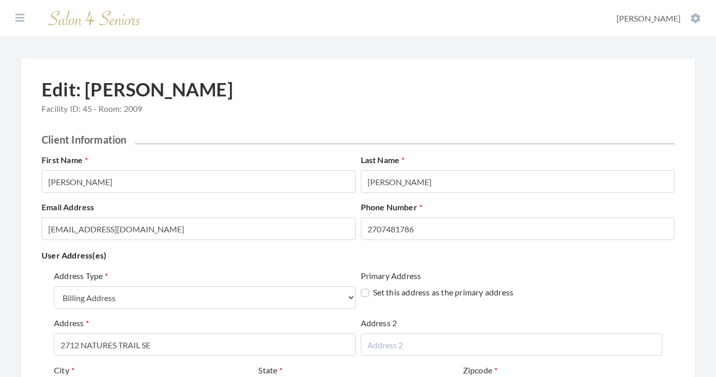
select select "billing"
select select "al"
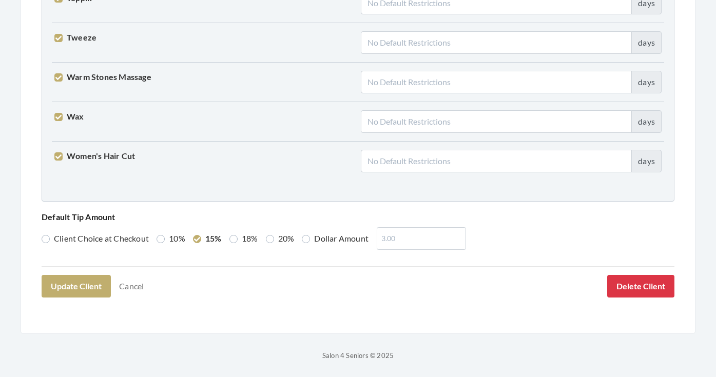
scroll to position [2636, 0]
click at [129, 293] on link "Cancel" at bounding box center [131, 287] width 38 height 20
